Goal: Task Accomplishment & Management: Manage account settings

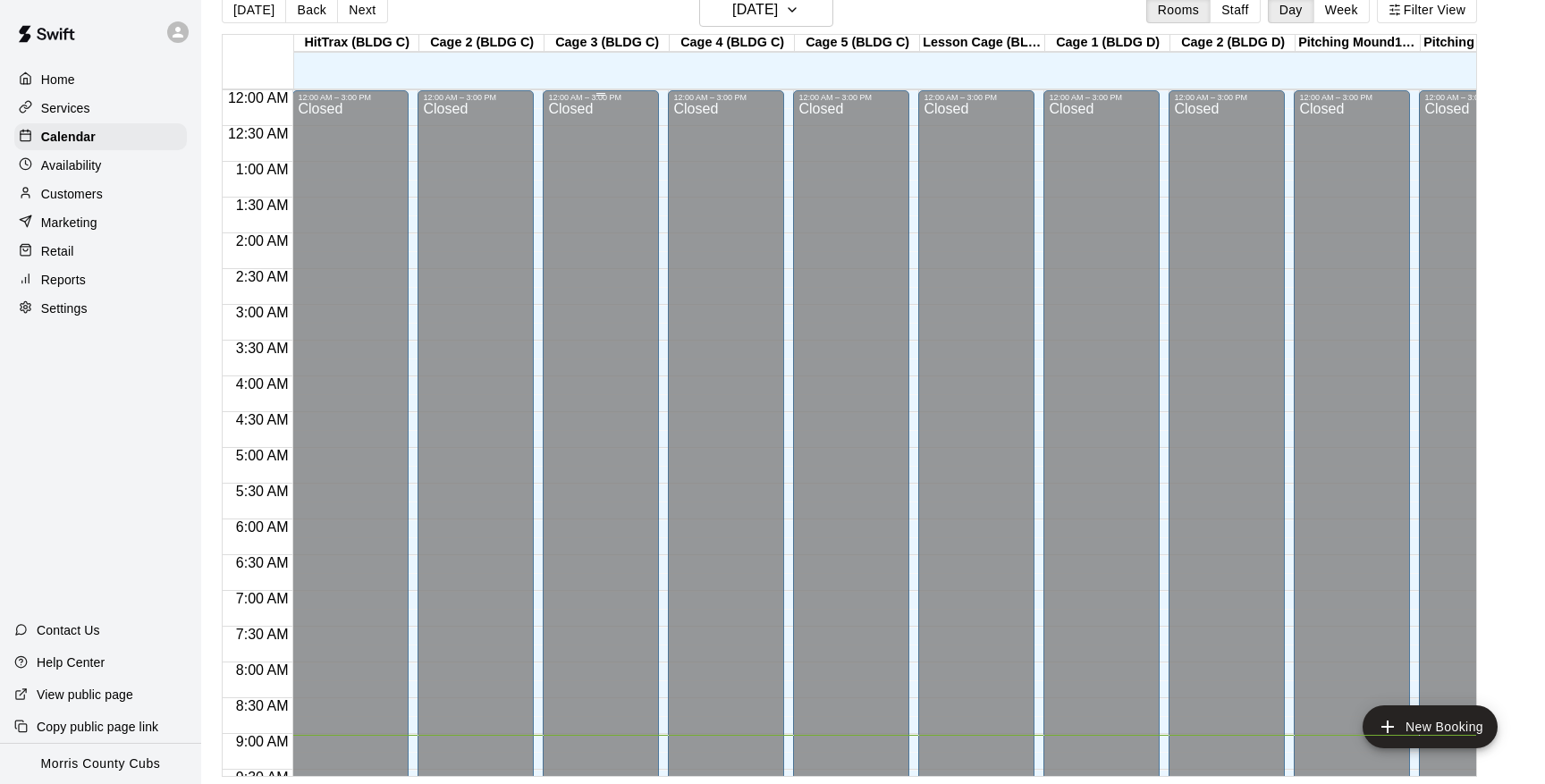
scroll to position [1031, 0]
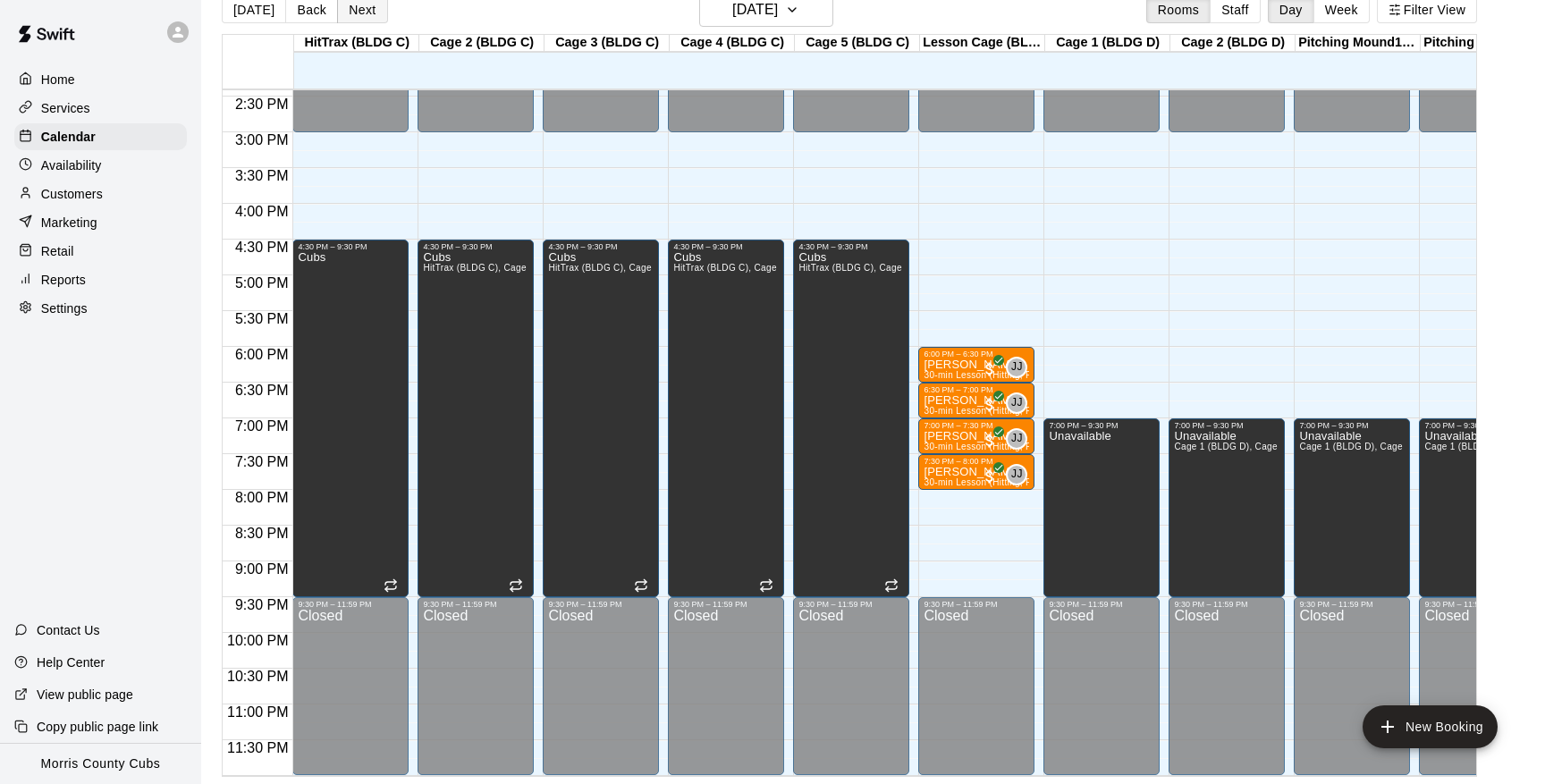
click at [359, 8] on button "Next" at bounding box center [361, 9] width 50 height 26
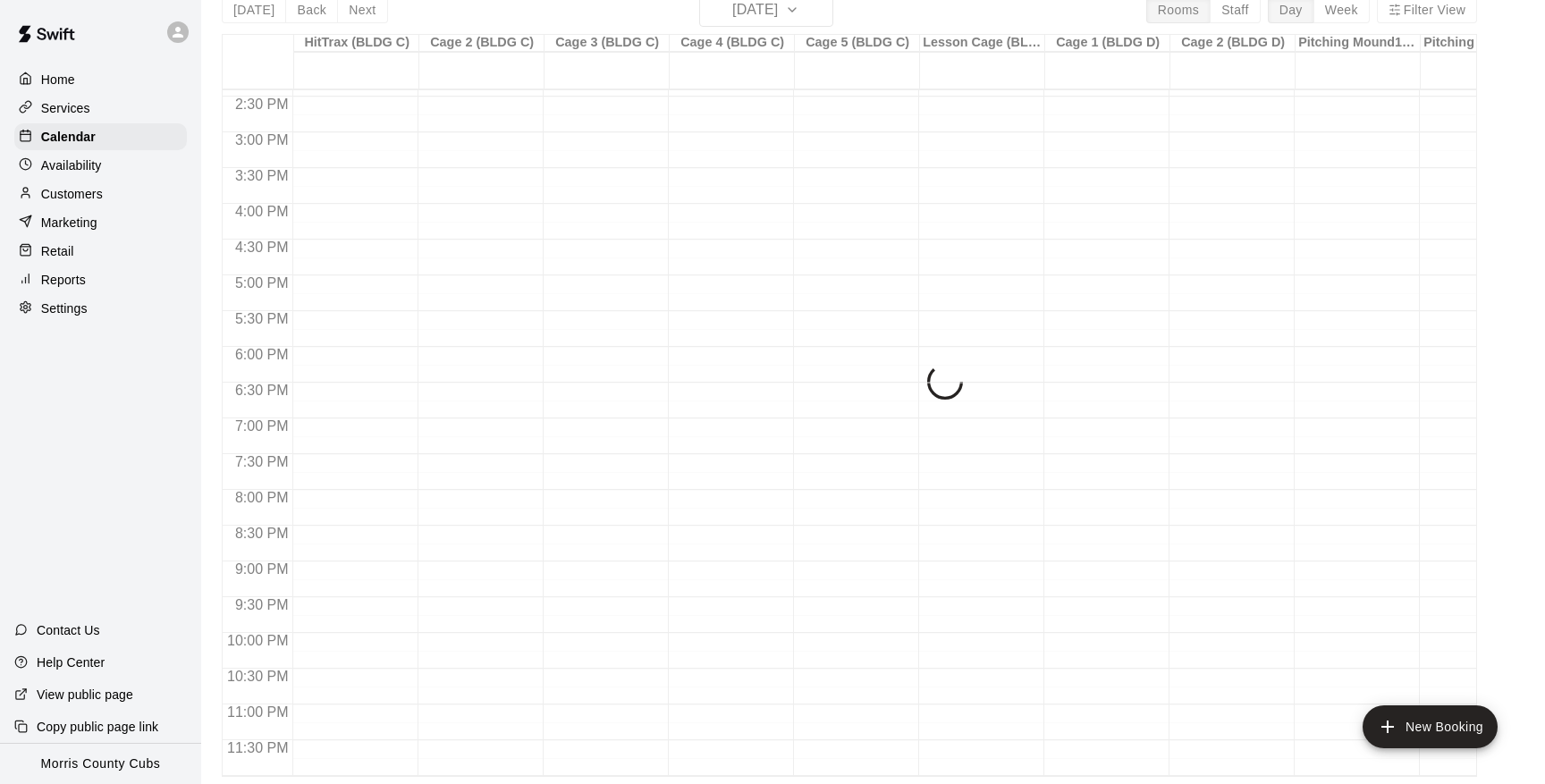
click at [359, 8] on div "[DATE] Back [DATE][DATE] Rooms Staff Day Week Filter View HitTrax (BLDG C) 19 F…" at bounding box center [849, 385] width 1255 height 784
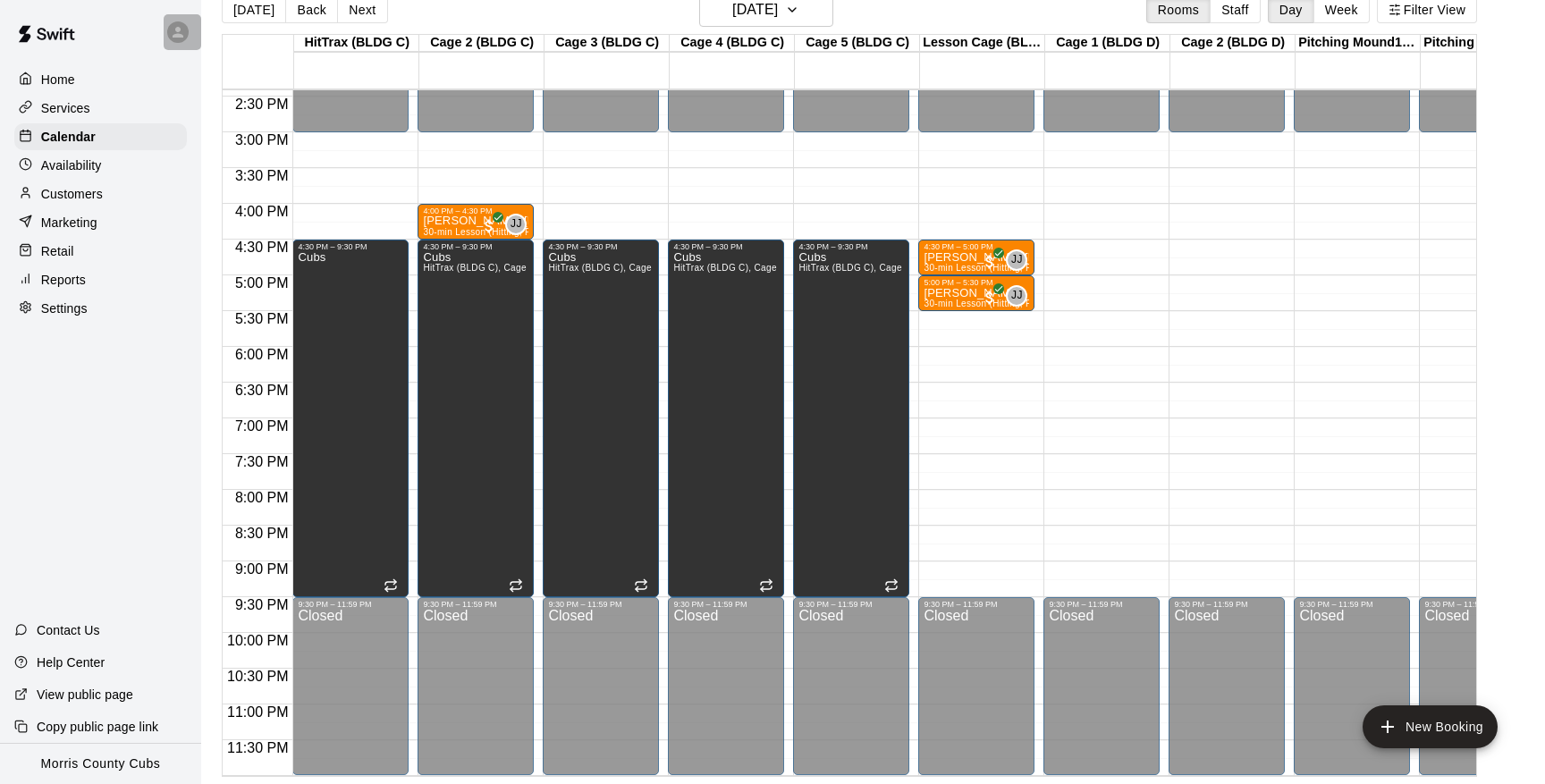
click at [169, 34] on div at bounding box center [178, 32] width 22 height 22
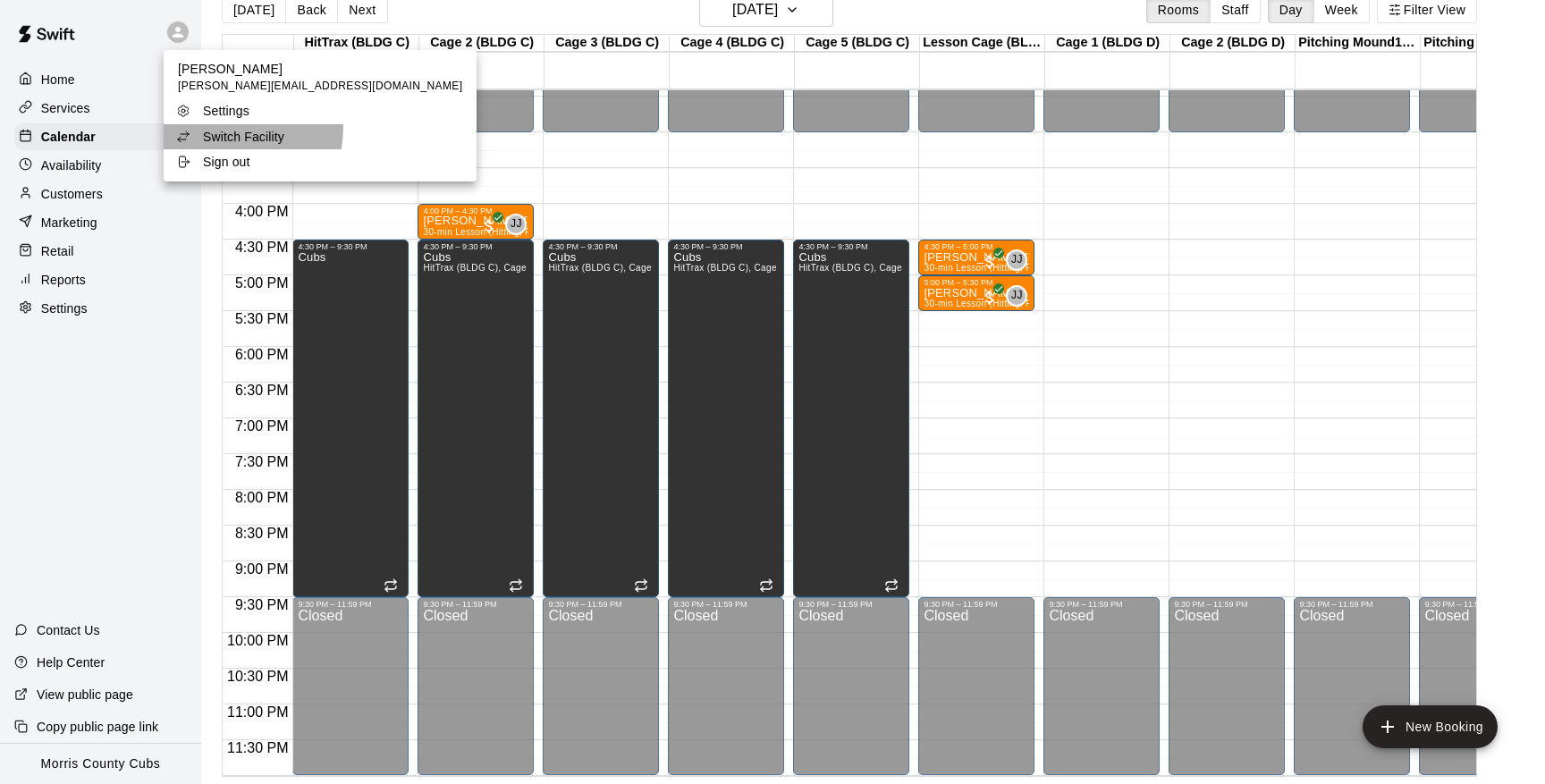
click at [194, 125] on li "Switch Facility" at bounding box center [320, 137] width 313 height 26
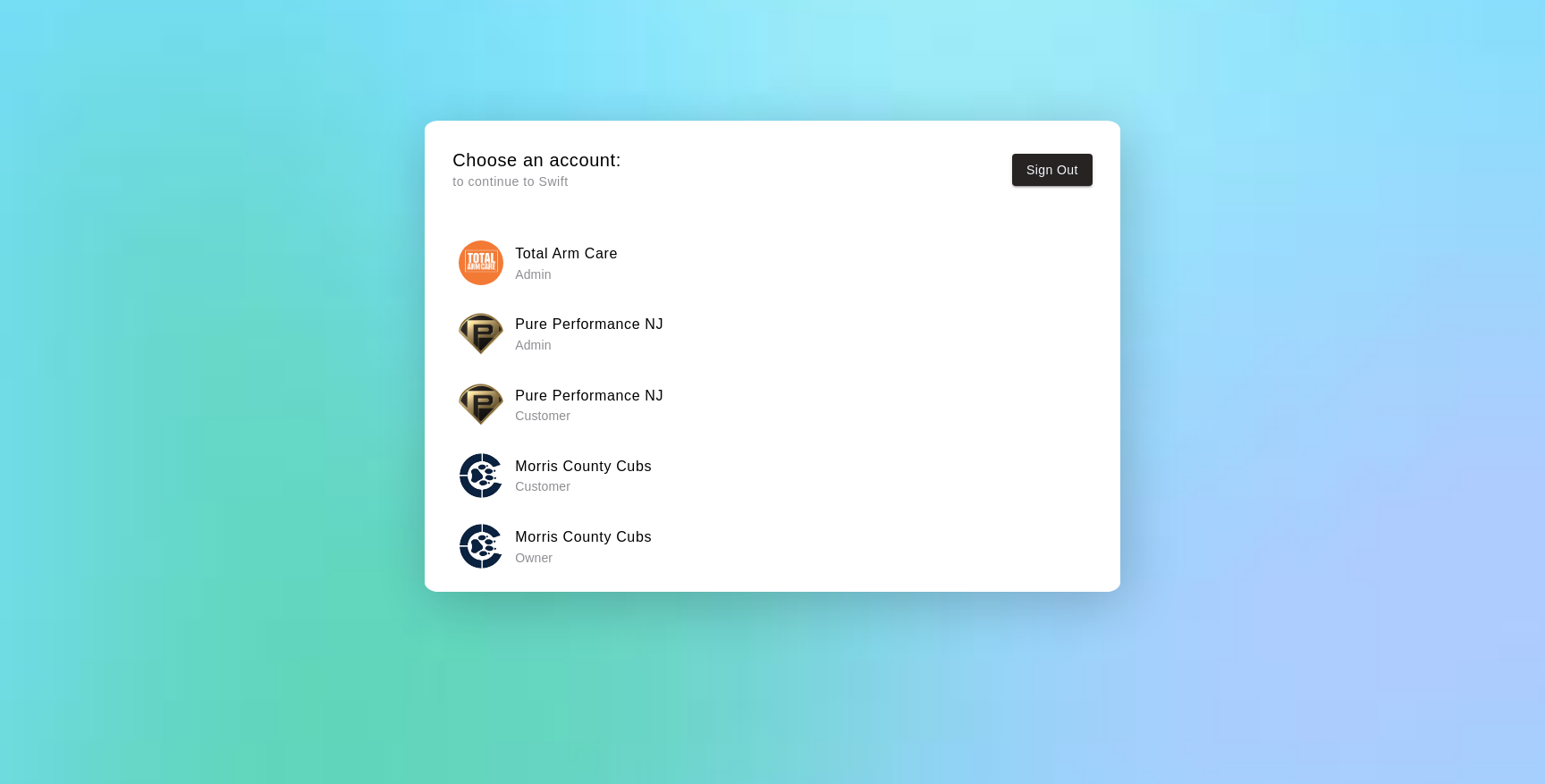
click at [568, 331] on h6 "Pure Performance NJ" at bounding box center [589, 325] width 148 height 24
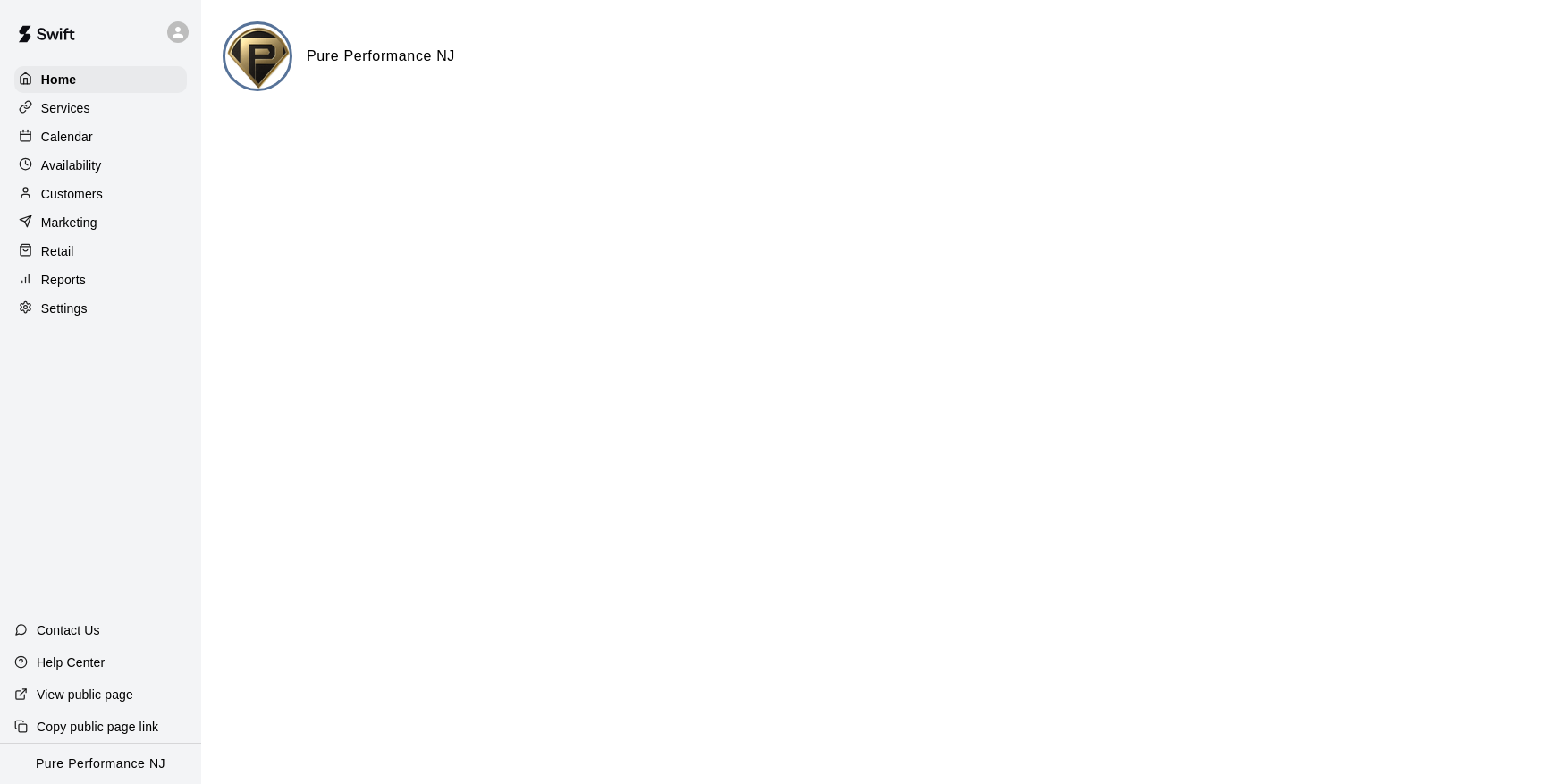
click at [85, 183] on div "Customers" at bounding box center [101, 193] width 173 height 26
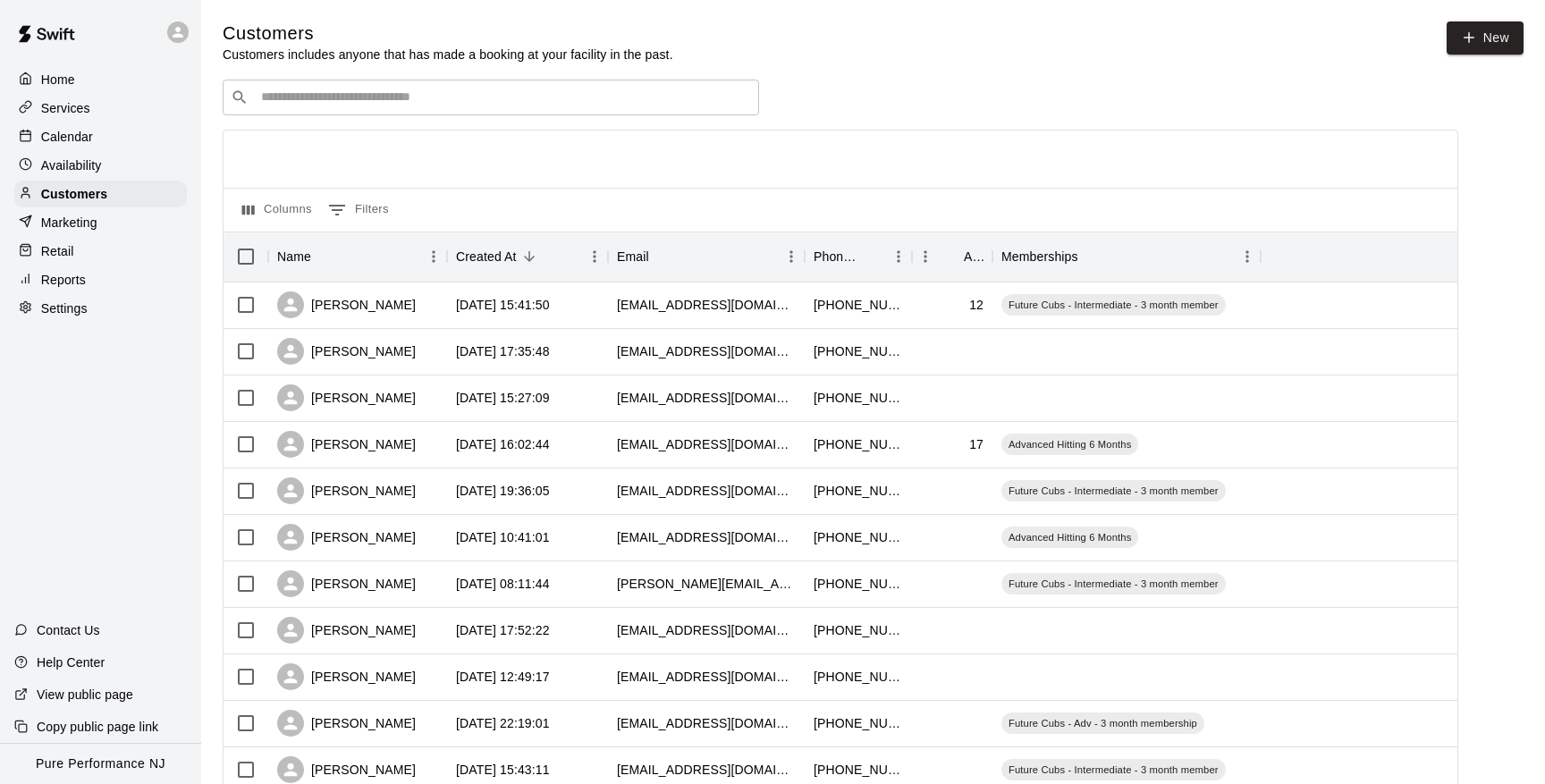
click at [77, 139] on p "Calendar" at bounding box center [67, 136] width 52 height 18
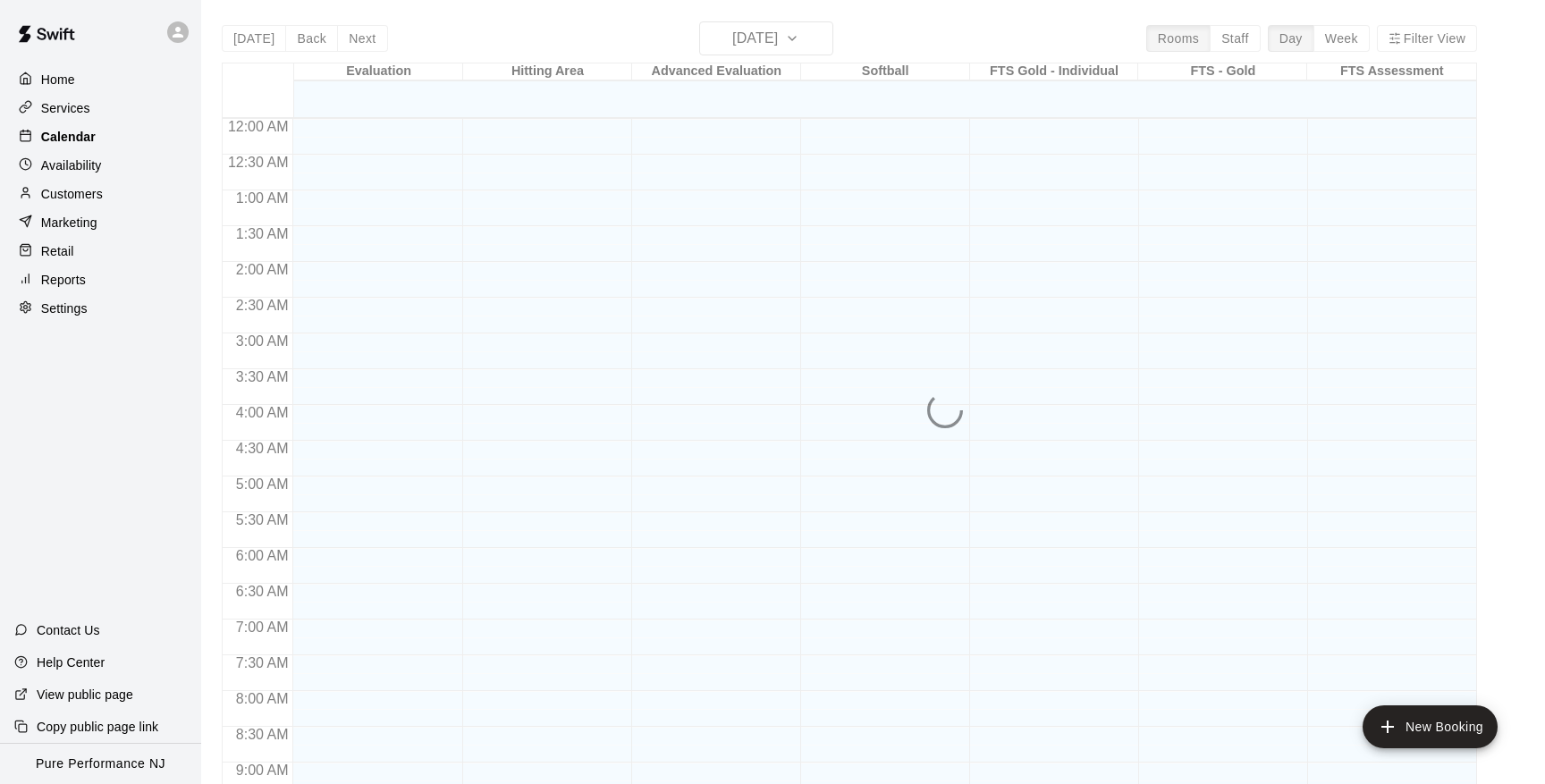
scroll to position [696, 0]
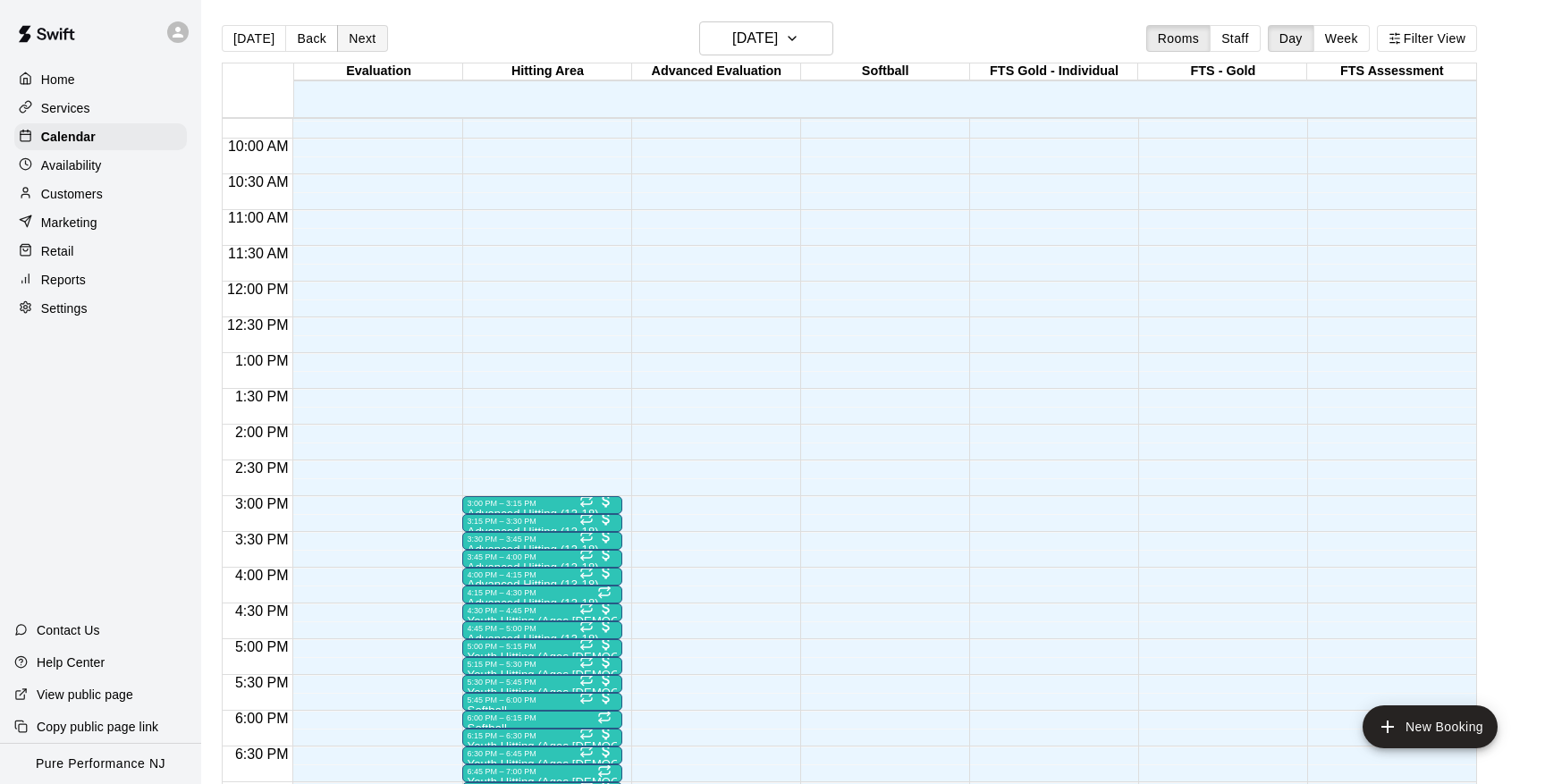
click at [370, 35] on button "Next" at bounding box center [361, 38] width 50 height 26
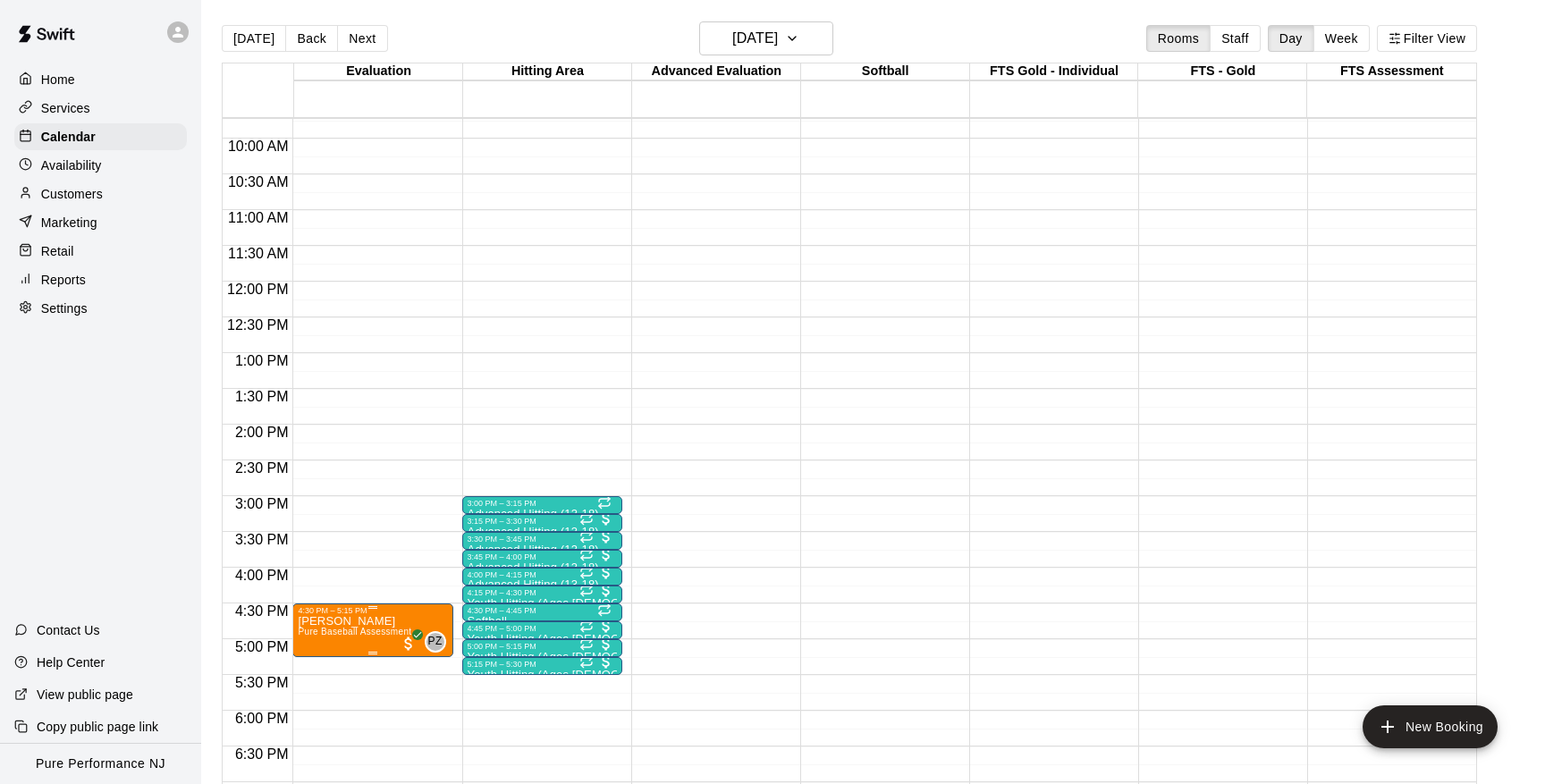
click at [375, 631] on span "Pure Baseball Assessment" at bounding box center [354, 632] width 114 height 10
click at [316, 653] on icon "edit" at bounding box center [317, 647] width 22 height 22
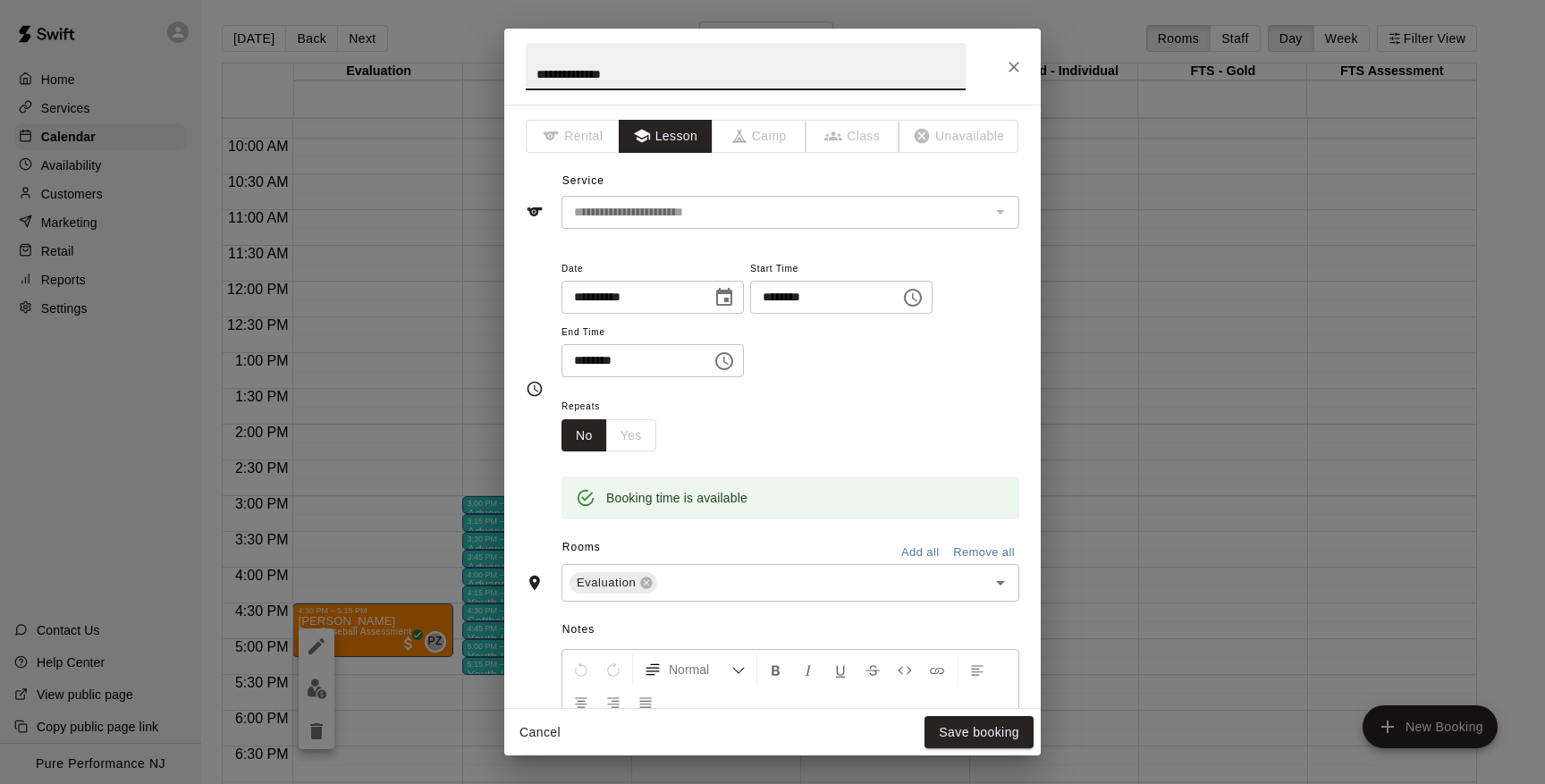
scroll to position [0, 0]
click at [1015, 63] on icon "Close" at bounding box center [1014, 67] width 18 height 18
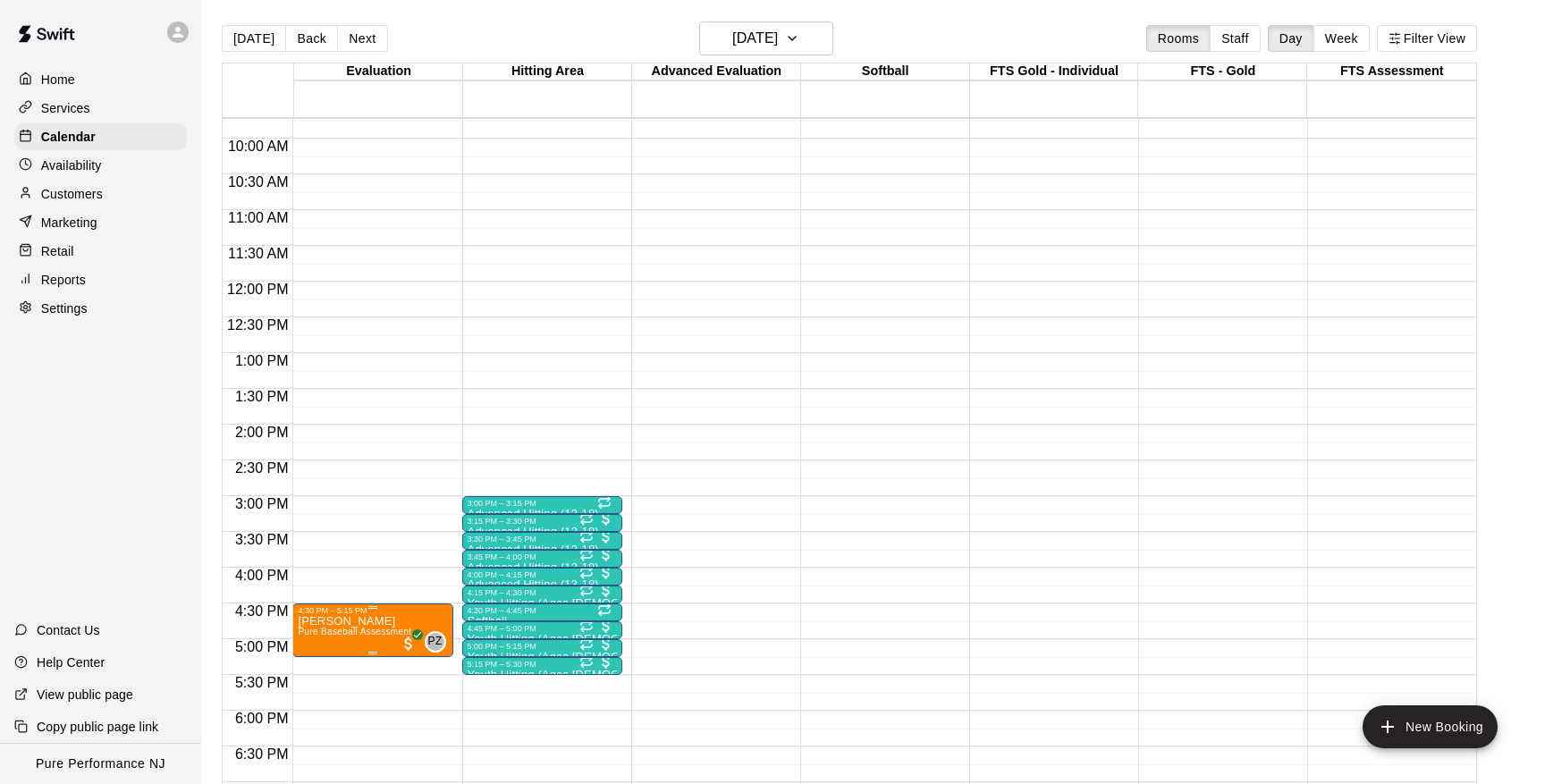
click at [349, 632] on span "Pure Baseball Assessment" at bounding box center [354, 632] width 114 height 10
click at [94, 188] on div at bounding box center [772, 392] width 1545 height 784
click at [81, 193] on p "Customers" at bounding box center [72, 194] width 62 height 18
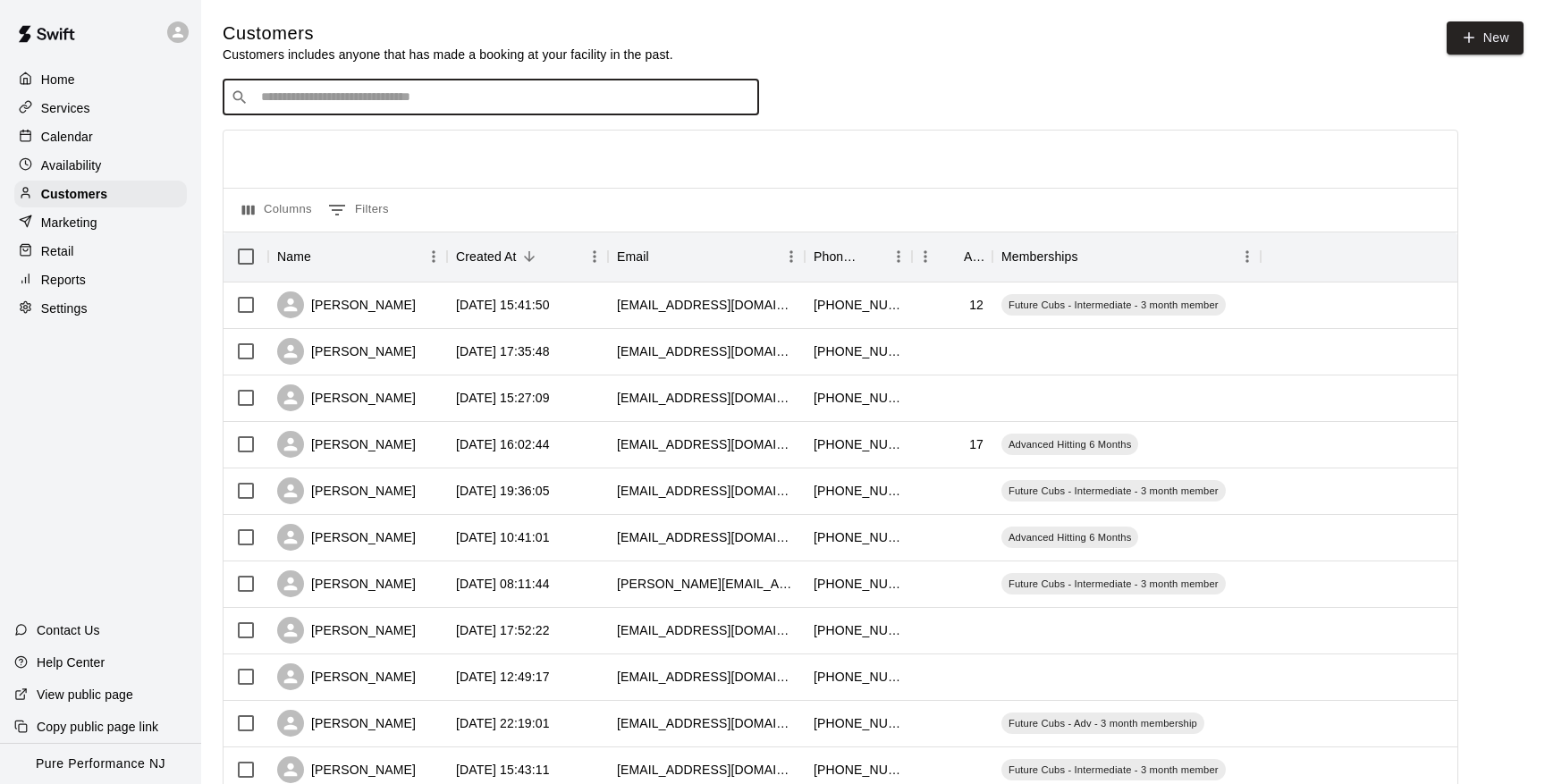
click at [517, 91] on input "Search customers by name or email" at bounding box center [504, 97] width 496 height 18
type input "*****"
click at [337, 136] on p "[PERSON_NAME]" at bounding box center [327, 133] width 109 height 19
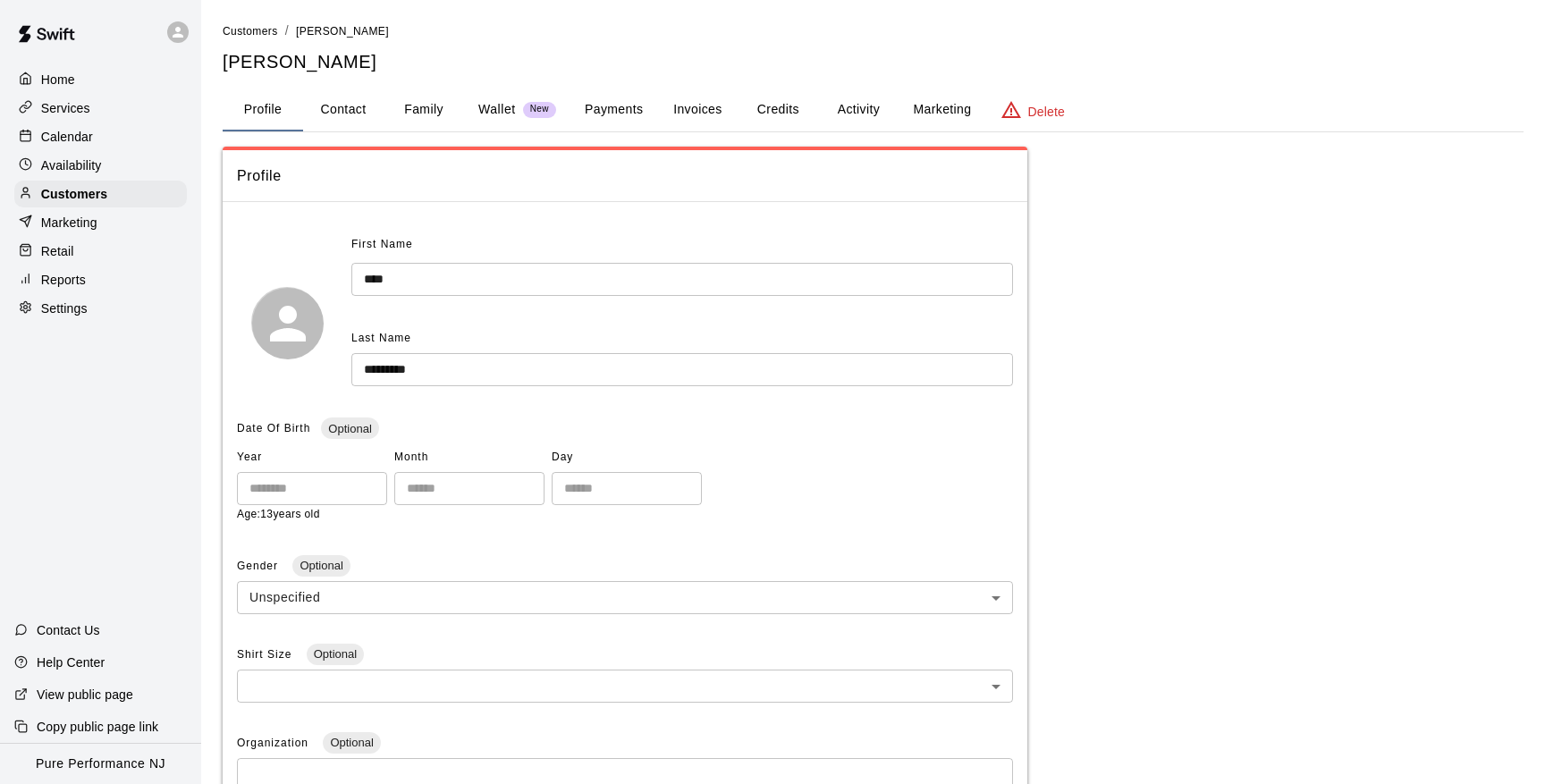
click at [327, 105] on button "Contact" at bounding box center [344, 110] width 80 height 43
select select "**"
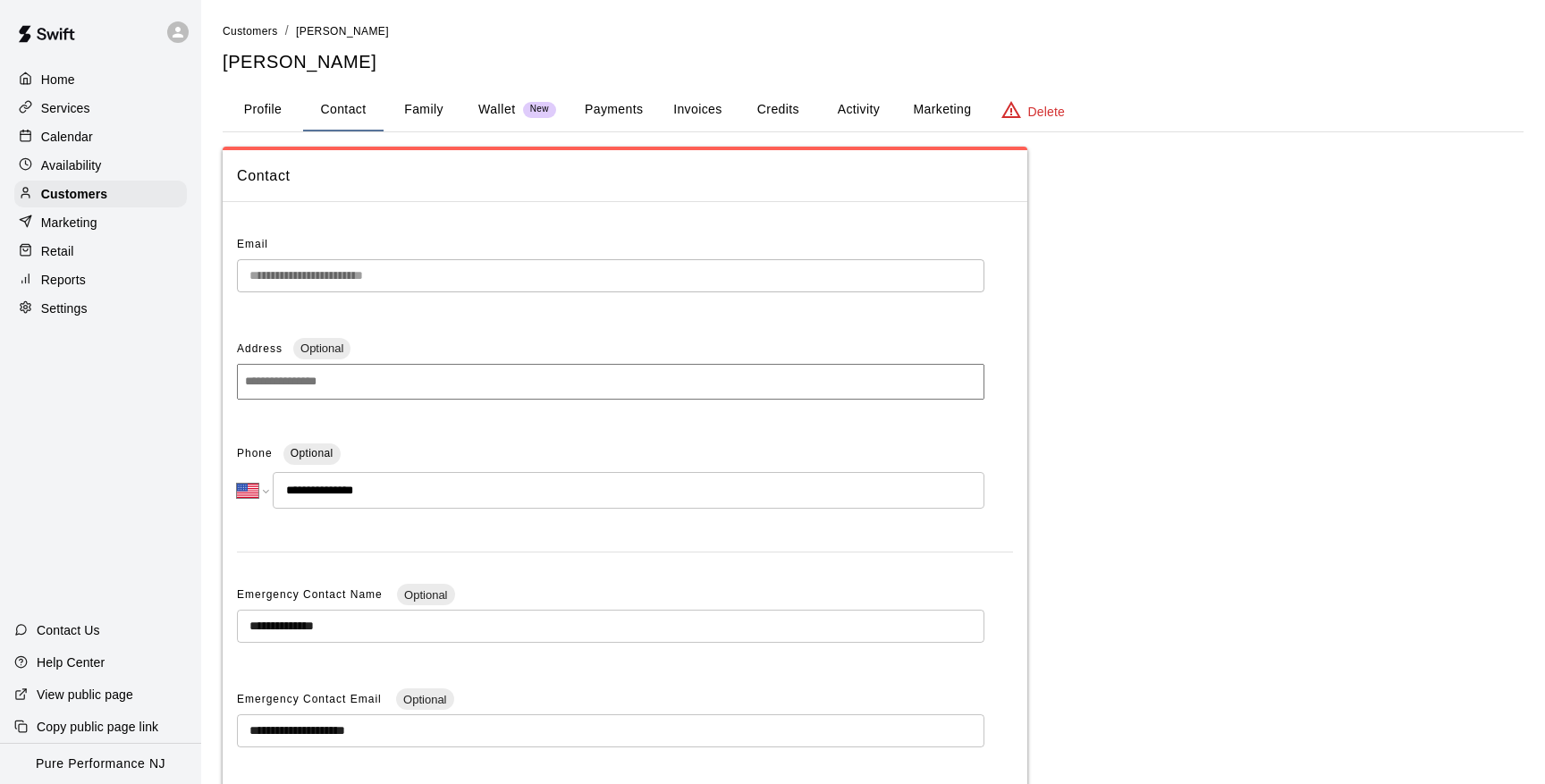
scroll to position [28, 0]
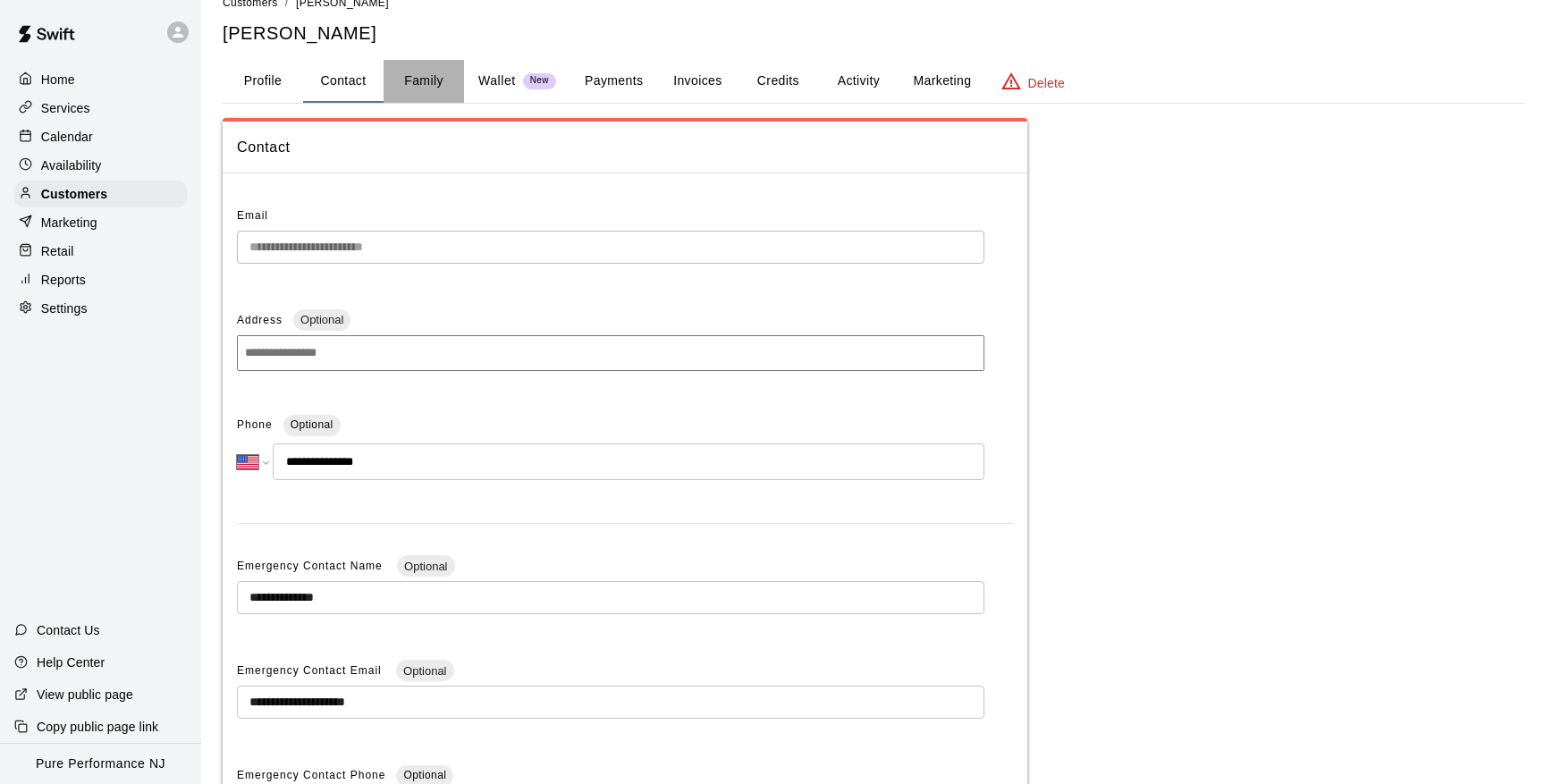
click at [418, 74] on button "Family" at bounding box center [424, 81] width 80 height 43
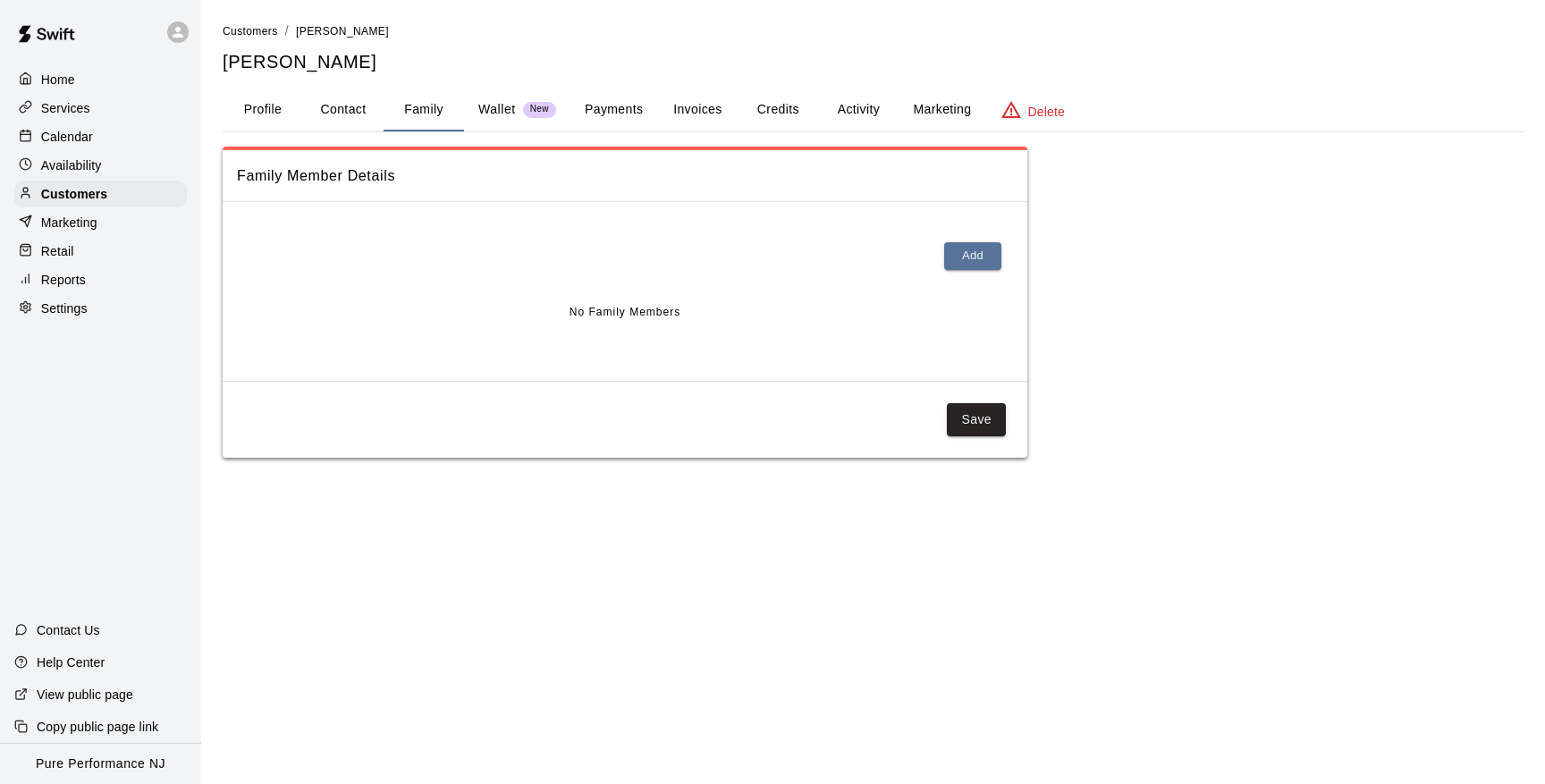
scroll to position [0, 0]
click at [354, 106] on button "Contact" at bounding box center [344, 110] width 80 height 43
select select "**"
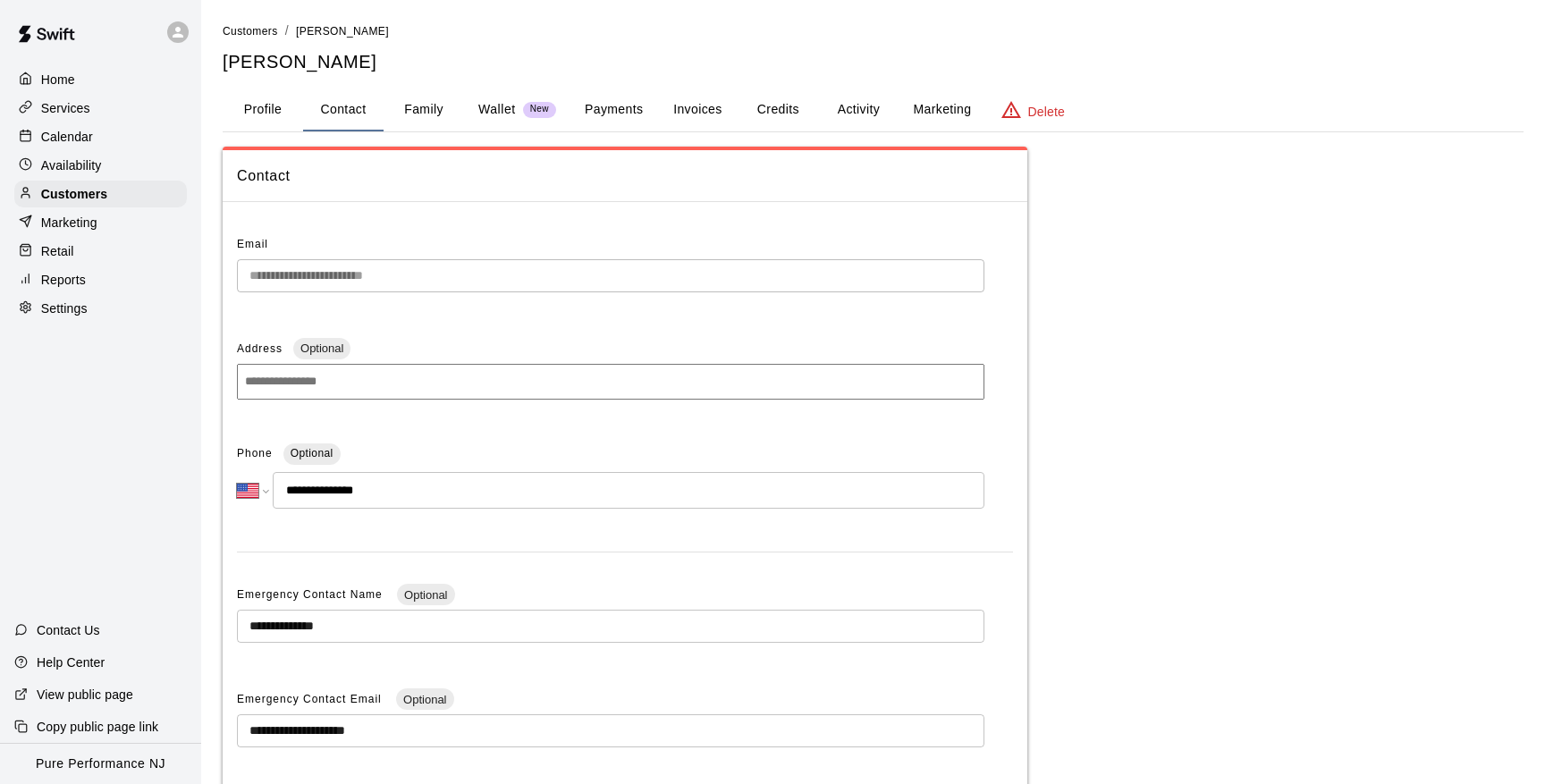
click at [77, 165] on p "Availability" at bounding box center [72, 165] width 61 height 18
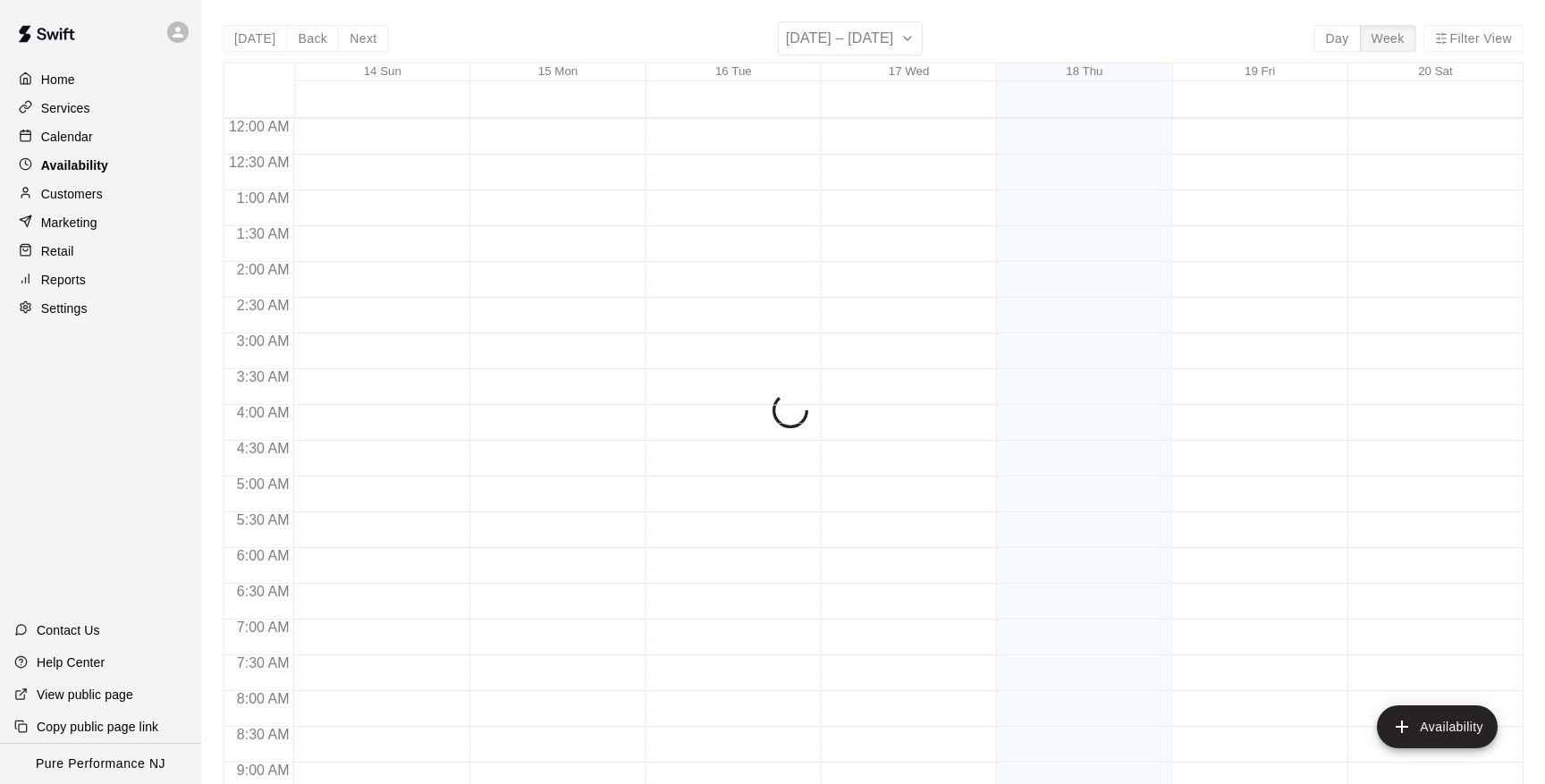
scroll to position [698, 0]
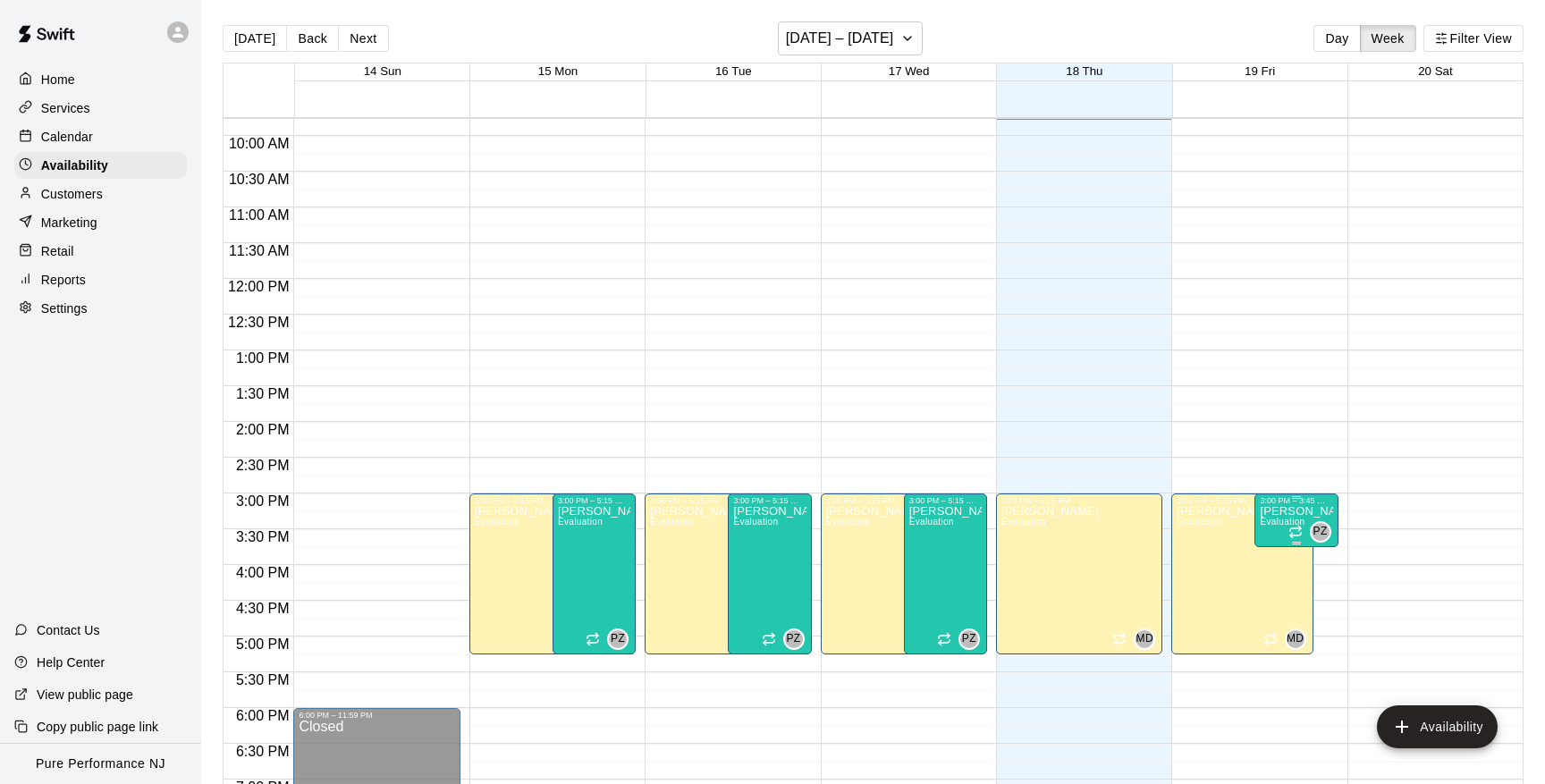
click at [1282, 511] on p "[PERSON_NAME]" at bounding box center [1297, 511] width 73 height 0
click at [1277, 579] on icon "delete" at bounding box center [1278, 574] width 13 height 16
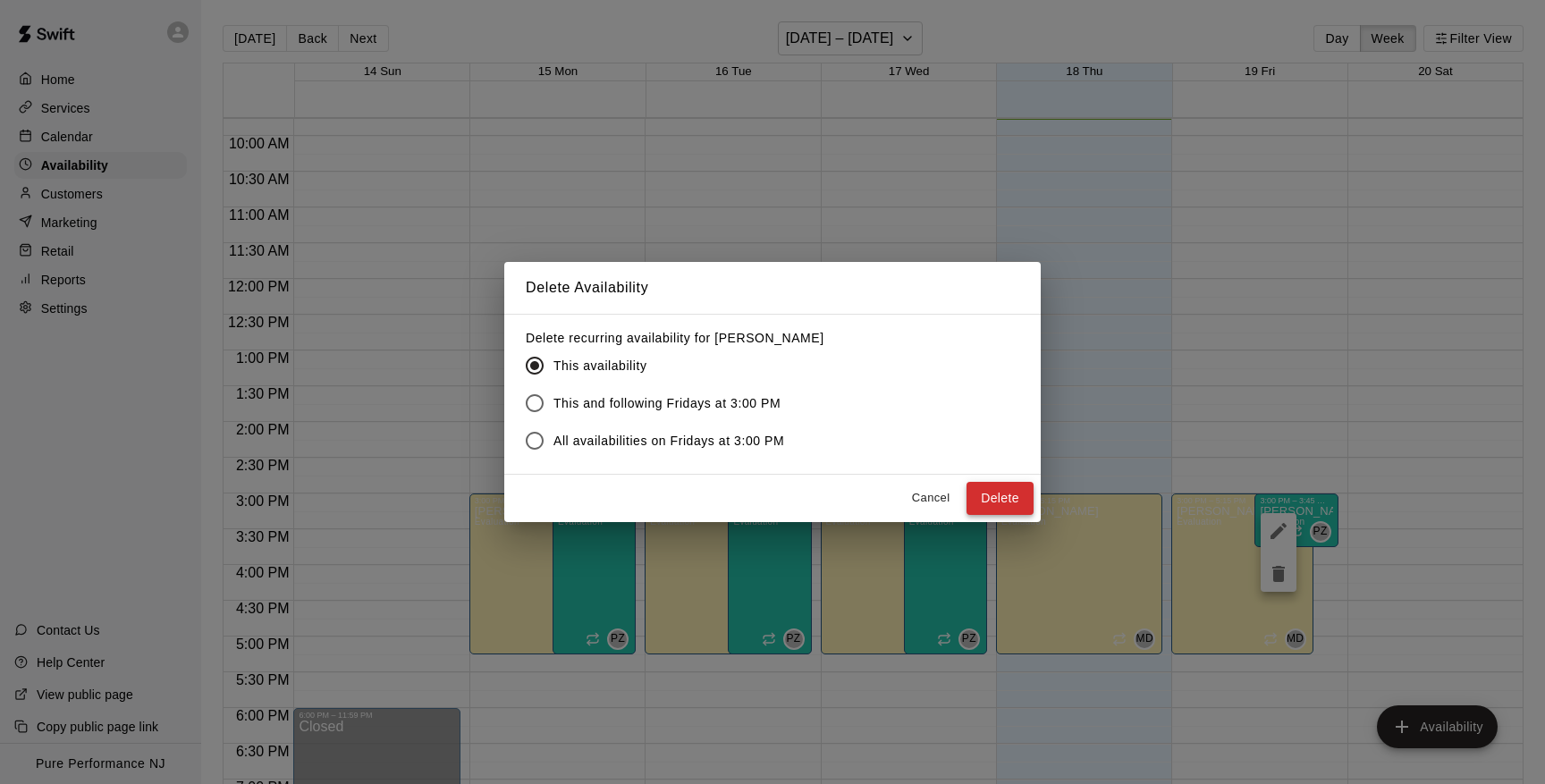
click at [1022, 496] on button "Delete" at bounding box center [1000, 498] width 67 height 33
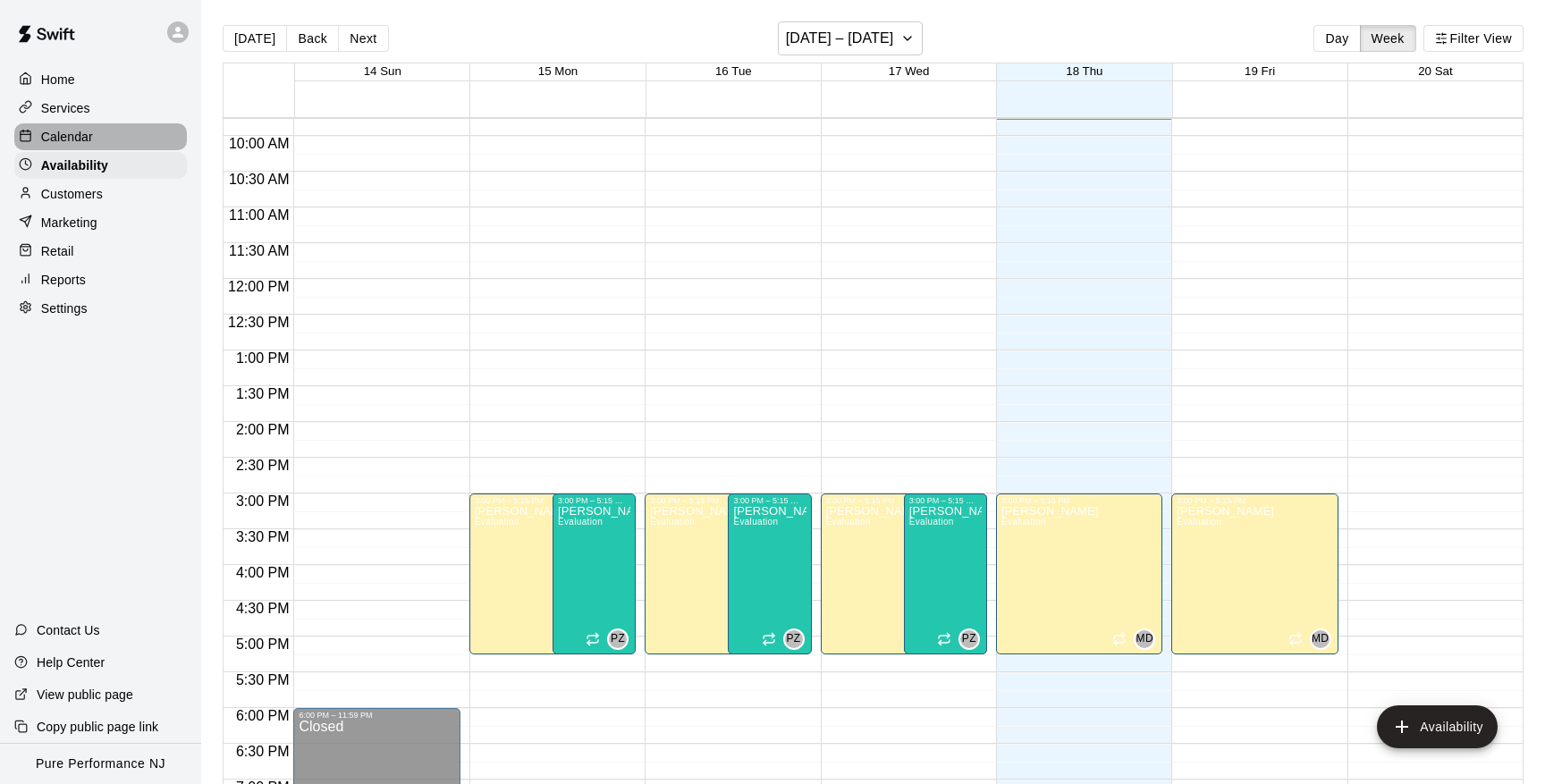
click at [73, 129] on p "Calendar" at bounding box center [67, 136] width 52 height 18
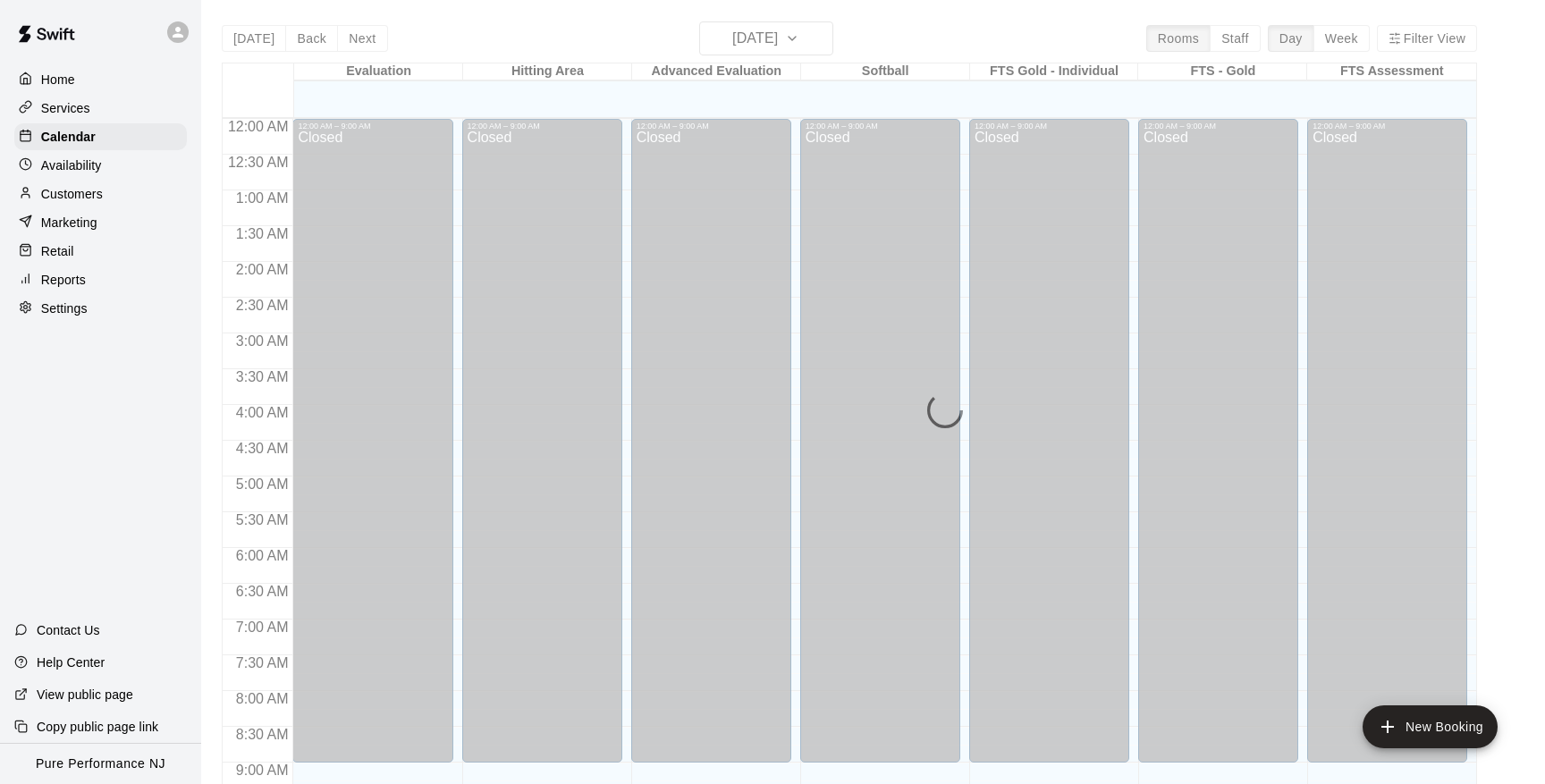
scroll to position [698, 0]
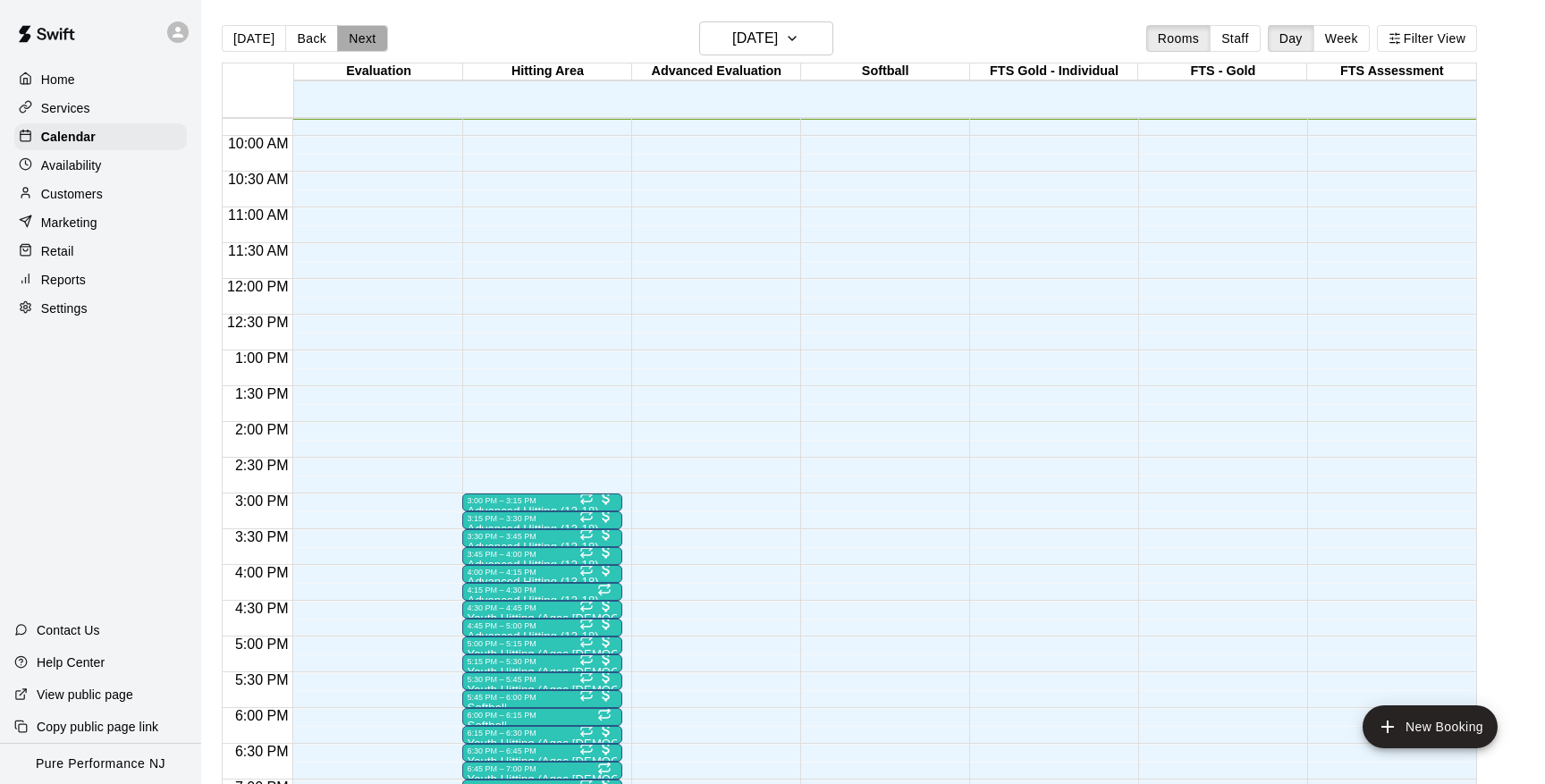
click at [353, 34] on button "Next" at bounding box center [361, 38] width 50 height 26
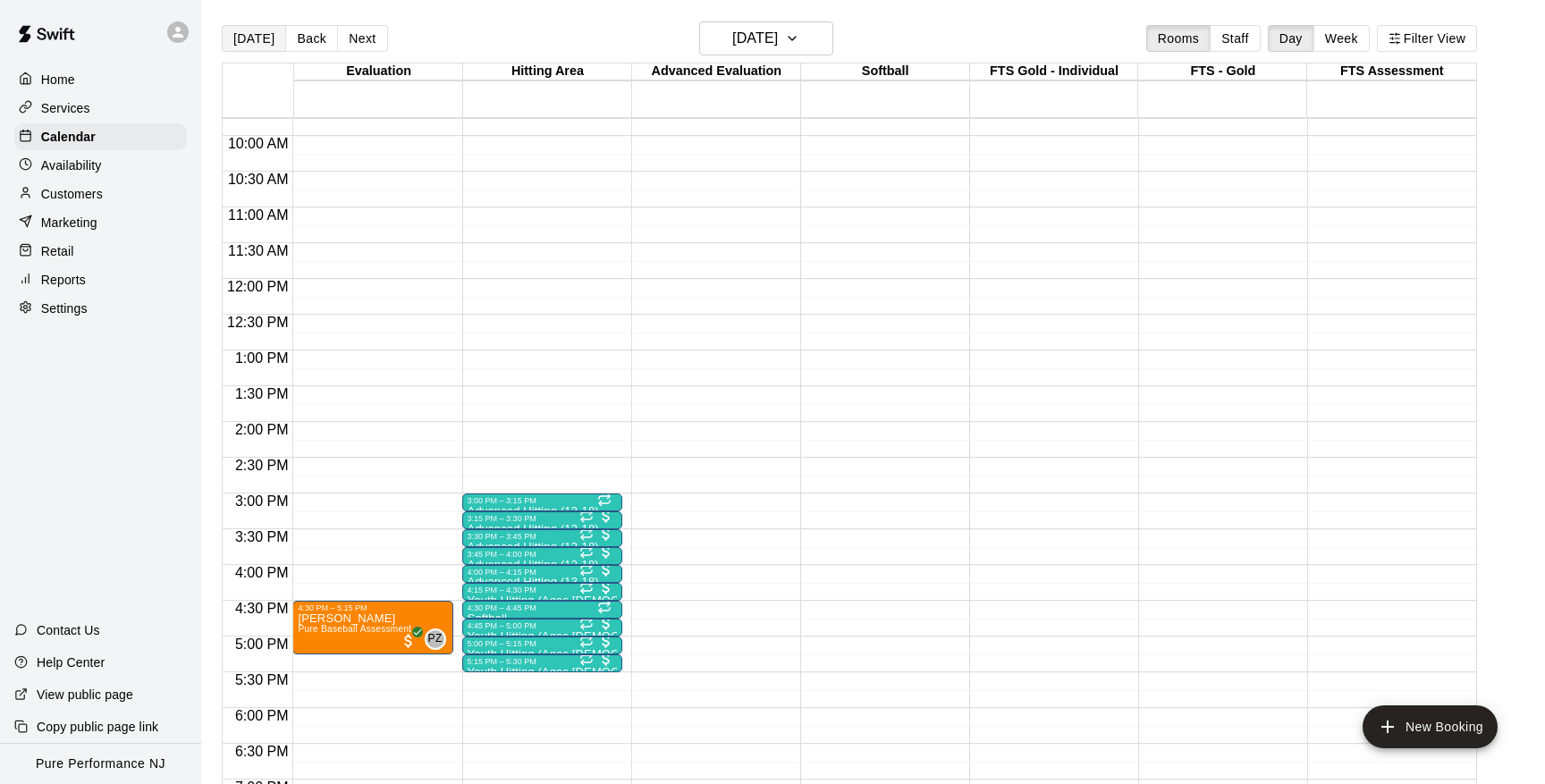
click at [253, 40] on button "[DATE]" at bounding box center [254, 38] width 65 height 26
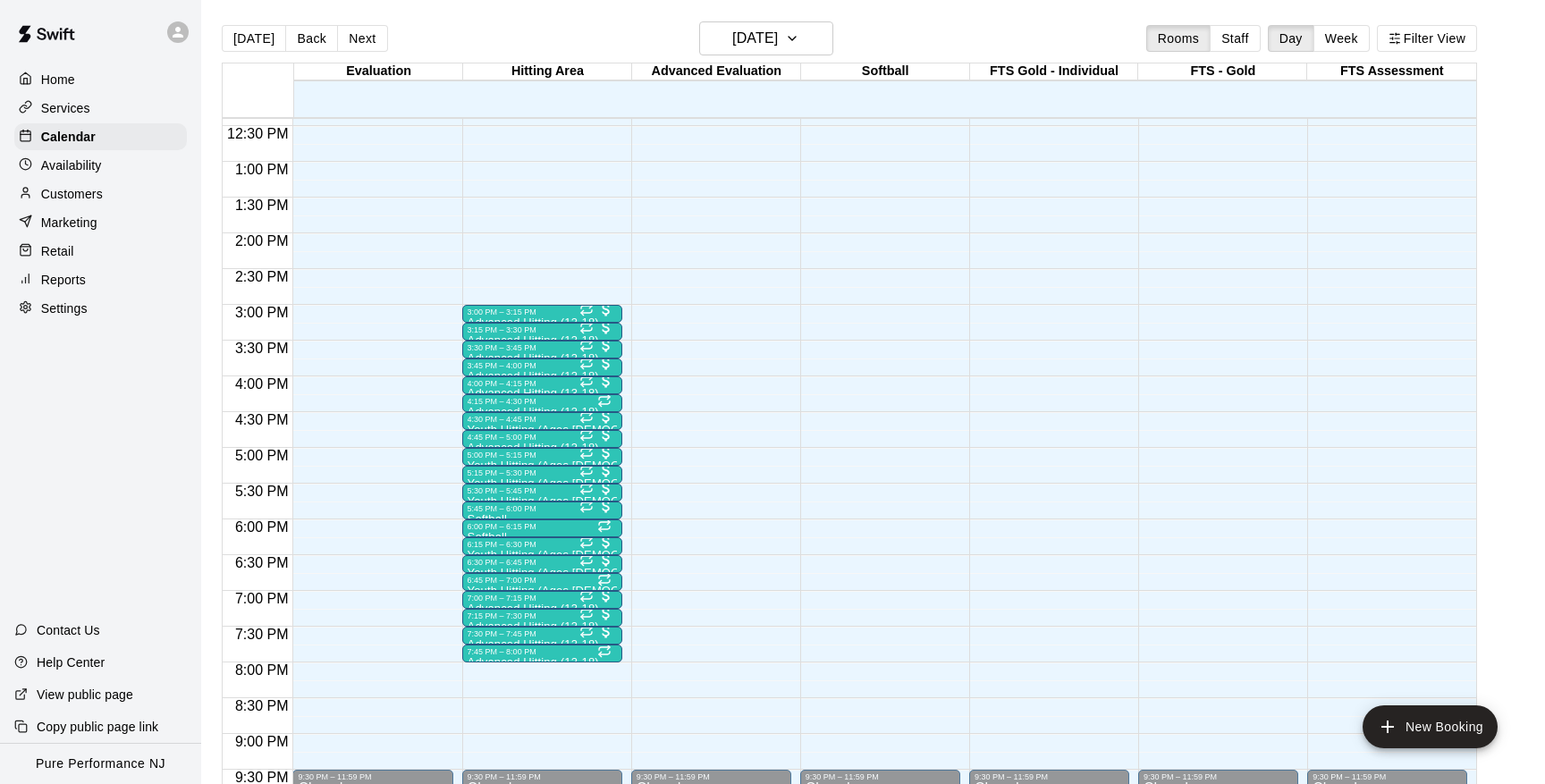
scroll to position [907, 0]
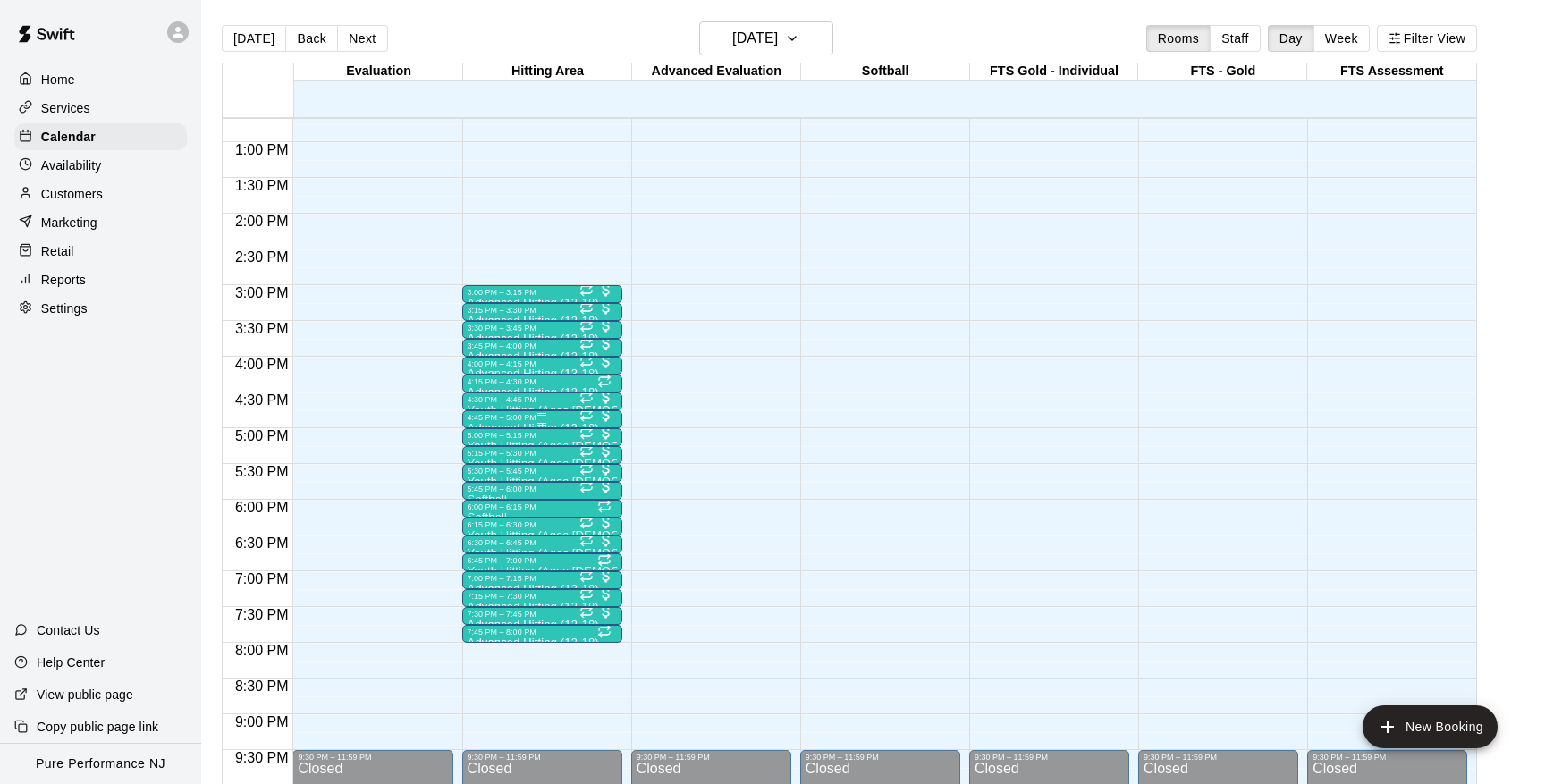
click at [499, 424] on div at bounding box center [542, 424] width 149 height 3
click at [487, 477] on img "edit" at bounding box center [486, 484] width 21 height 21
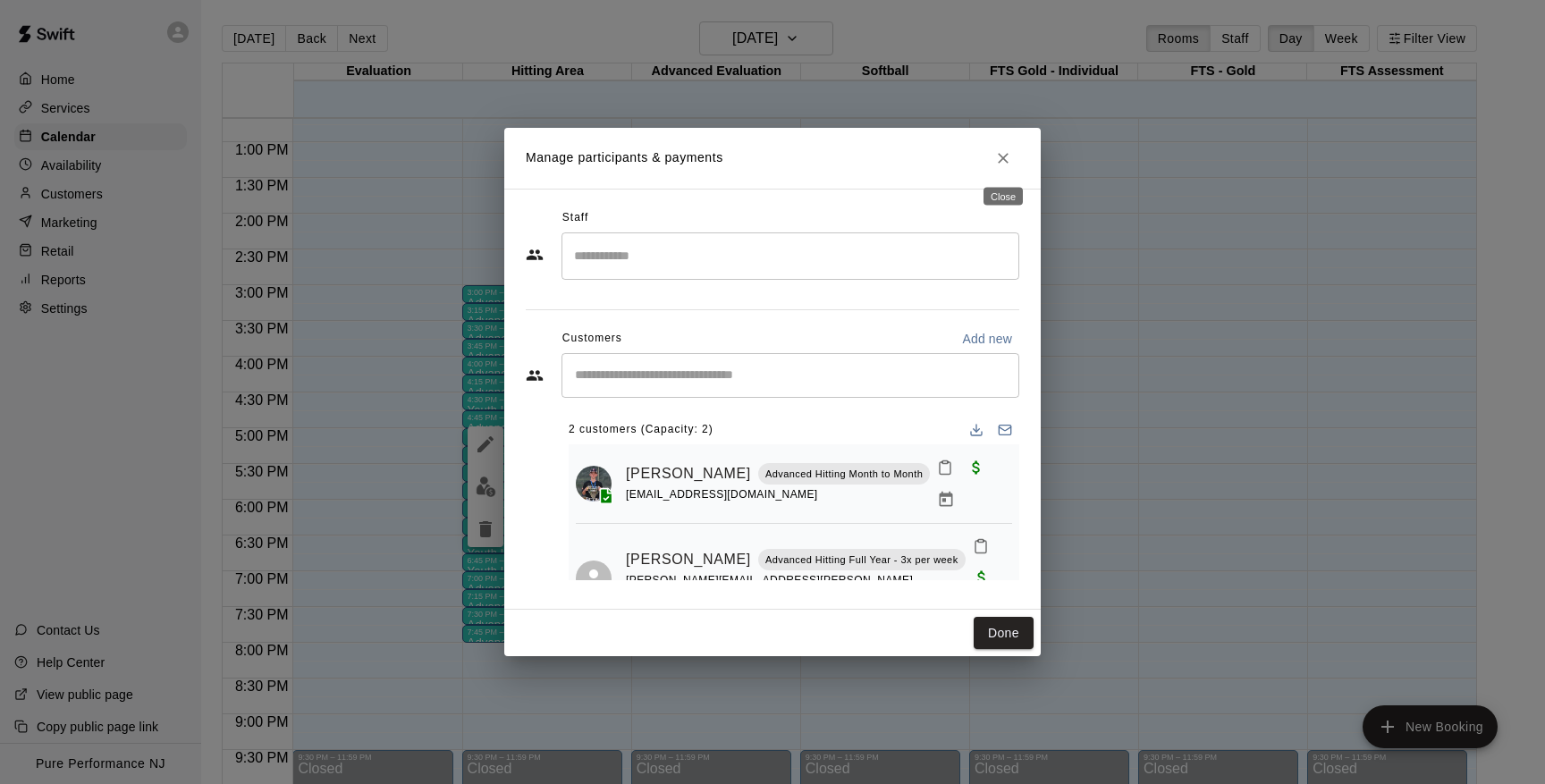
click at [1003, 161] on icon "Close" at bounding box center [1003, 158] width 18 height 18
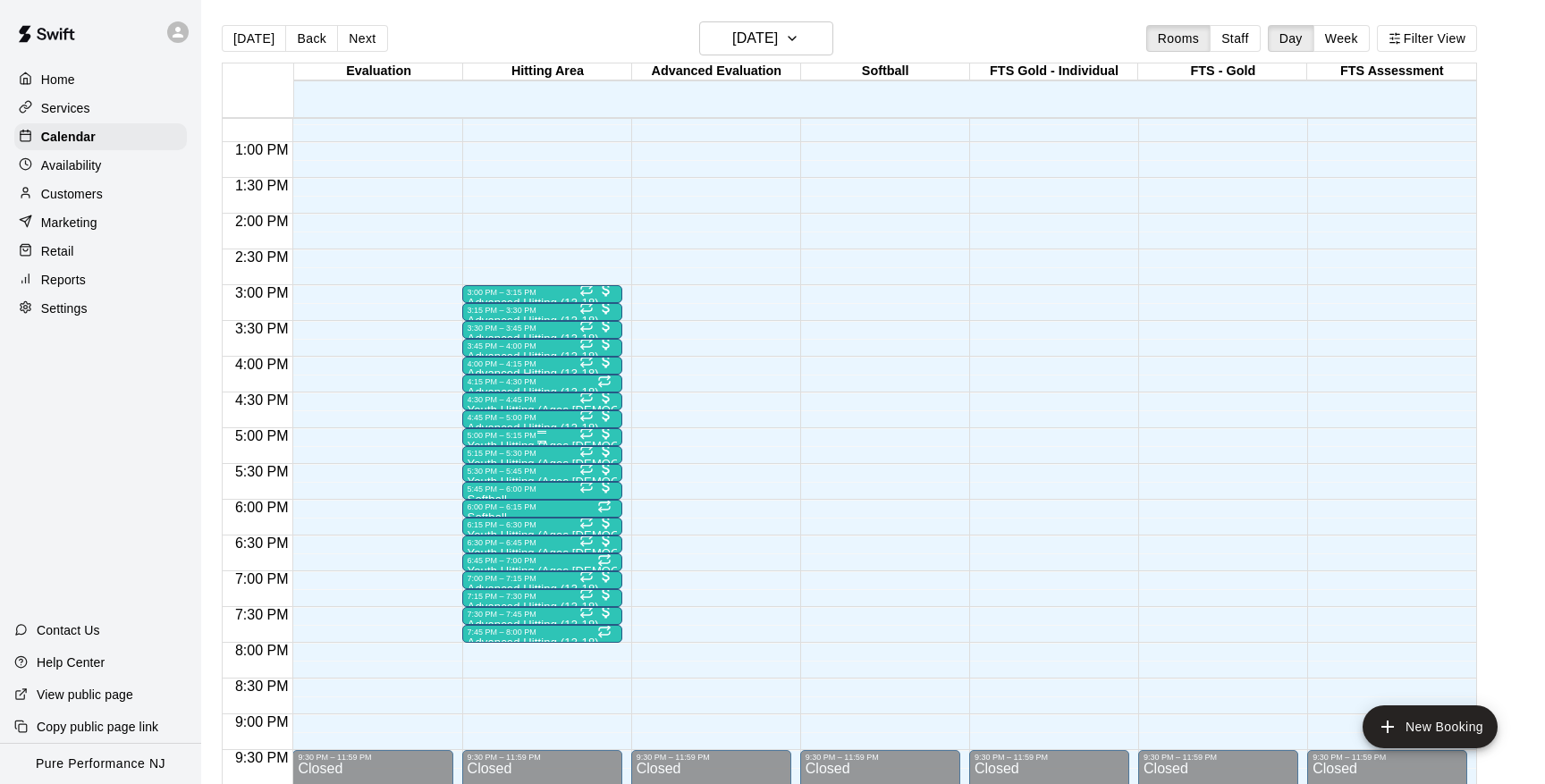
click at [507, 435] on div "5:00 PM – 5:15 PM" at bounding box center [542, 435] width 149 height 9
click at [471, 492] on button "edit" at bounding box center [485, 493] width 35 height 35
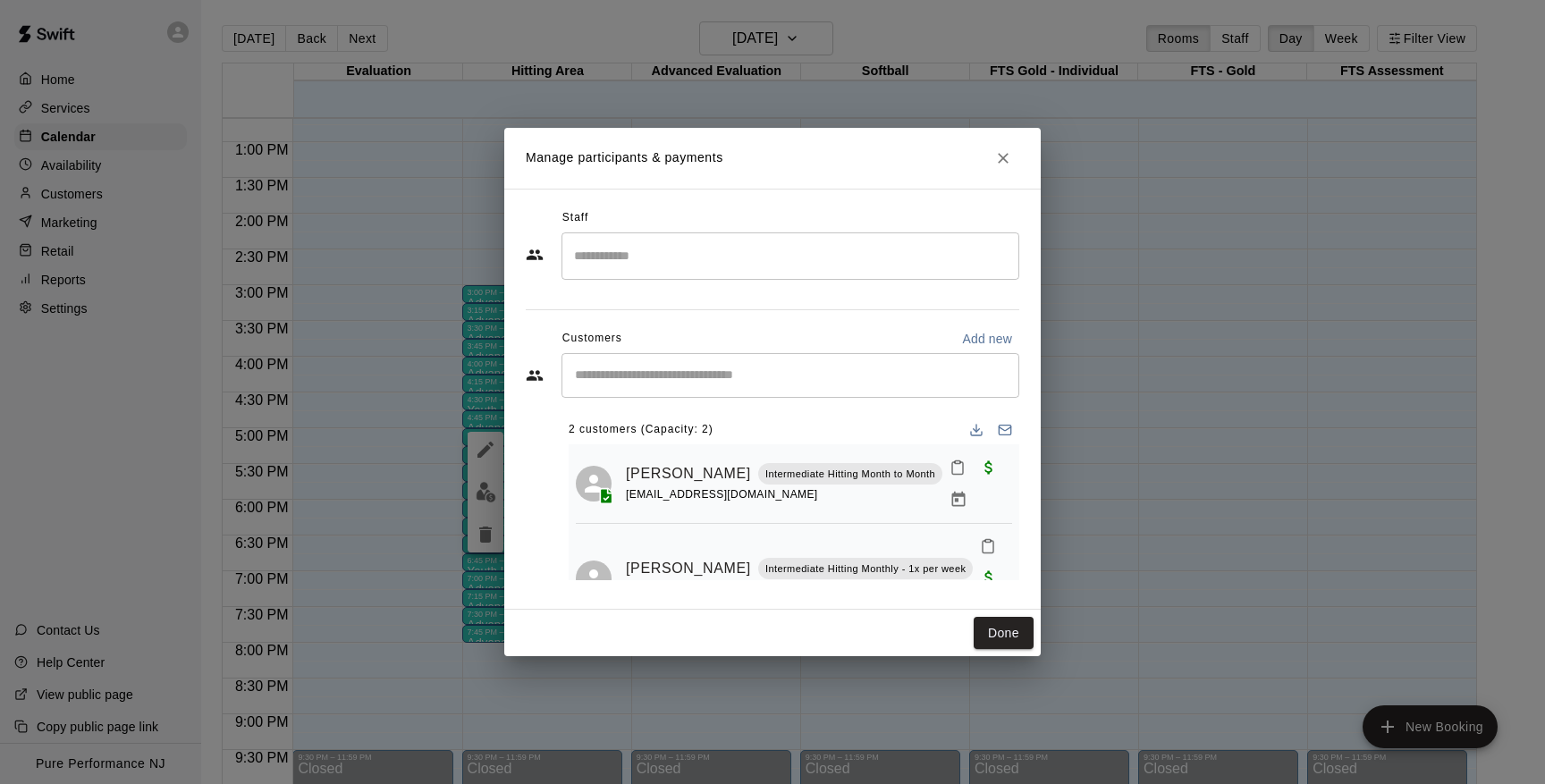
click at [998, 156] on icon "Close" at bounding box center [1003, 158] width 18 height 18
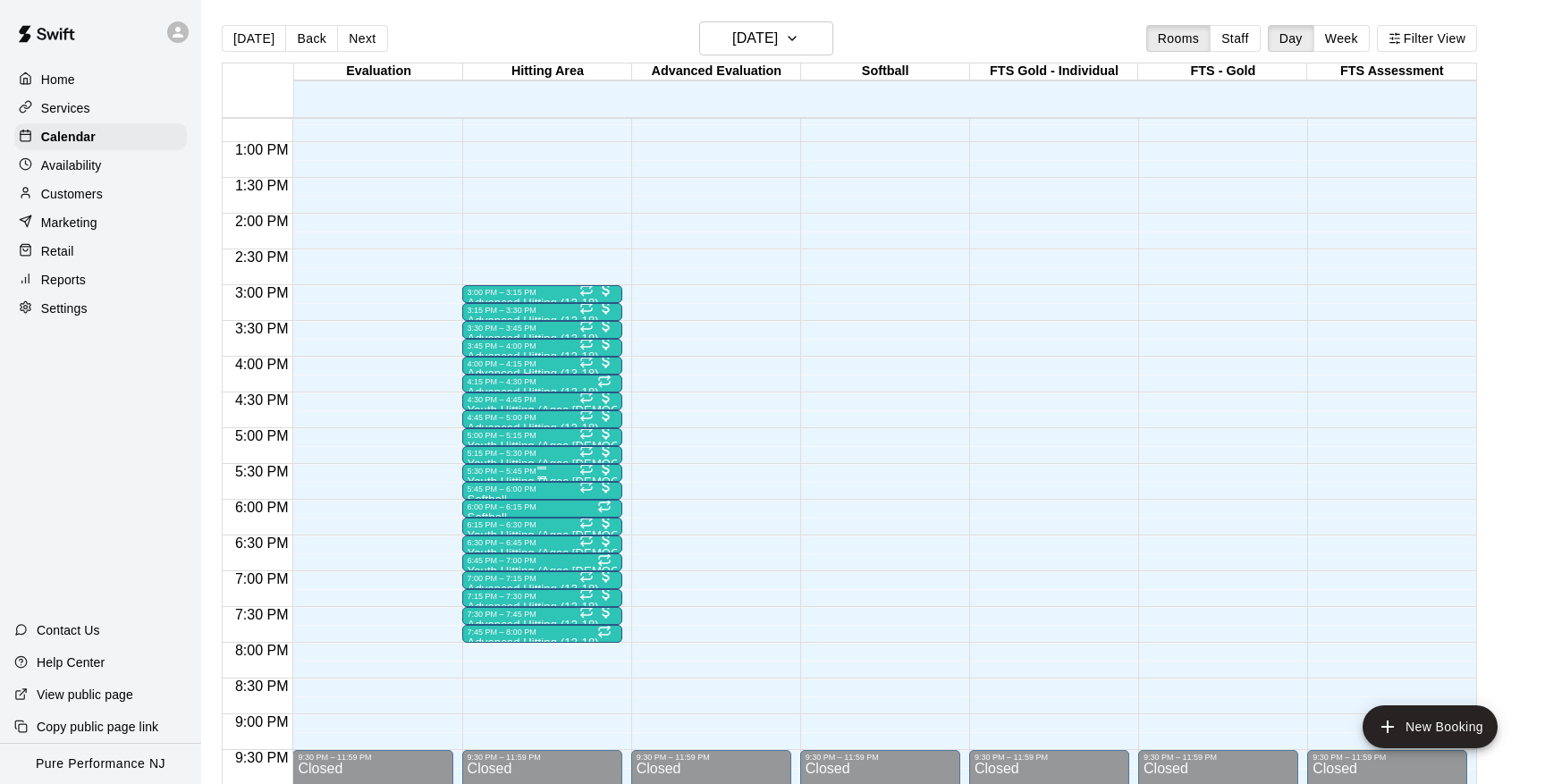
click at [500, 471] on div "5:30 PM – 5:45 PM" at bounding box center [542, 471] width 149 height 9
click at [484, 529] on img "edit" at bounding box center [486, 527] width 21 height 21
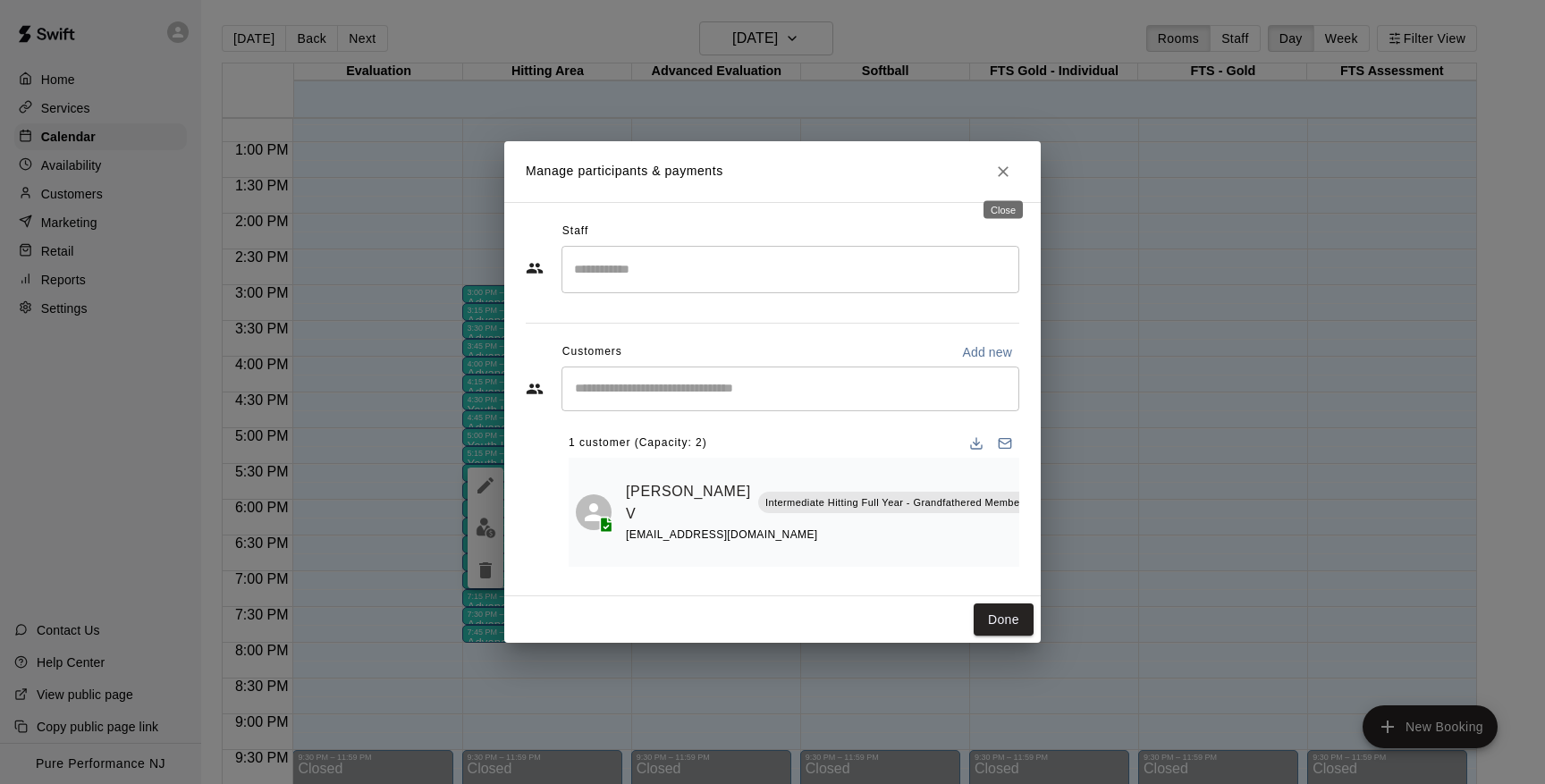
click at [1010, 166] on icon "Close" at bounding box center [1003, 172] width 18 height 18
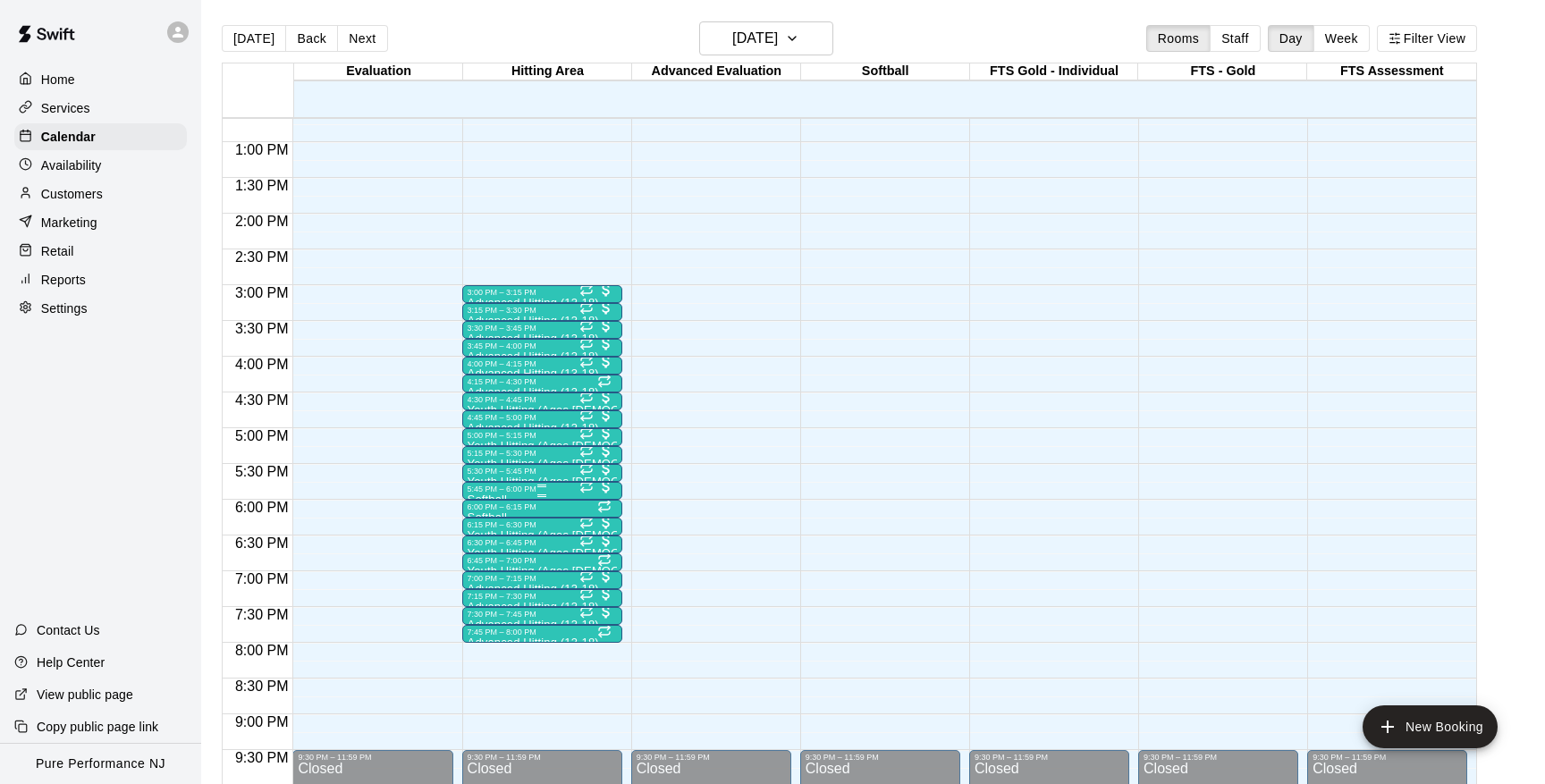
click at [510, 489] on div "5:45 PM – 6:00 PM" at bounding box center [542, 489] width 149 height 9
click at [684, 497] on div at bounding box center [772, 392] width 1545 height 784
click at [502, 493] on div "5:45 PM – 6:00 PM" at bounding box center [542, 489] width 149 height 9
click at [485, 540] on img "edit" at bounding box center [486, 546] width 21 height 21
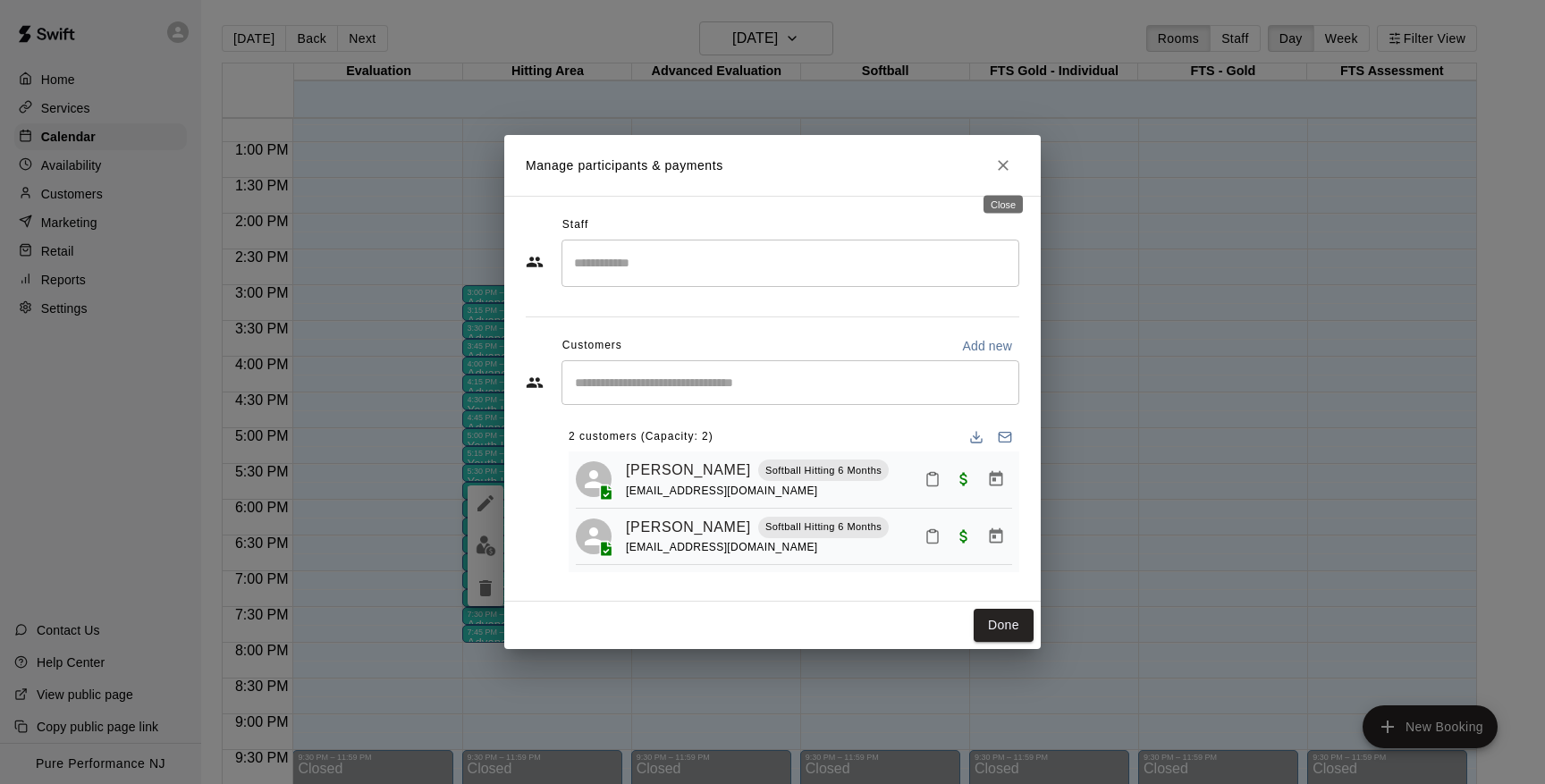
click at [1007, 175] on icon "Close" at bounding box center [1003, 165] width 18 height 18
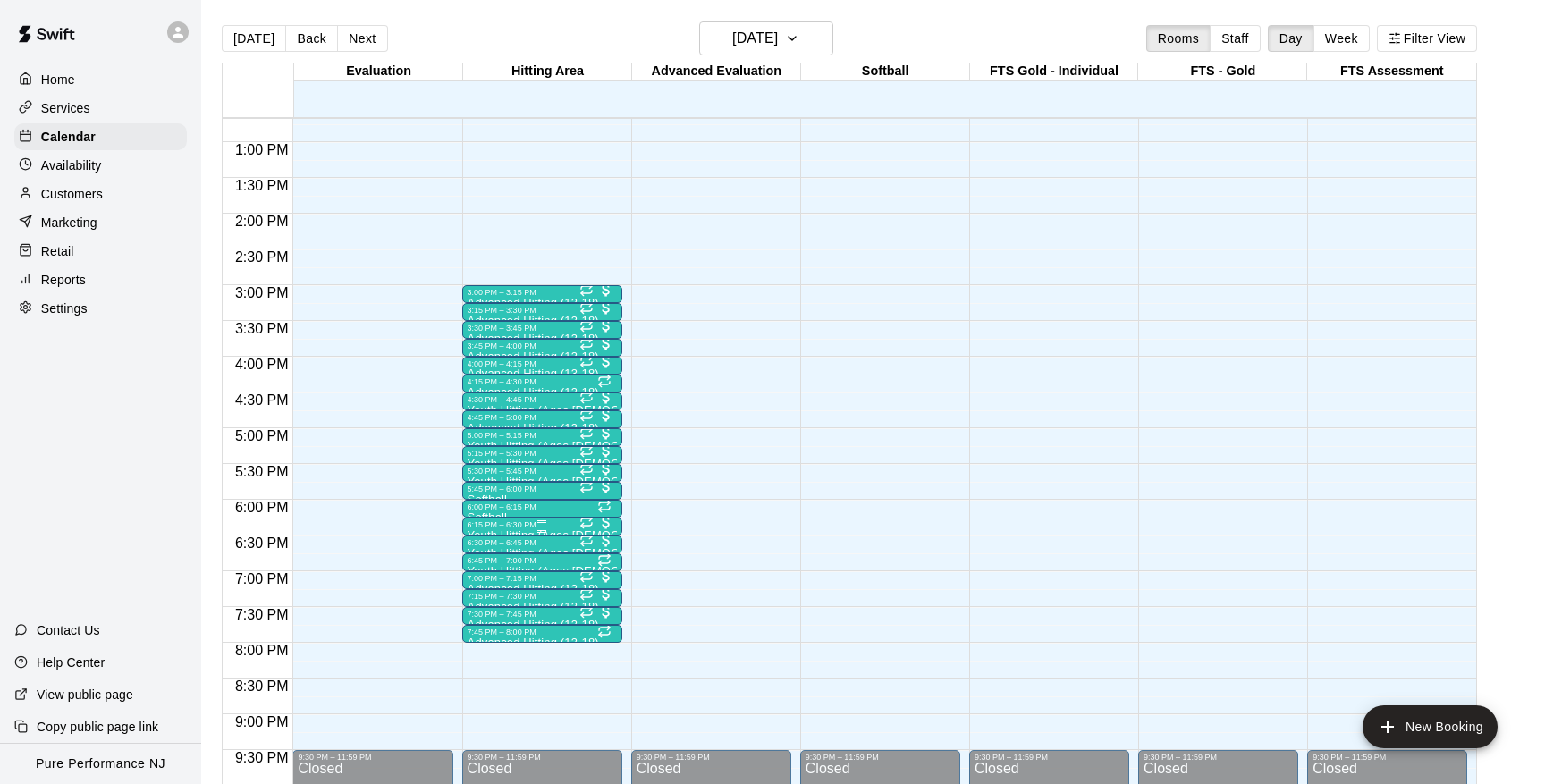
click at [505, 526] on div "6:15 PM – 6:30 PM" at bounding box center [542, 524] width 149 height 9
click at [477, 582] on img "edit" at bounding box center [486, 581] width 21 height 21
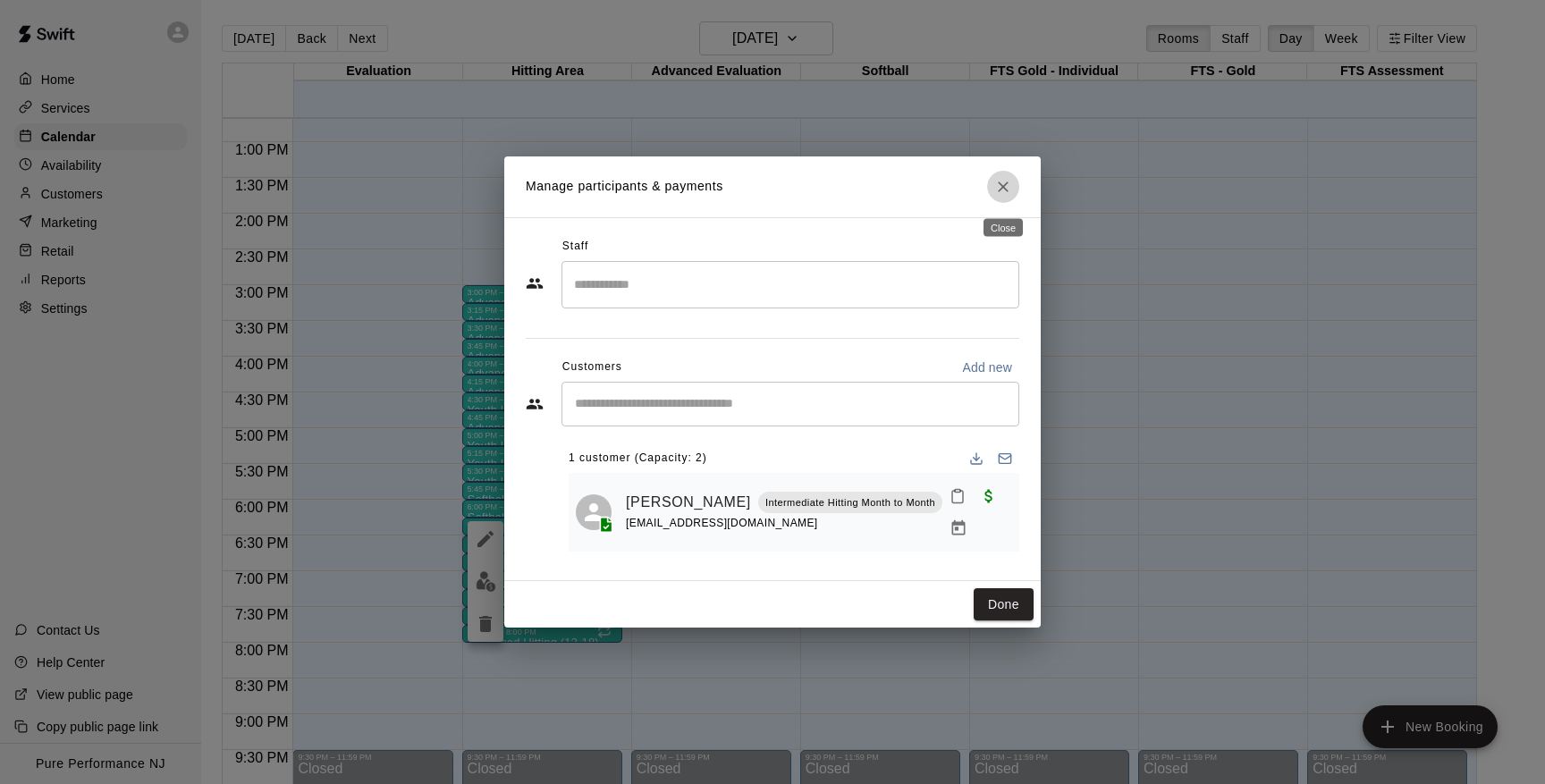
click at [1010, 193] on icon "Close" at bounding box center [1003, 186] width 18 height 18
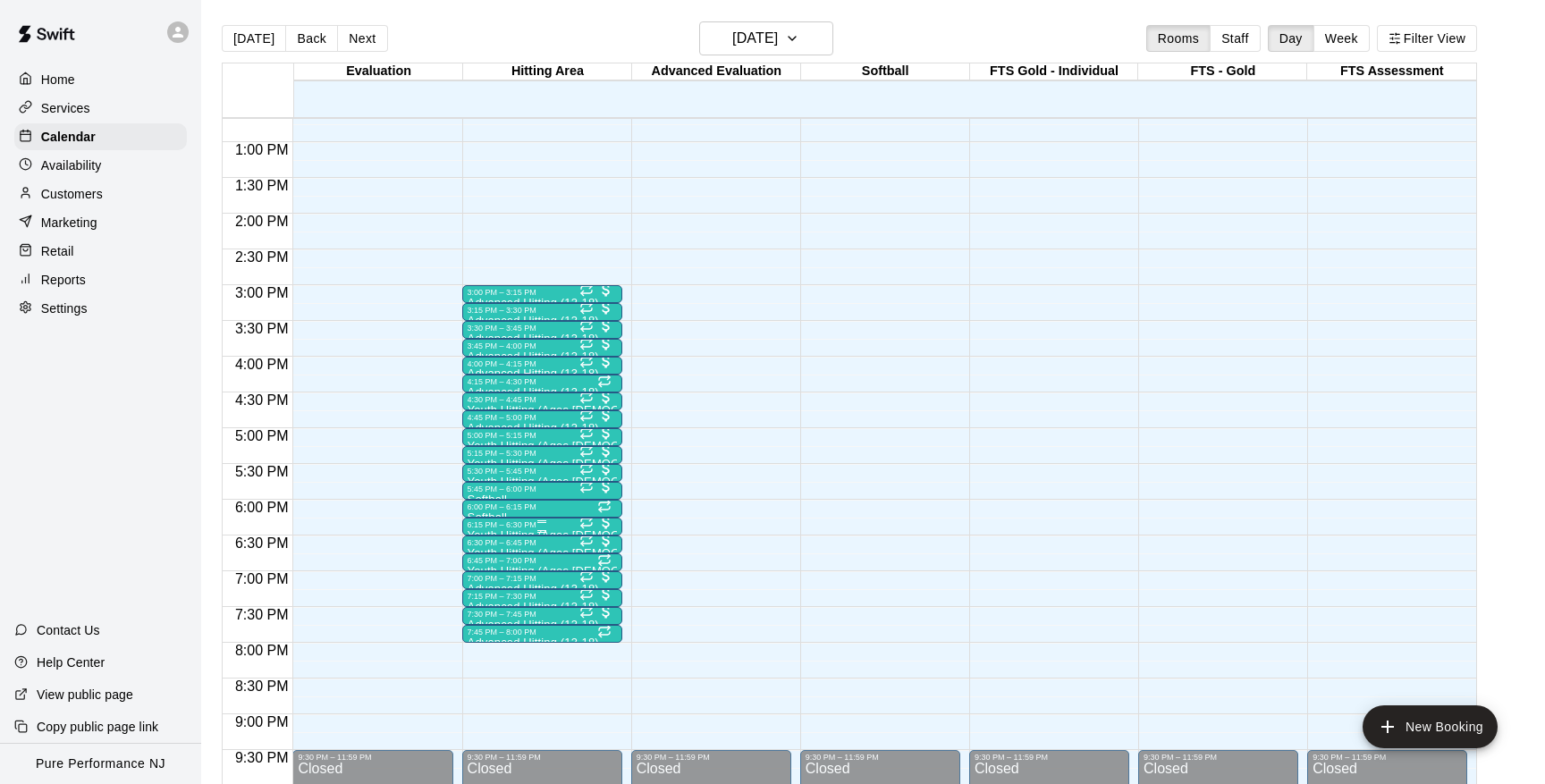
click at [497, 523] on div at bounding box center [542, 521] width 149 height 3
click at [484, 576] on img "edit" at bounding box center [486, 581] width 21 height 21
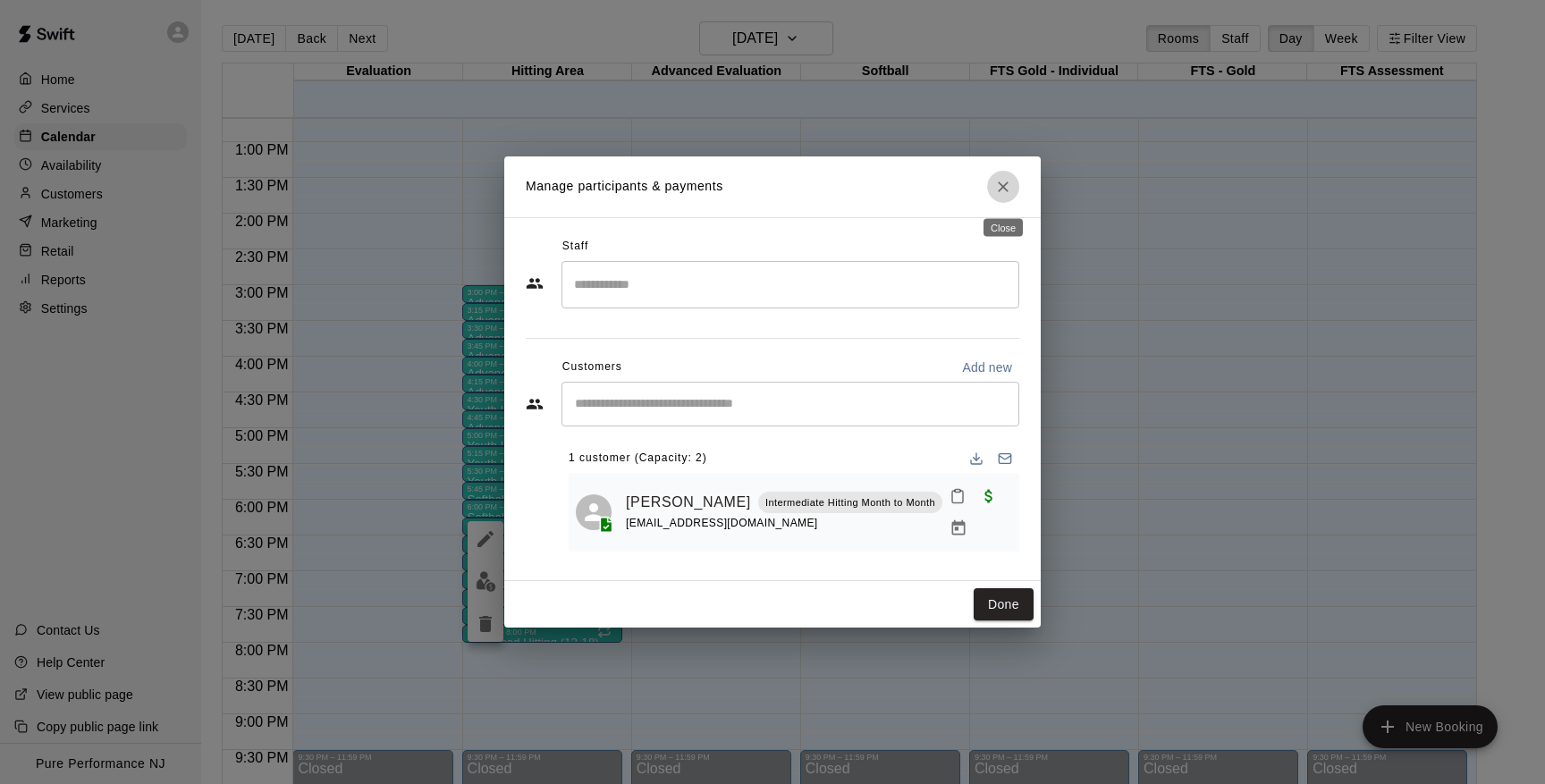
click at [1005, 187] on icon "Close" at bounding box center [1003, 186] width 11 height 11
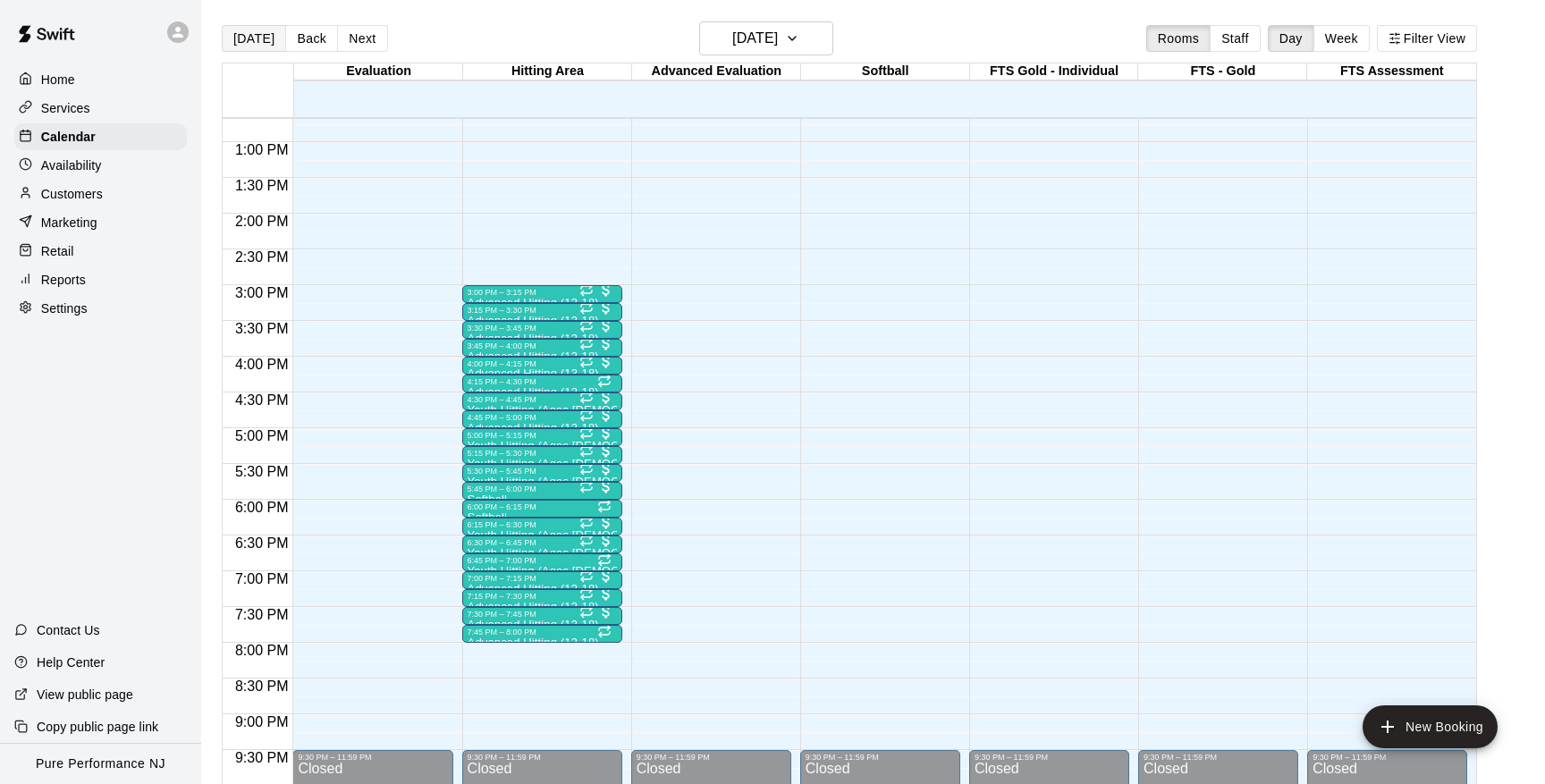
click at [245, 38] on button "[DATE]" at bounding box center [254, 38] width 65 height 26
click at [93, 164] on p "Availability" at bounding box center [72, 165] width 61 height 18
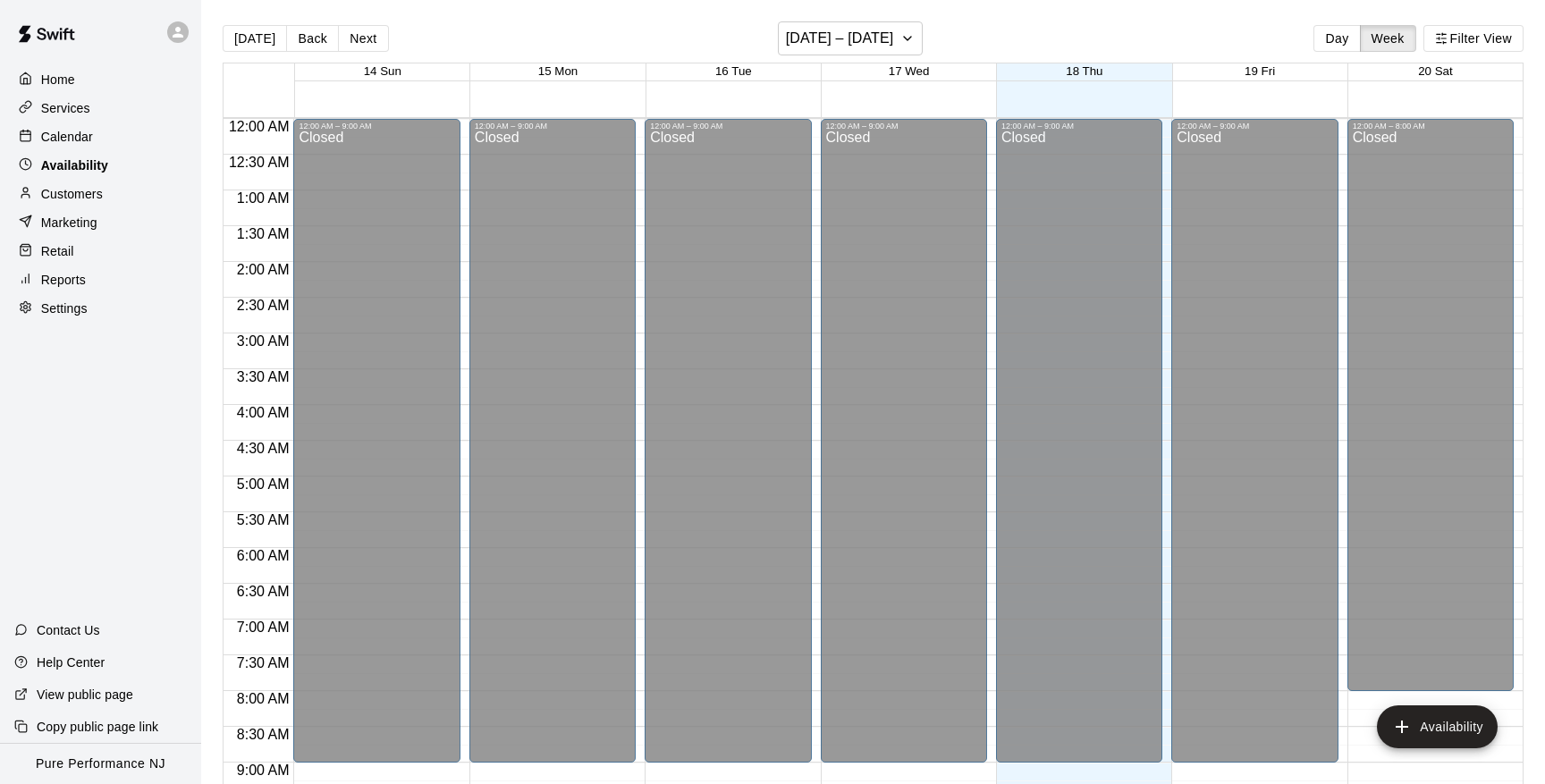
scroll to position [704, 0]
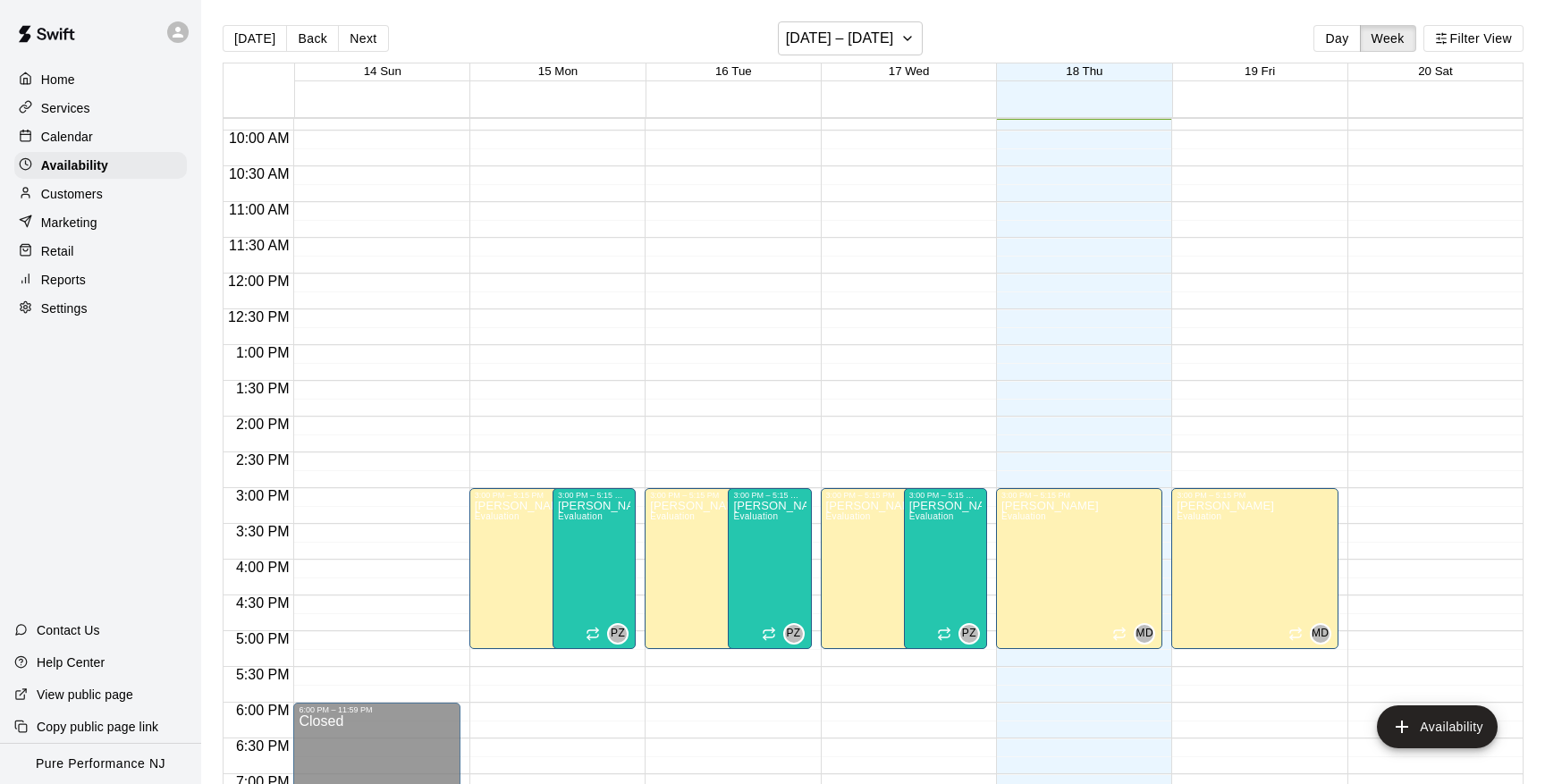
click at [75, 128] on p "Calendar" at bounding box center [67, 136] width 52 height 18
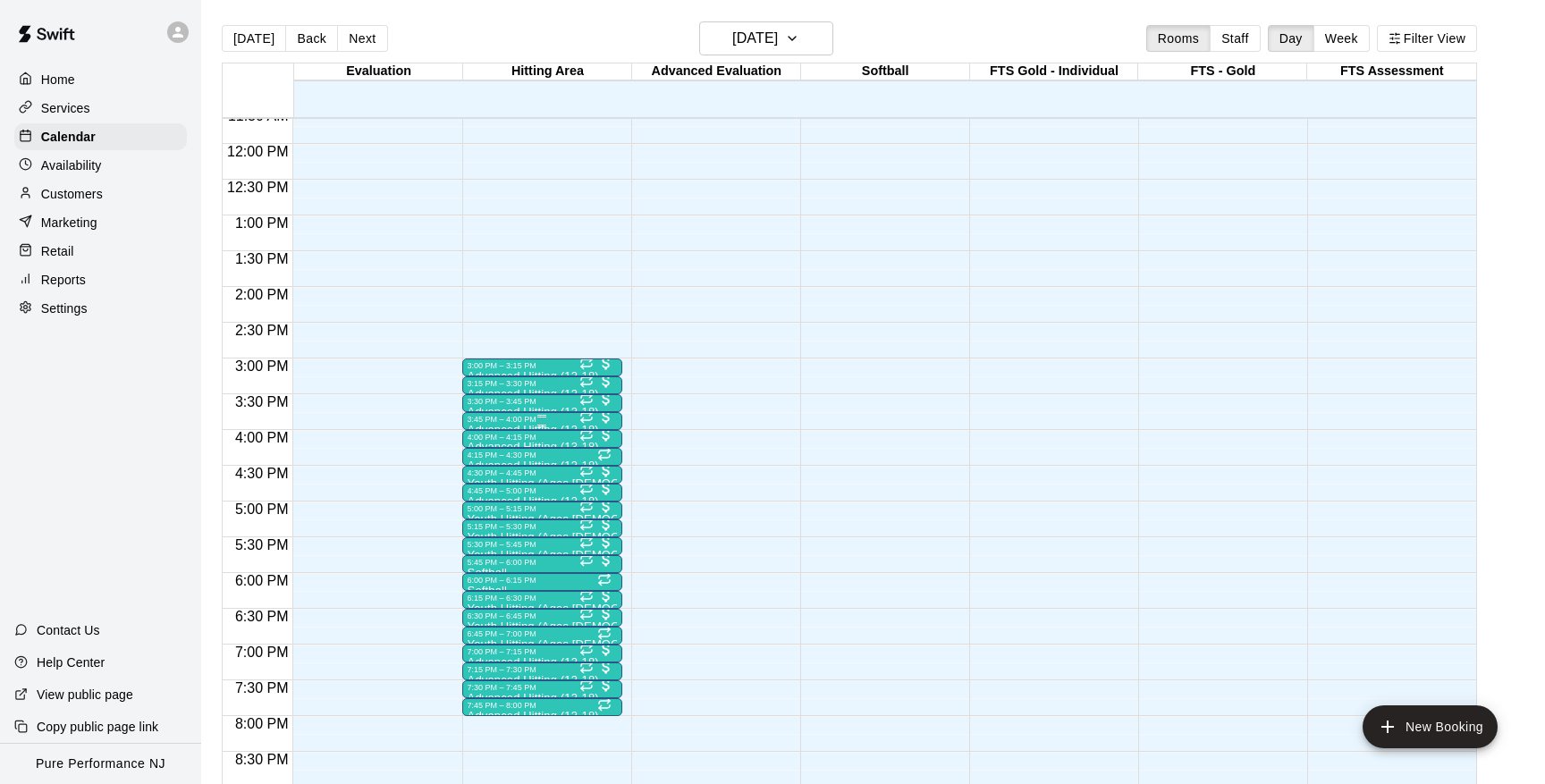
scroll to position [847, 0]
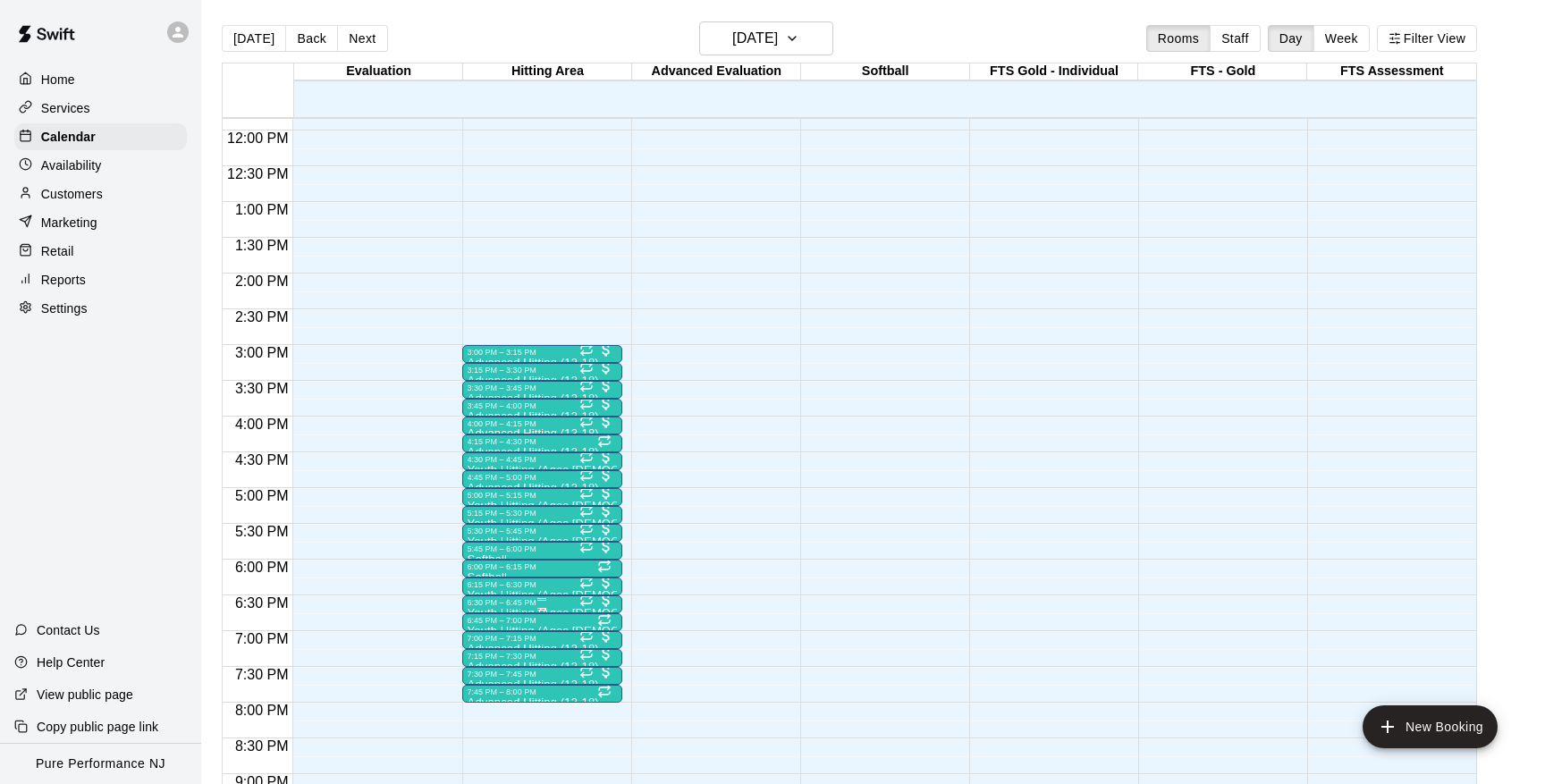
click at [504, 606] on div "6:30 PM – 6:45 PM" at bounding box center [542, 601] width 149 height 9
click at [486, 650] on img "edit" at bounding box center [486, 658] width 21 height 21
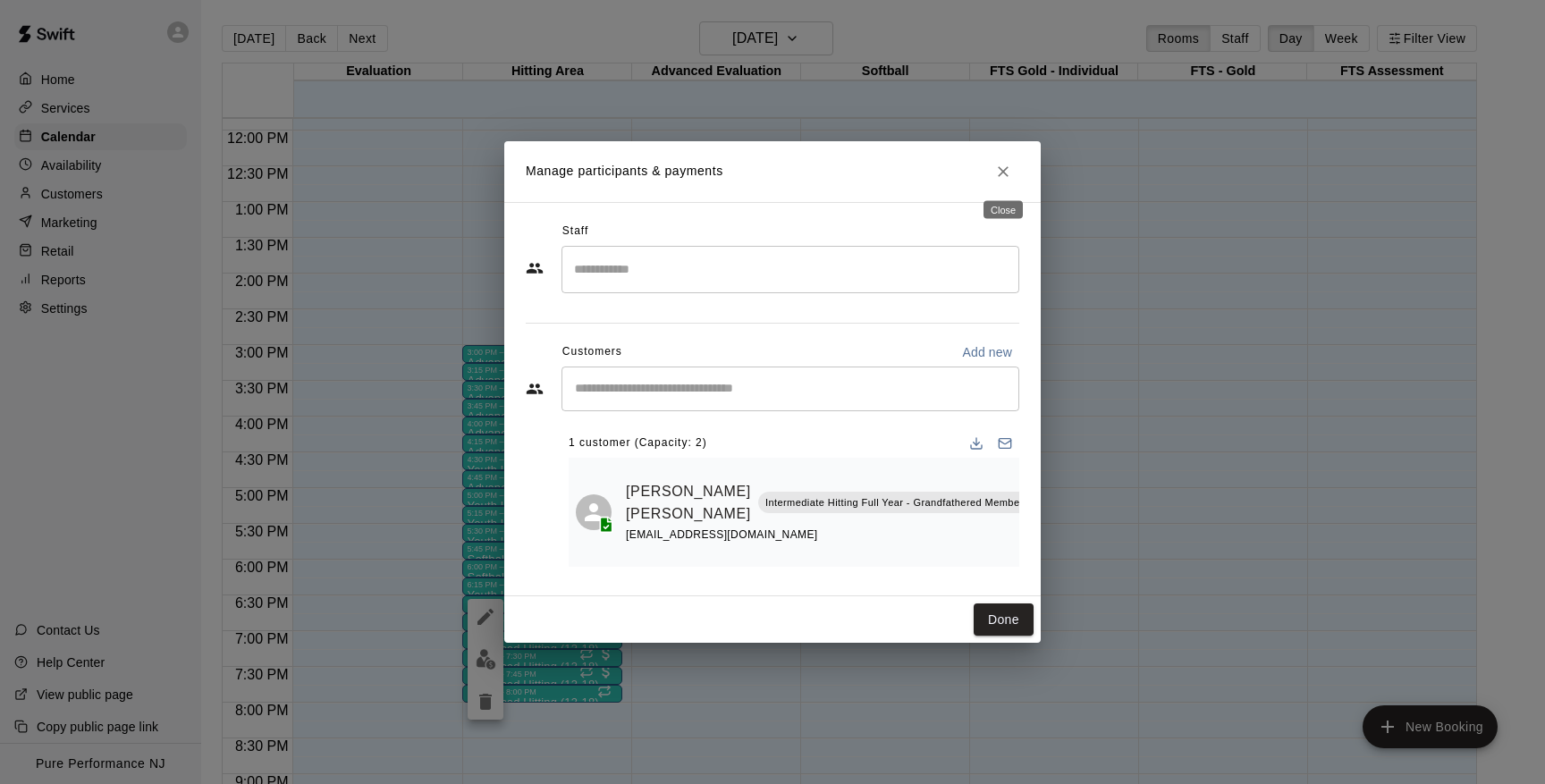
click at [1013, 175] on button "Close" at bounding box center [1003, 172] width 32 height 32
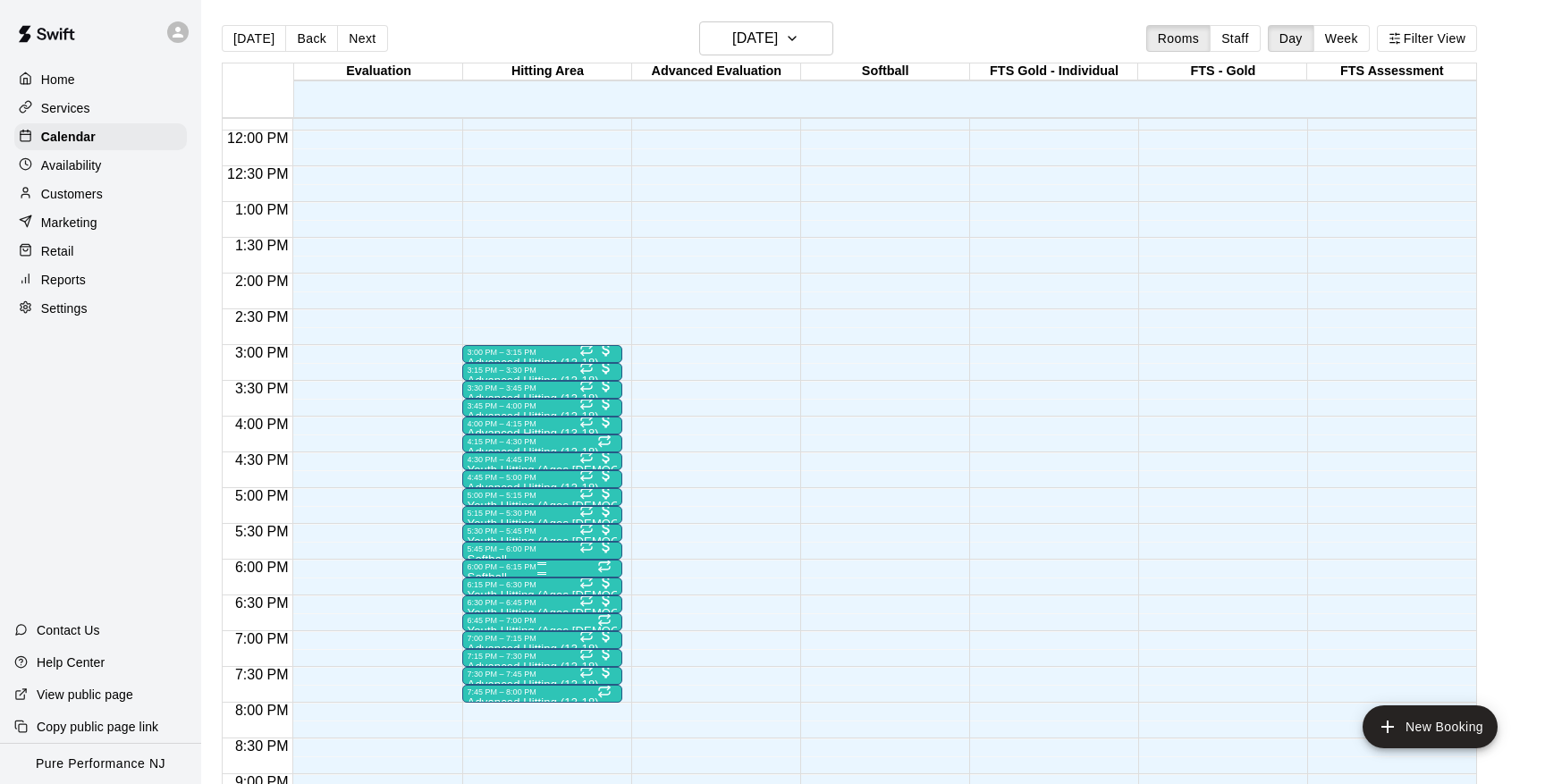
click at [491, 567] on div "6:00 PM – 6:15 PM" at bounding box center [542, 566] width 149 height 9
click at [484, 627] on img "edit" at bounding box center [486, 623] width 21 height 21
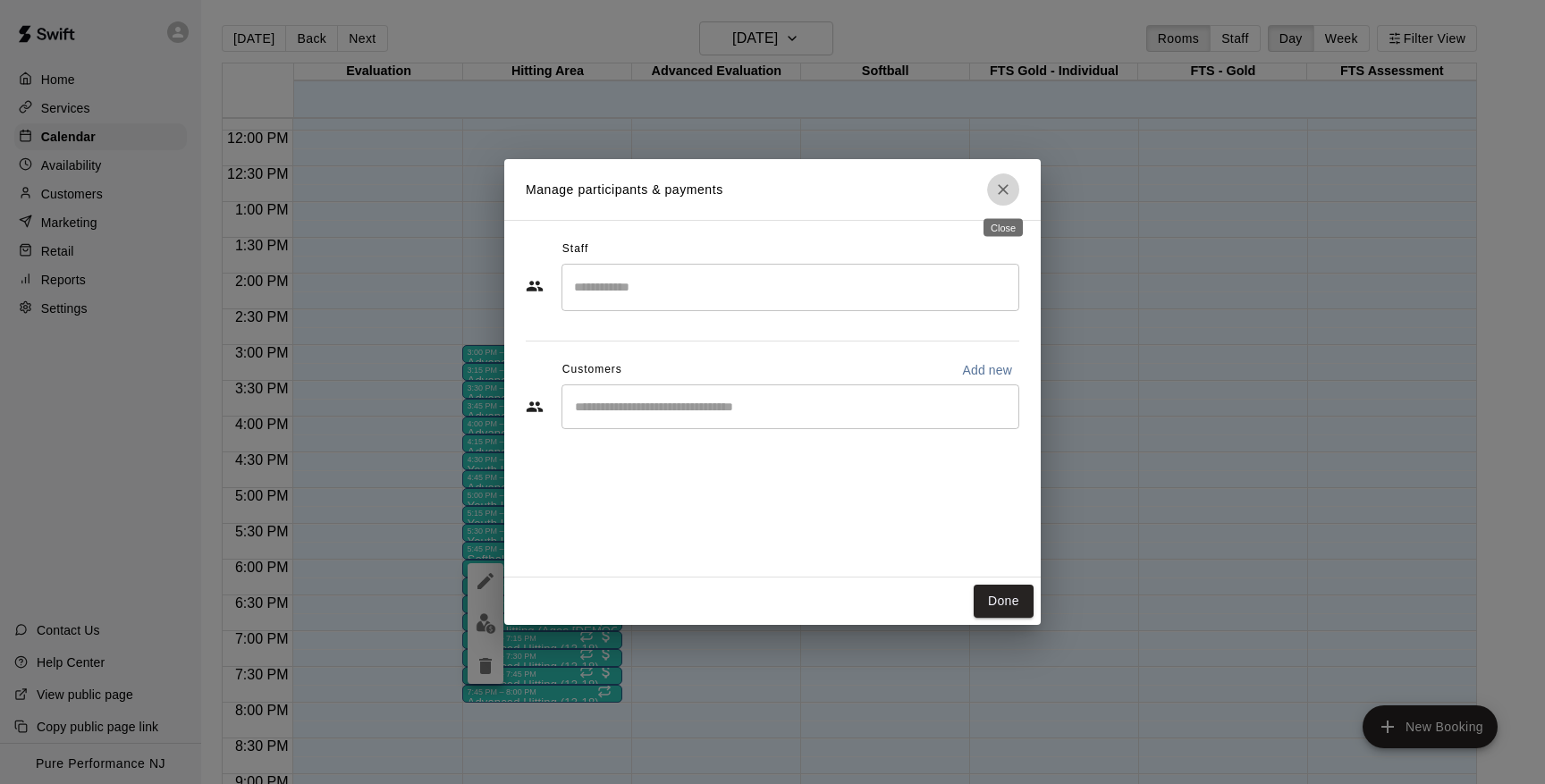
click at [1004, 189] on icon "Close" at bounding box center [1003, 189] width 11 height 11
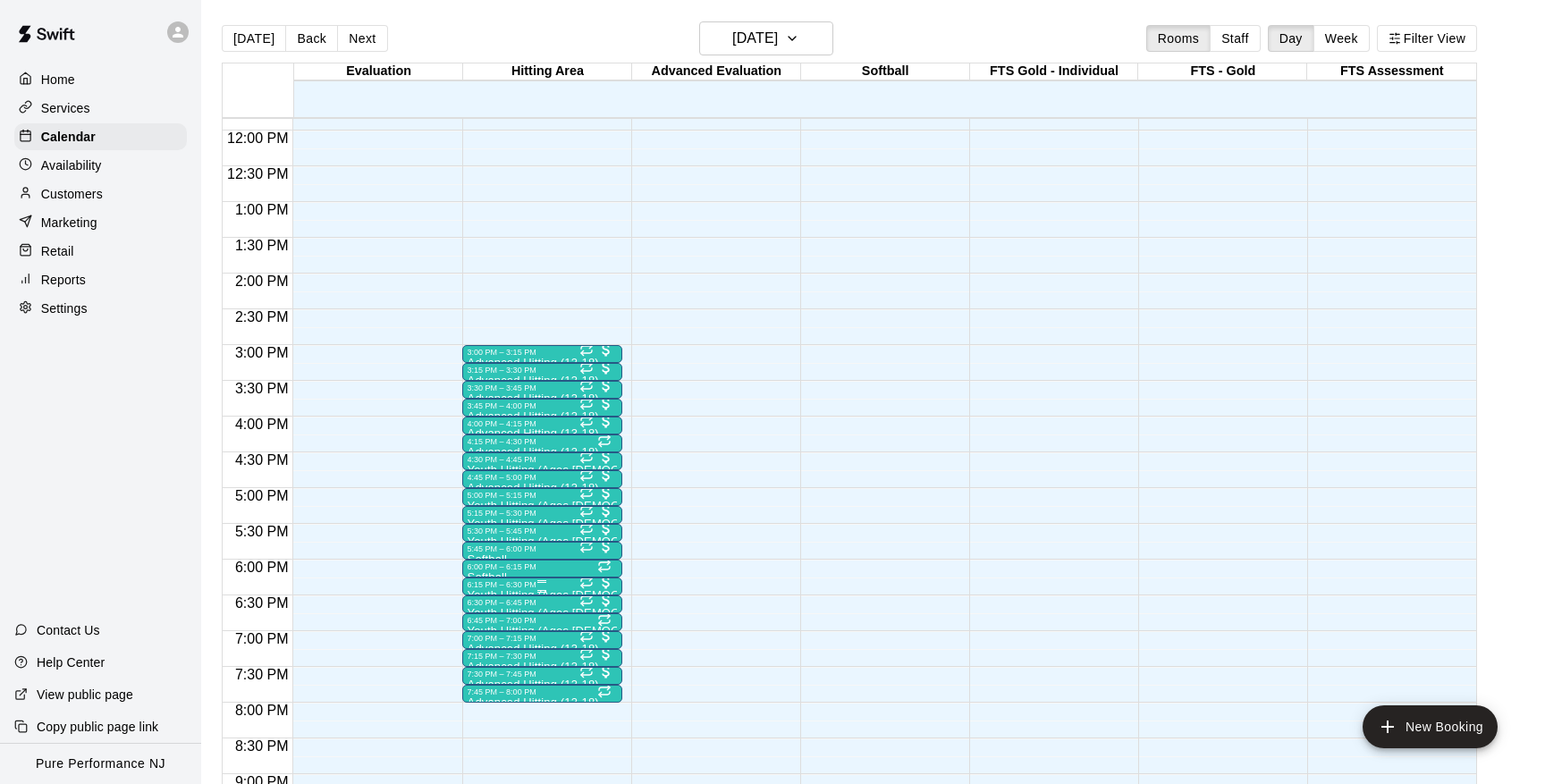
click at [494, 592] on div at bounding box center [542, 591] width 149 height 3
click at [486, 656] on img "edit" at bounding box center [486, 651] width 21 height 21
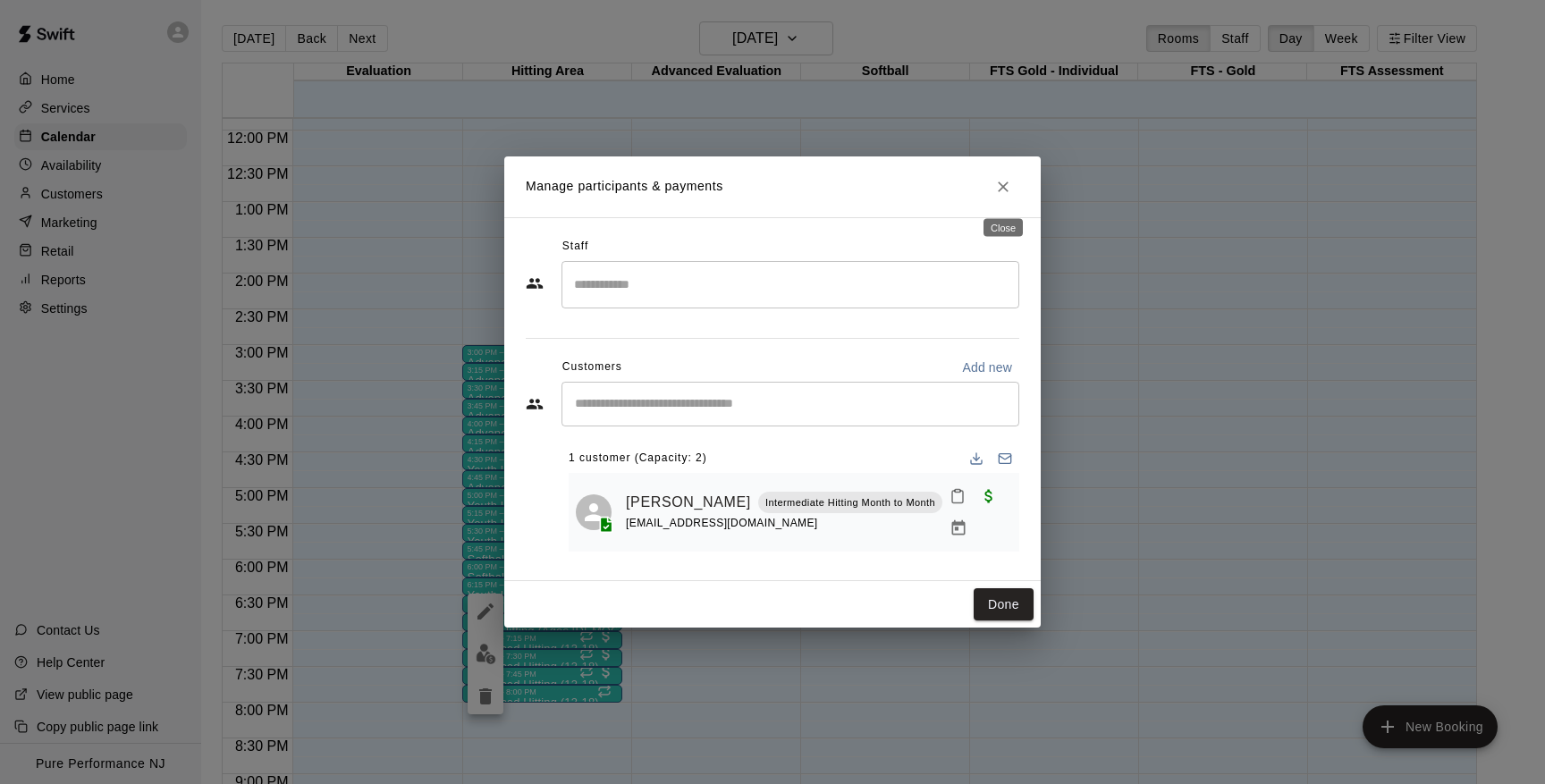
click at [1006, 191] on icon "Close" at bounding box center [1003, 186] width 18 height 18
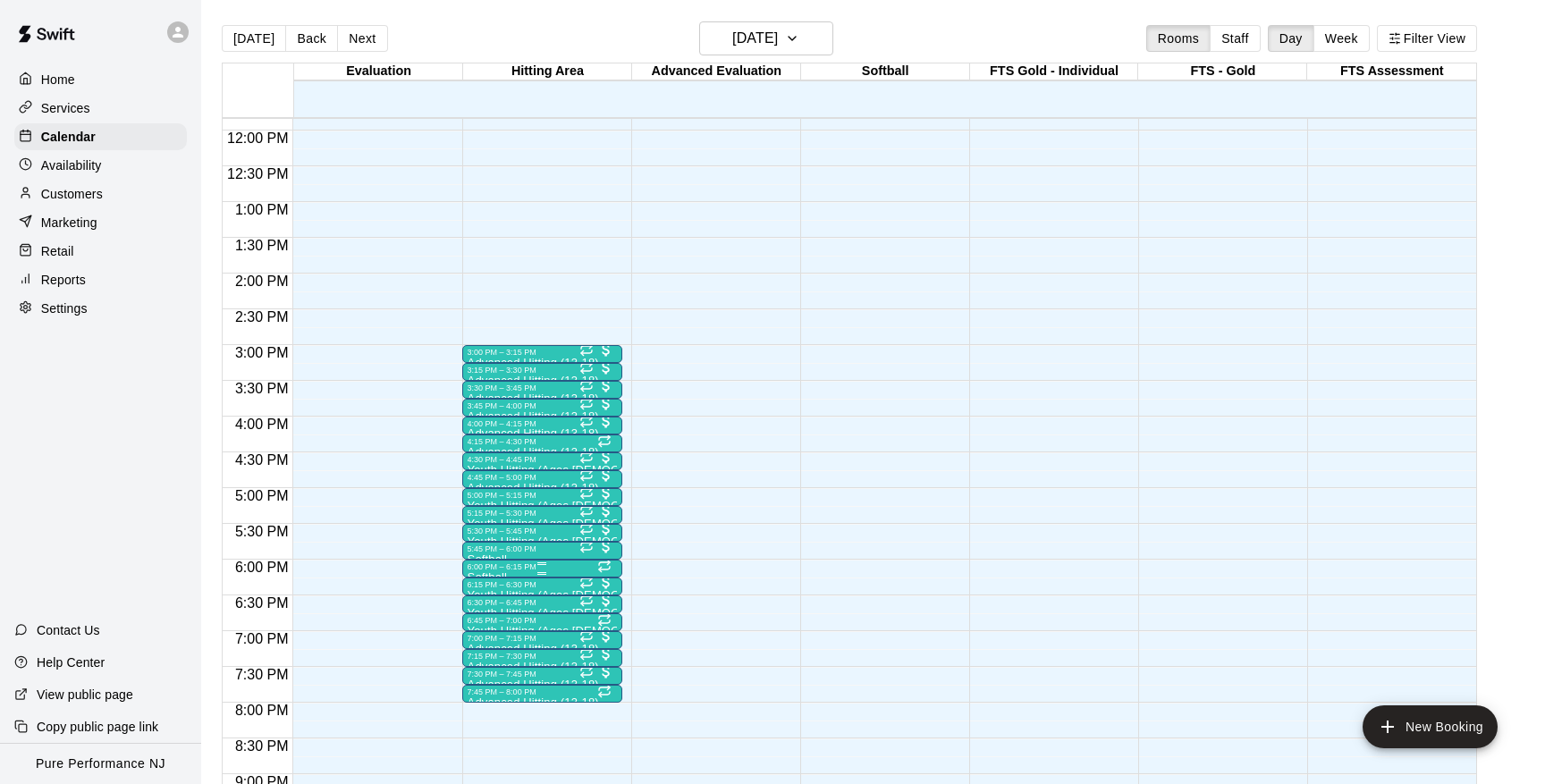
click at [508, 564] on div at bounding box center [542, 563] width 149 height 3
click at [480, 623] on img "edit" at bounding box center [486, 623] width 21 height 21
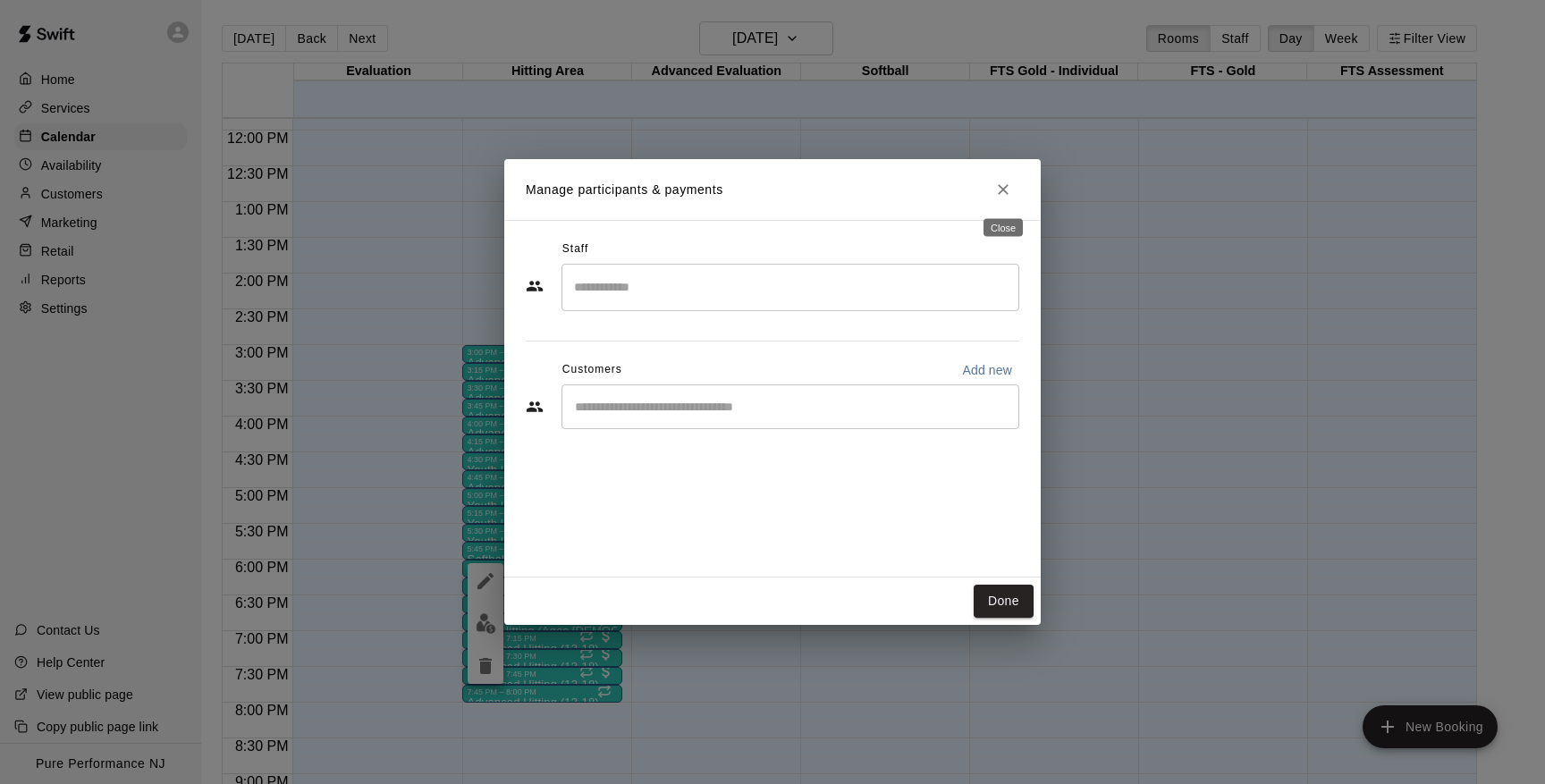
click at [1003, 183] on icon "Close" at bounding box center [1003, 189] width 18 height 18
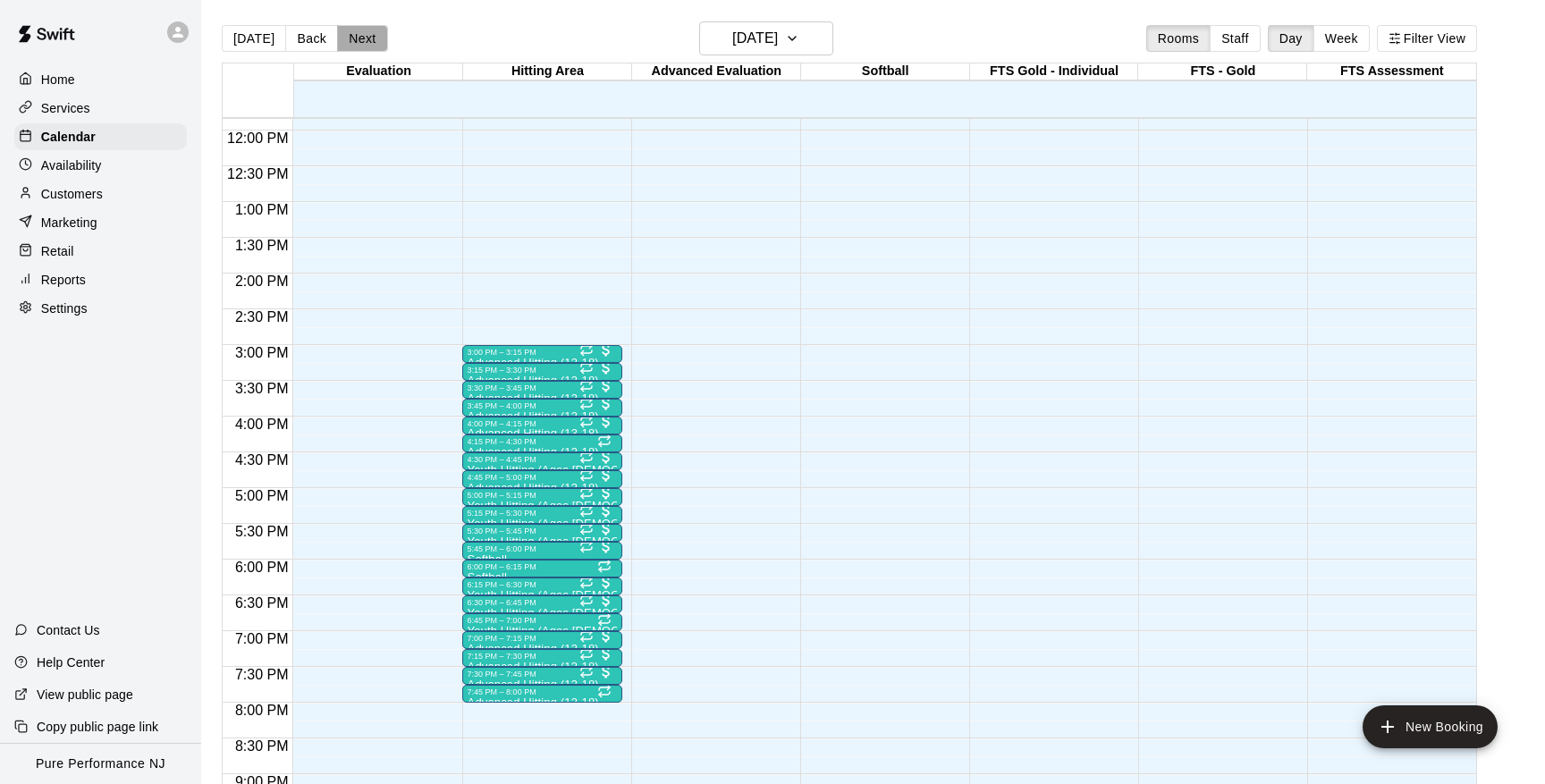
click at [358, 45] on button "Next" at bounding box center [361, 38] width 50 height 26
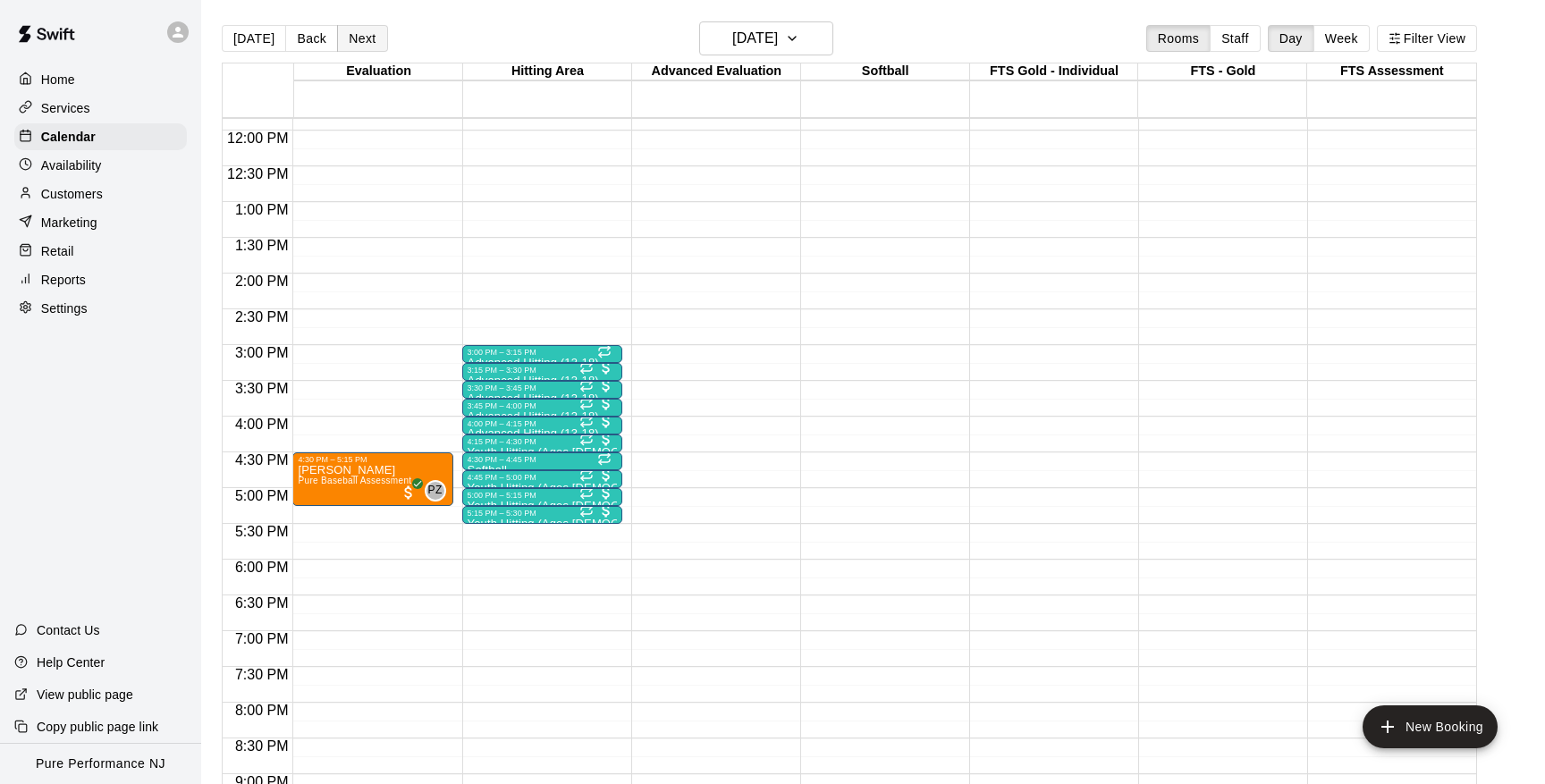
click at [357, 40] on button "Next" at bounding box center [361, 38] width 50 height 26
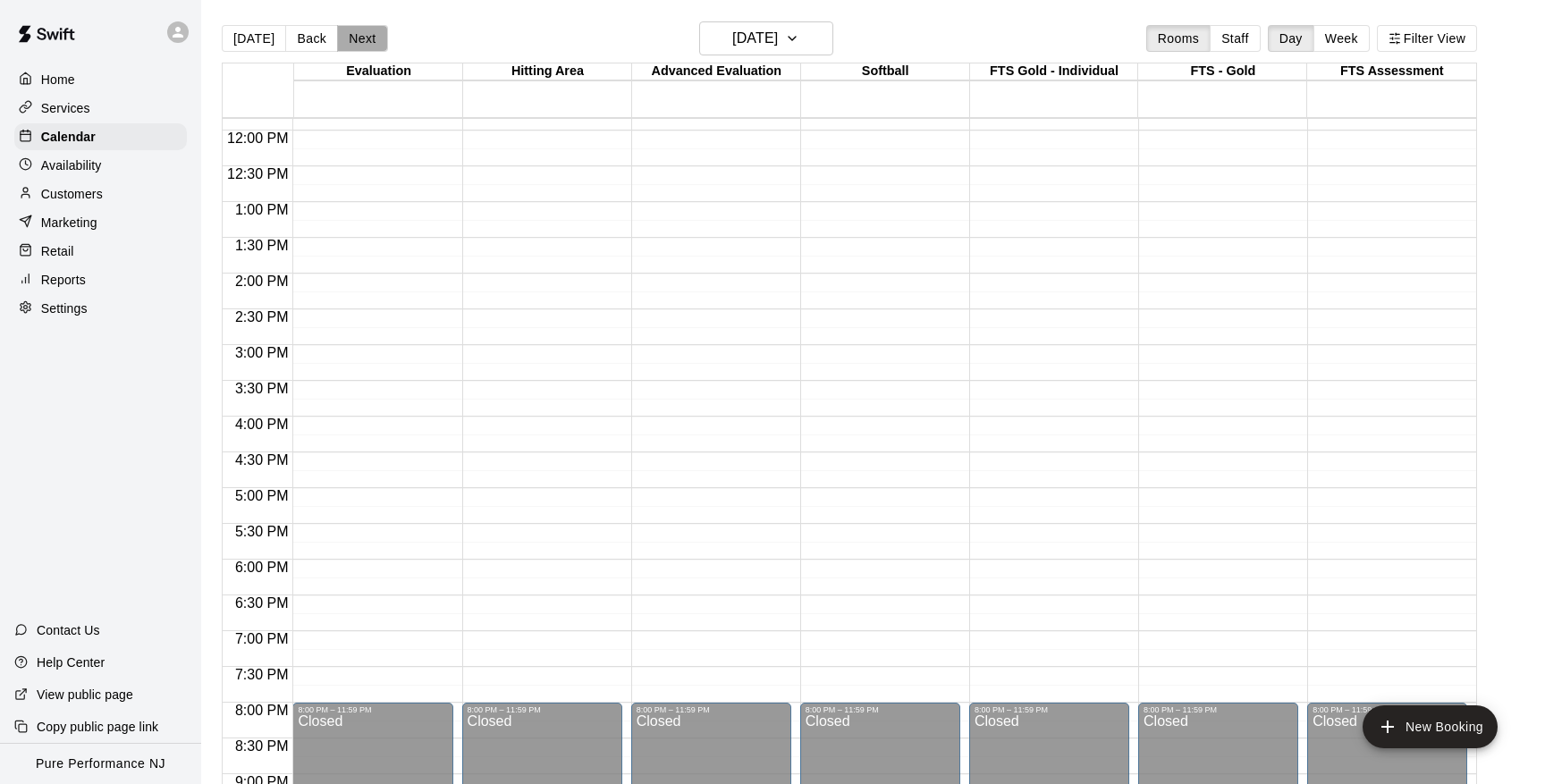
click at [357, 40] on button "Next" at bounding box center [361, 38] width 50 height 26
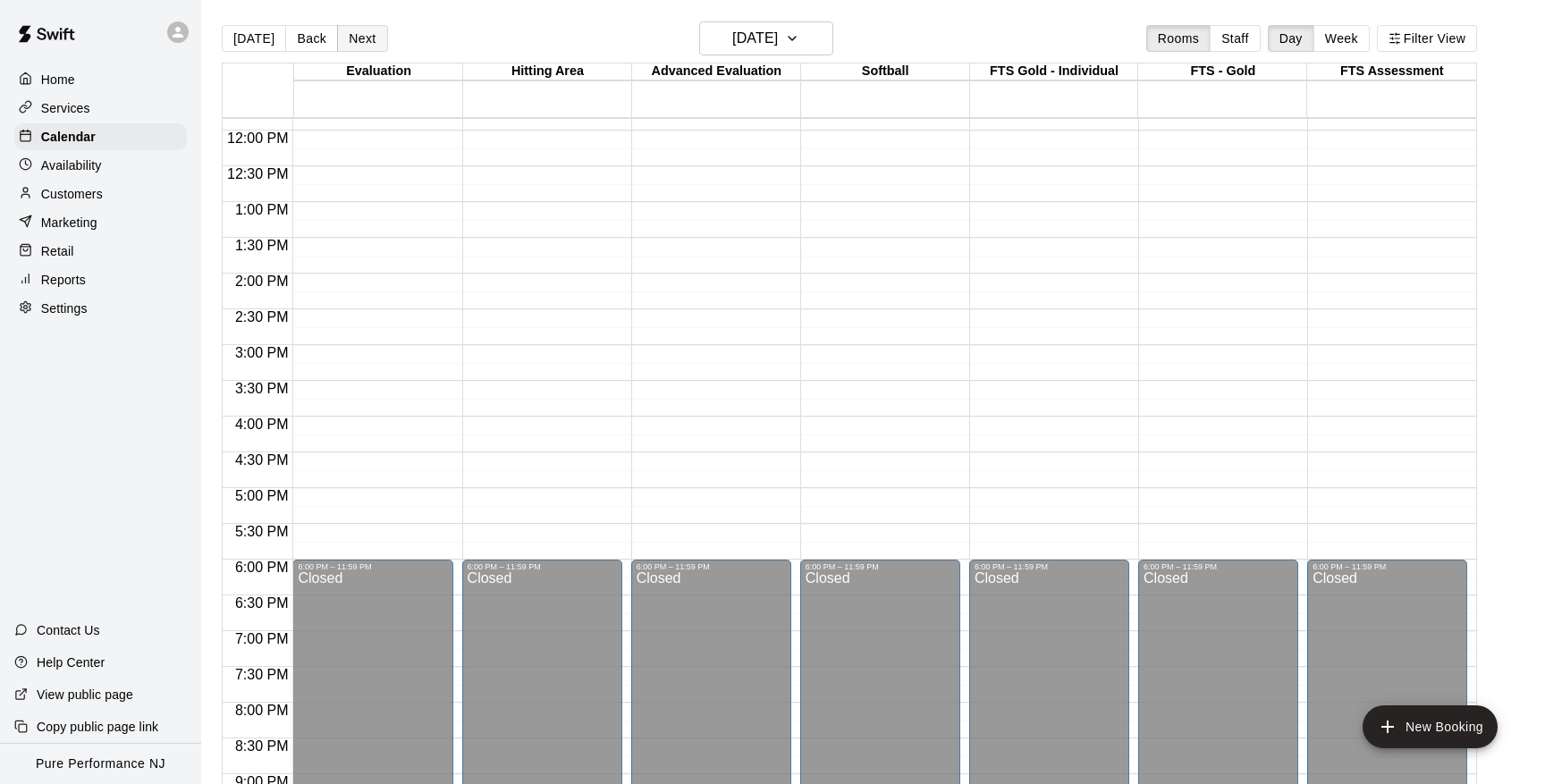
click at [357, 40] on button "Next" at bounding box center [361, 38] width 50 height 26
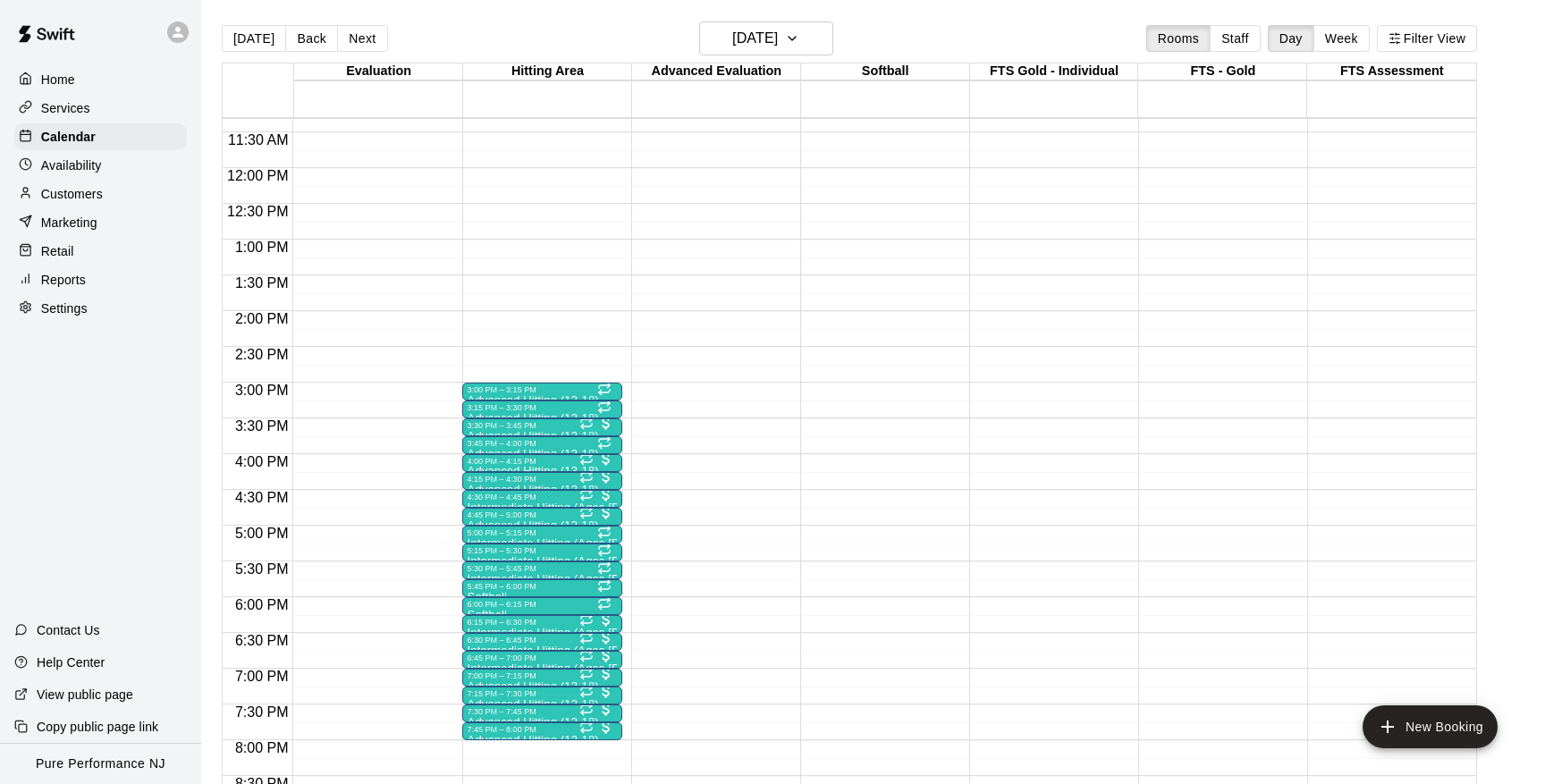
scroll to position [808, 0]
click at [317, 41] on button "Back" at bounding box center [312, 38] width 53 height 26
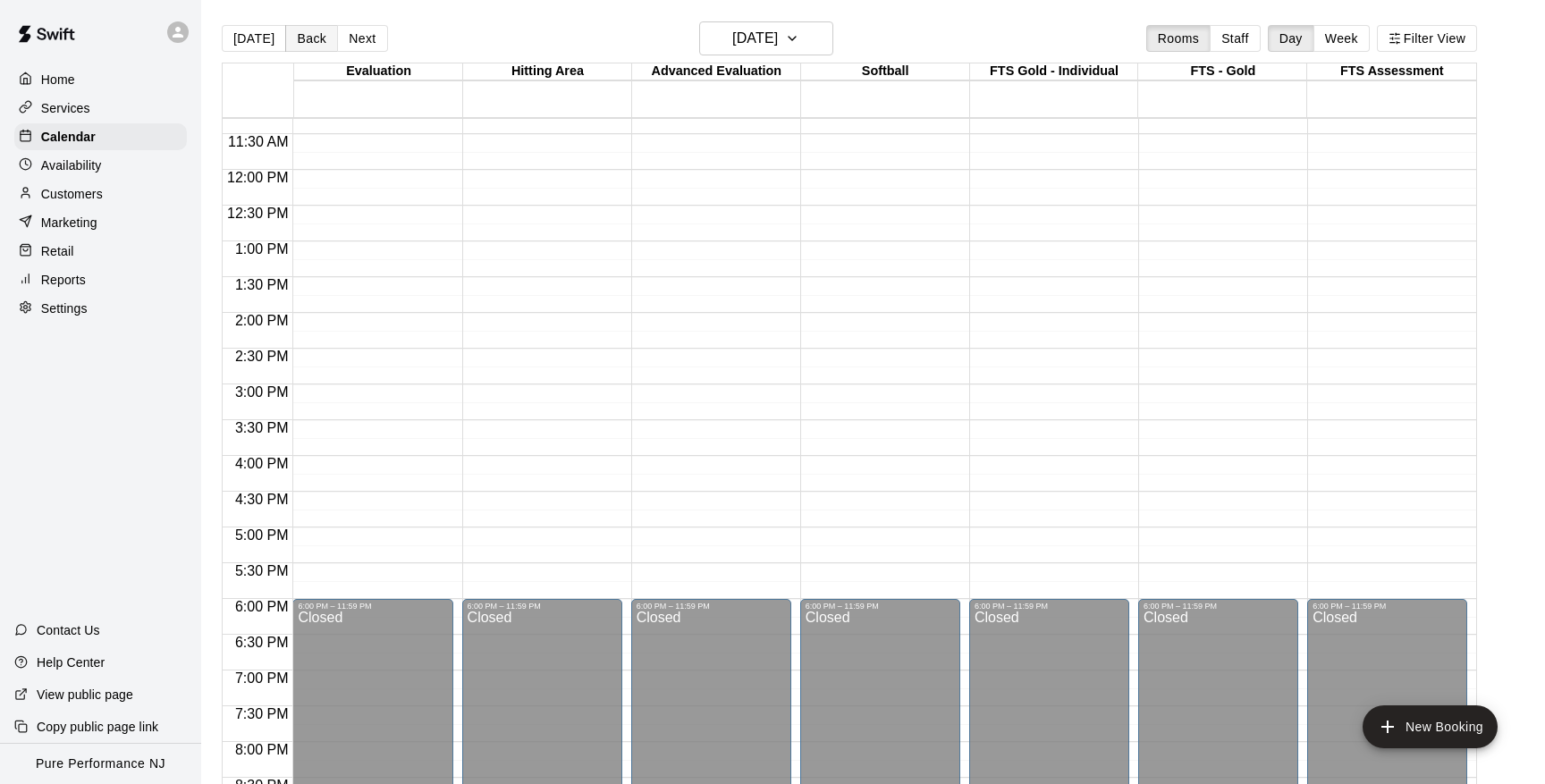
click at [317, 41] on button "Back" at bounding box center [312, 38] width 53 height 26
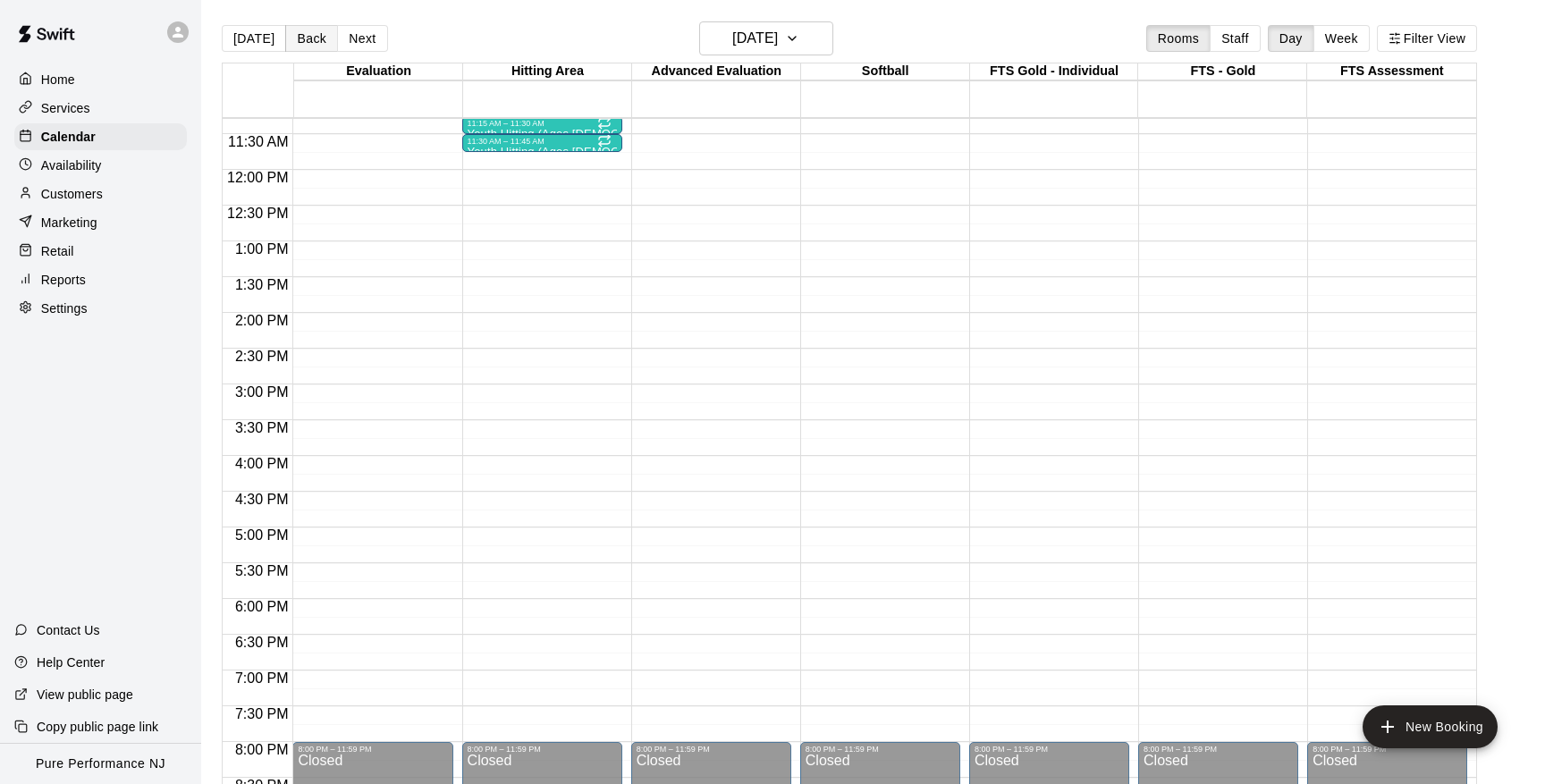
click at [317, 41] on button "Back" at bounding box center [312, 38] width 53 height 26
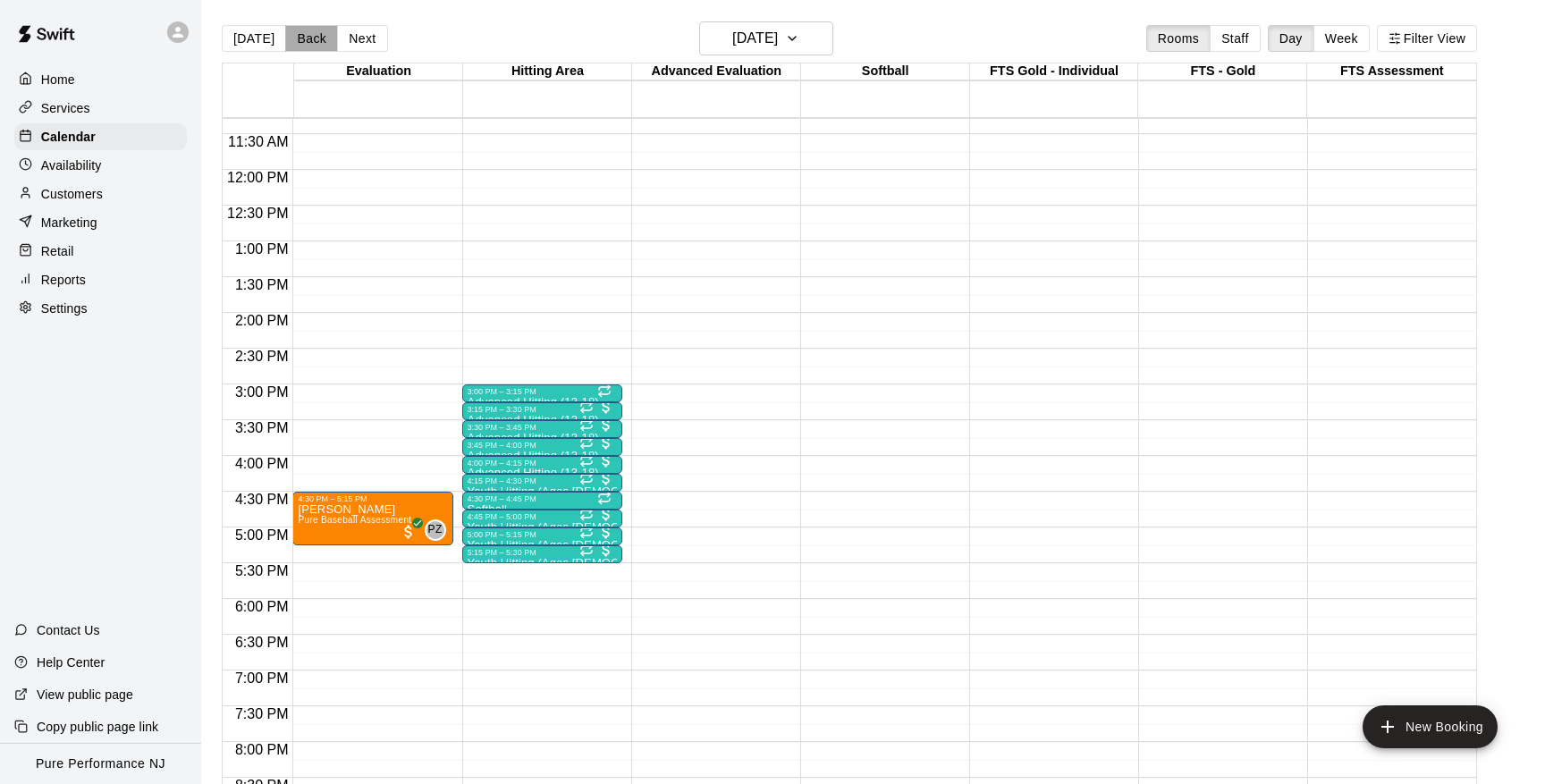
click at [317, 41] on button "Back" at bounding box center [312, 38] width 53 height 26
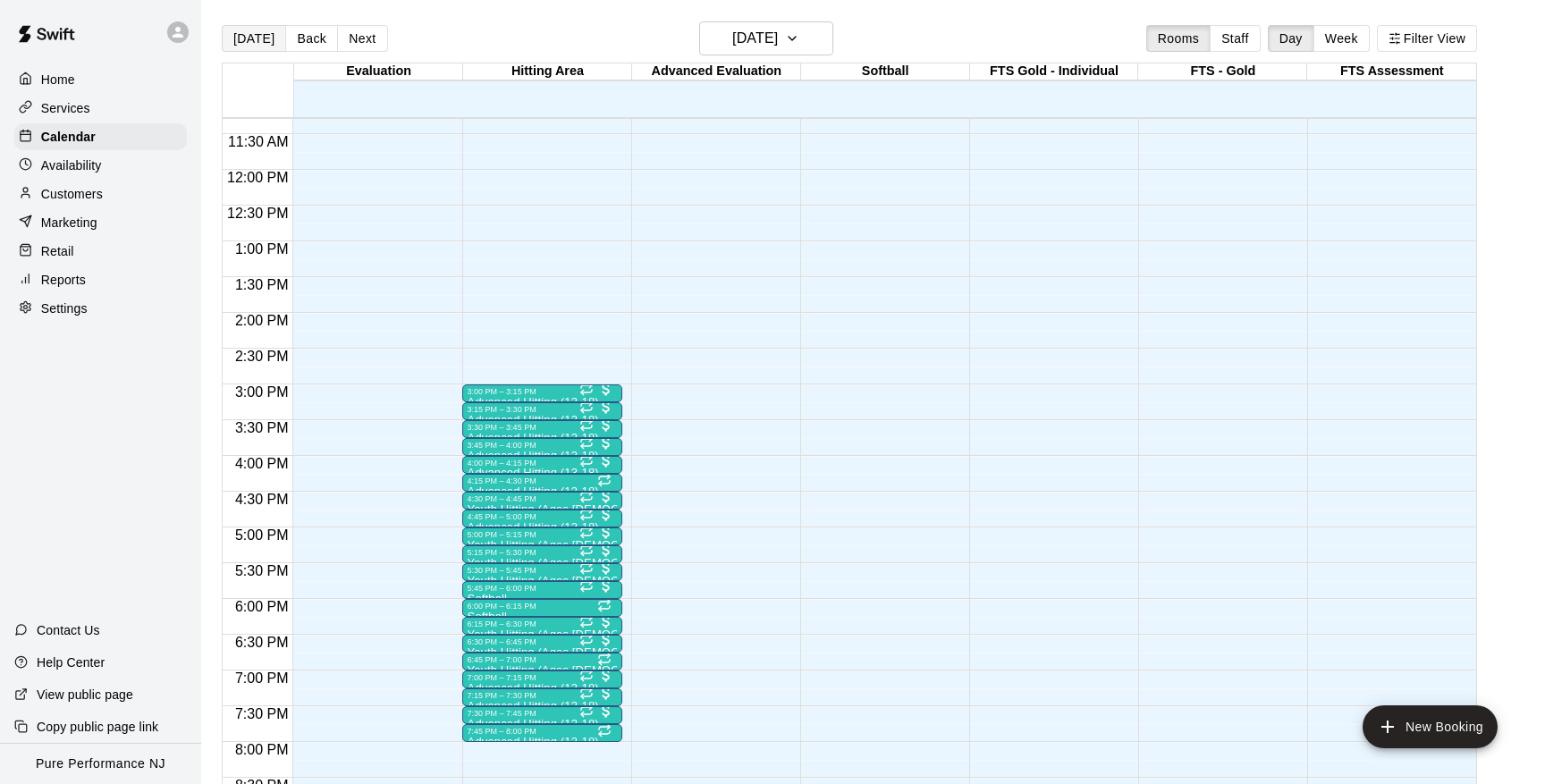
click at [240, 38] on button "[DATE]" at bounding box center [254, 38] width 65 height 26
